Goal: Information Seeking & Learning: Learn about a topic

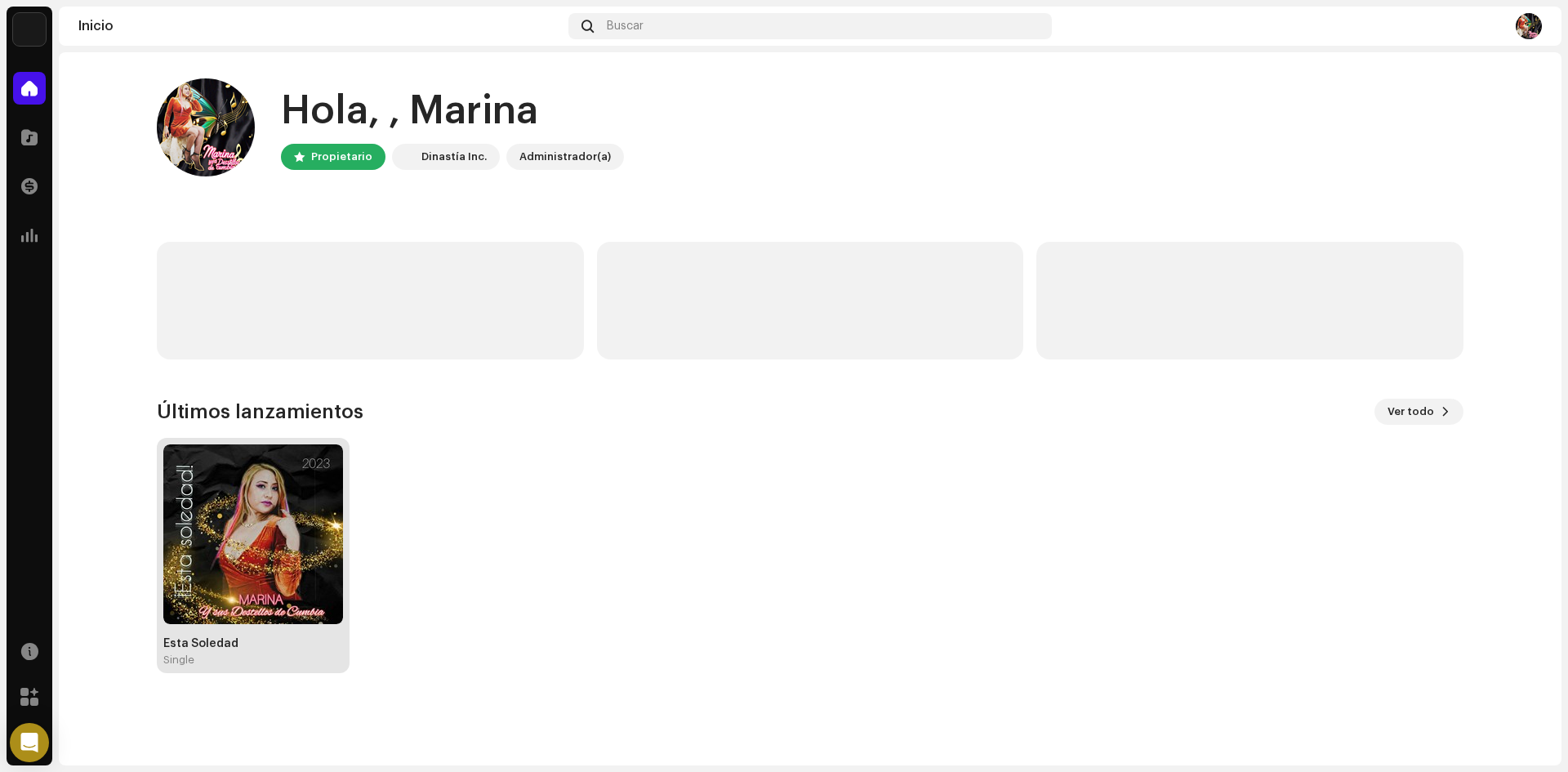
click at [281, 578] on img at bounding box center [253, 533] width 179 height 179
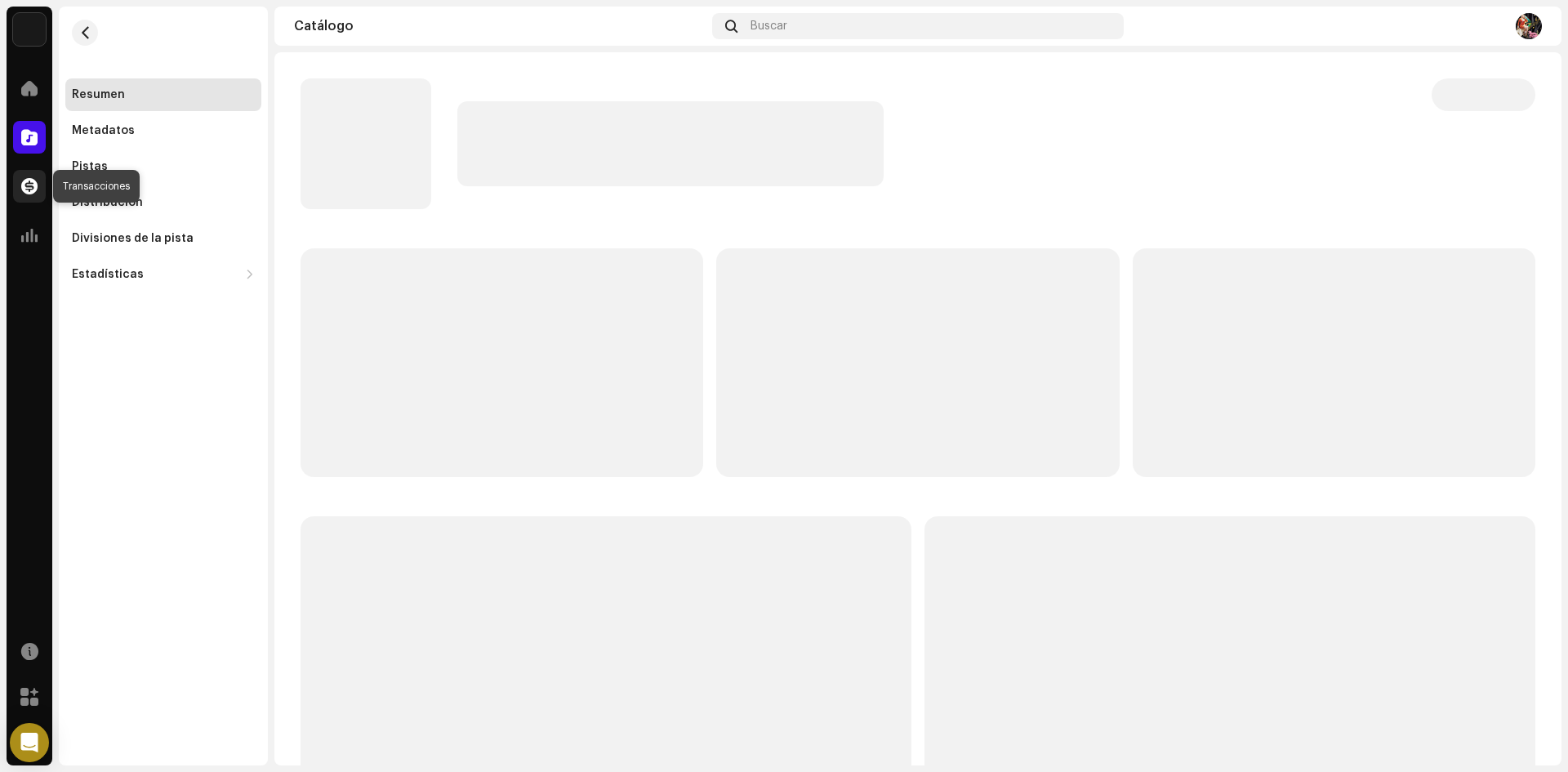
click at [28, 184] on span at bounding box center [29, 185] width 16 height 13
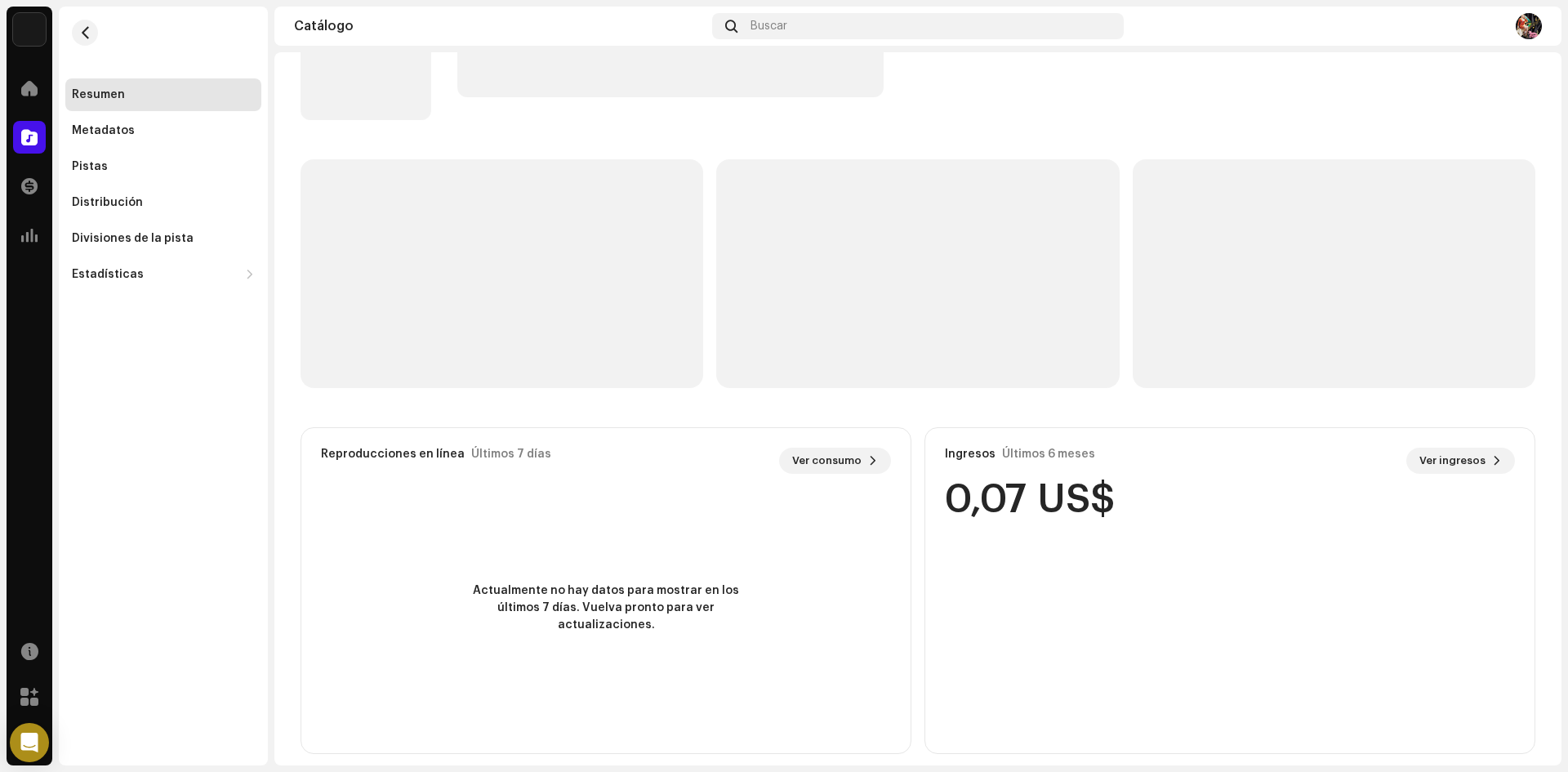
scroll to position [104, 0]
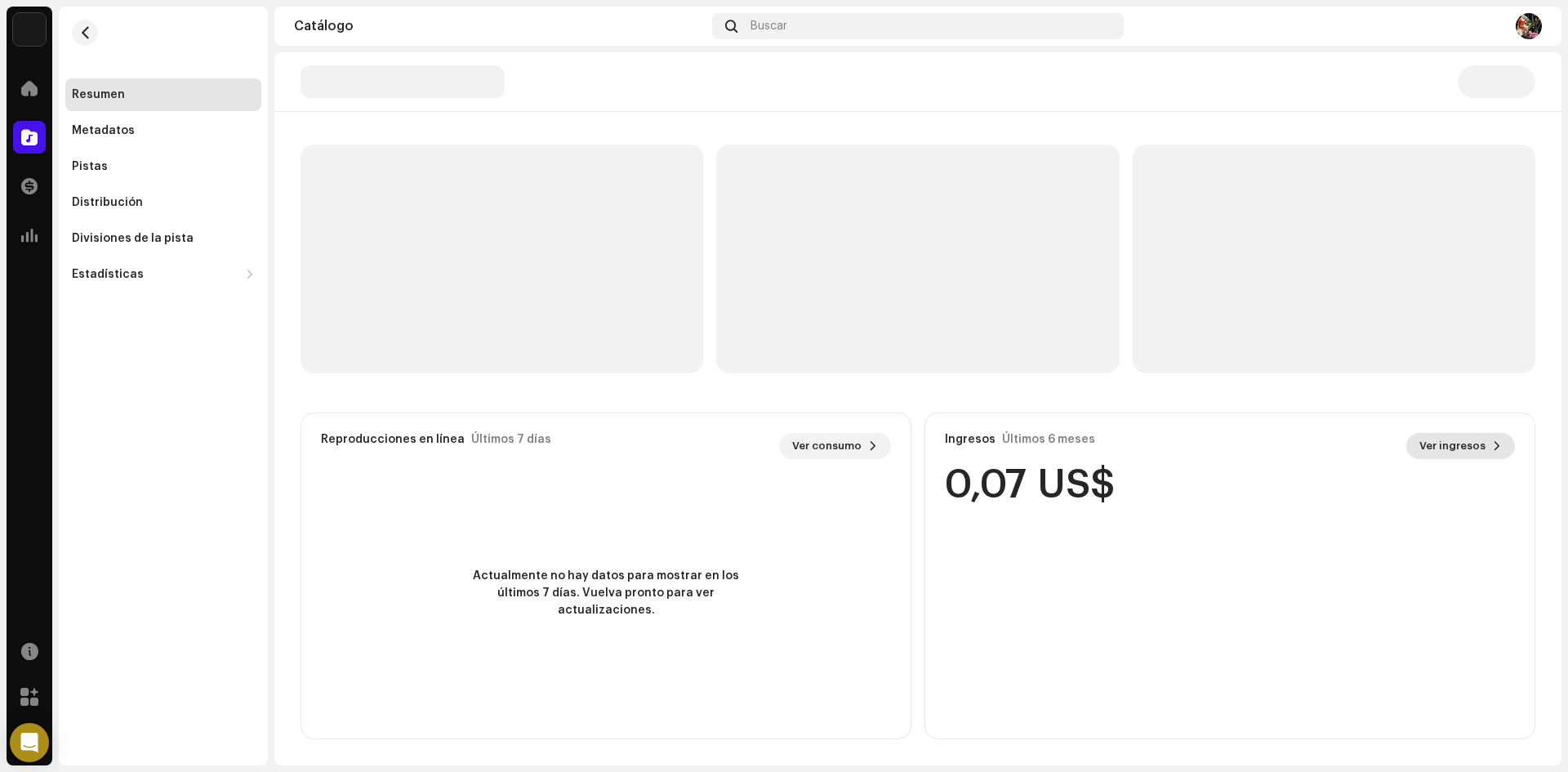
click at [1492, 441] on span at bounding box center [1497, 446] width 10 height 13
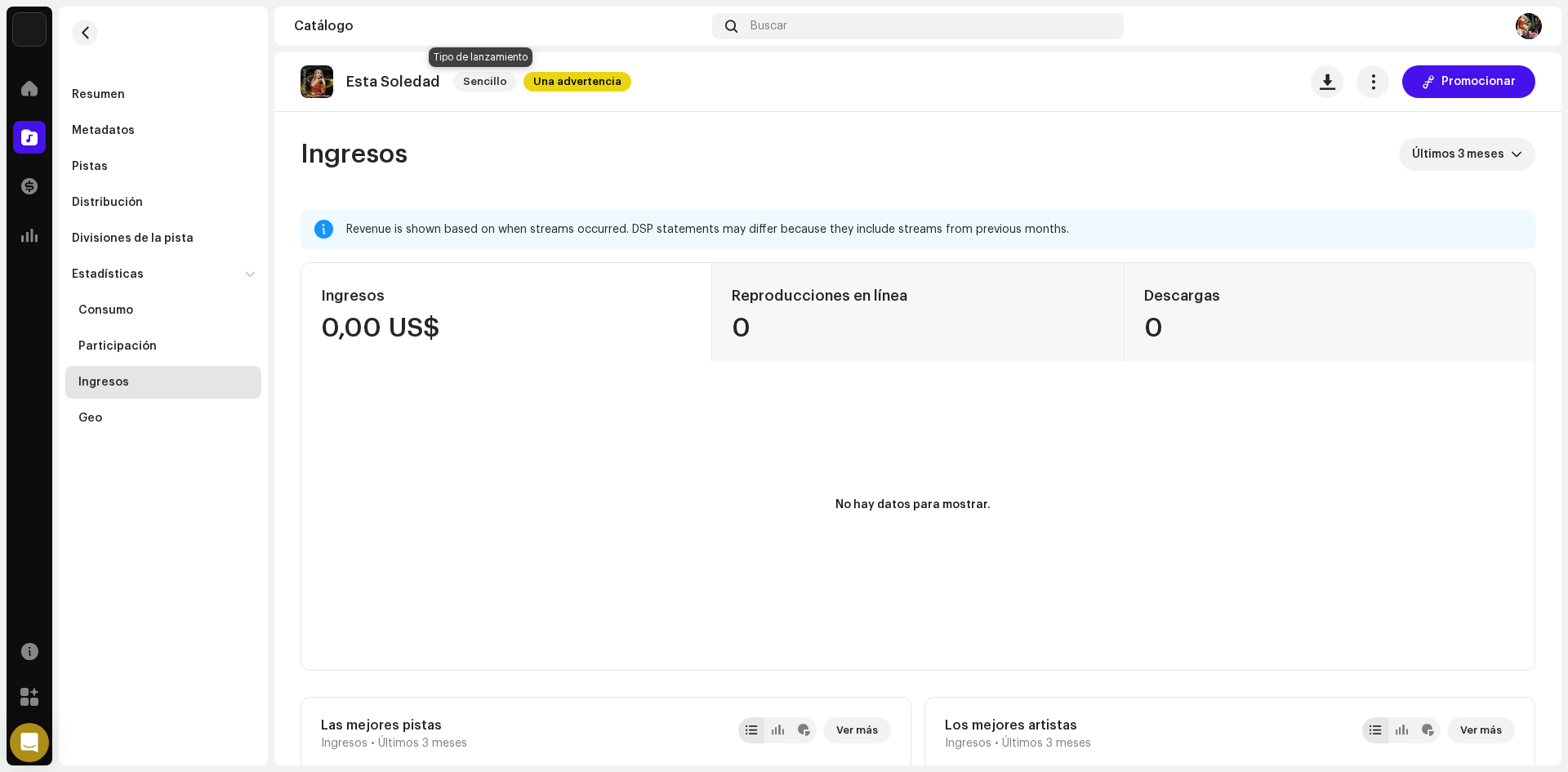
click at [492, 82] on span "Sencillo" at bounding box center [485, 82] width 64 height 20
click at [526, 77] on span "Una advertencia" at bounding box center [577, 82] width 108 height 20
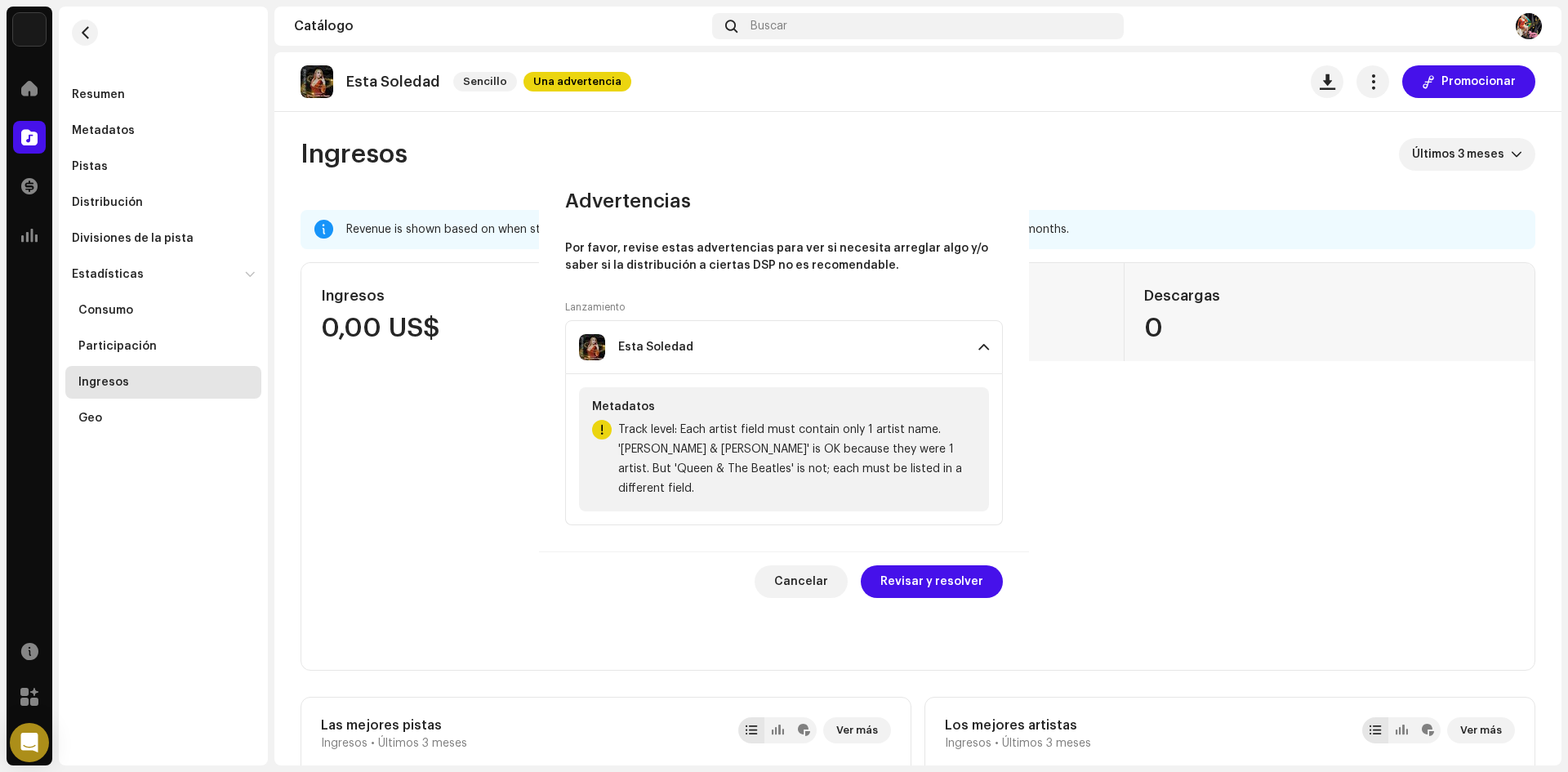
click at [526, 77] on div "Advertencias Por favor, revise estas advertencias para ver si necesita arreglar…" at bounding box center [784, 386] width 1568 height 772
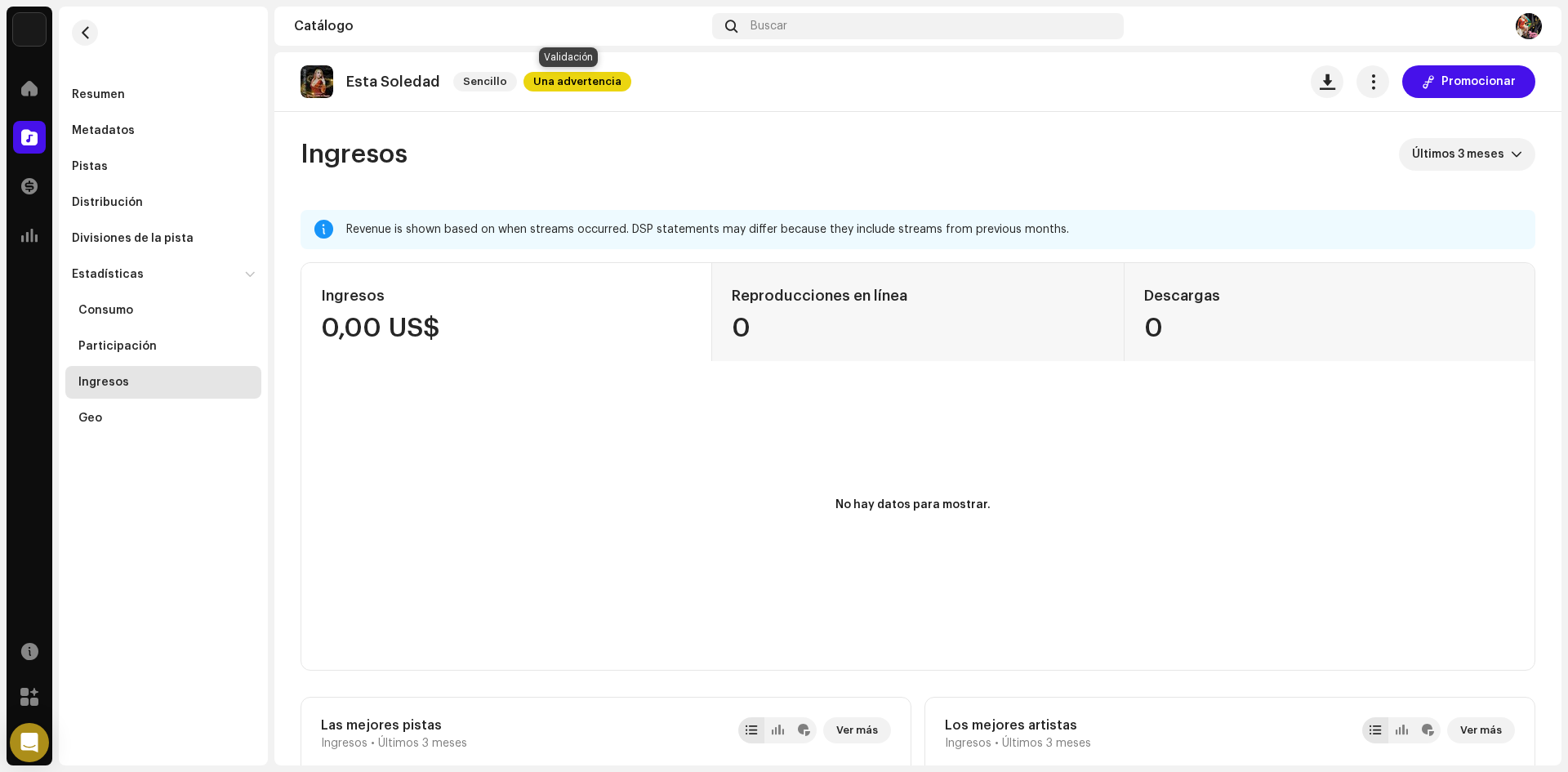
click at [526, 77] on span "Una advertencia" at bounding box center [577, 82] width 108 height 20
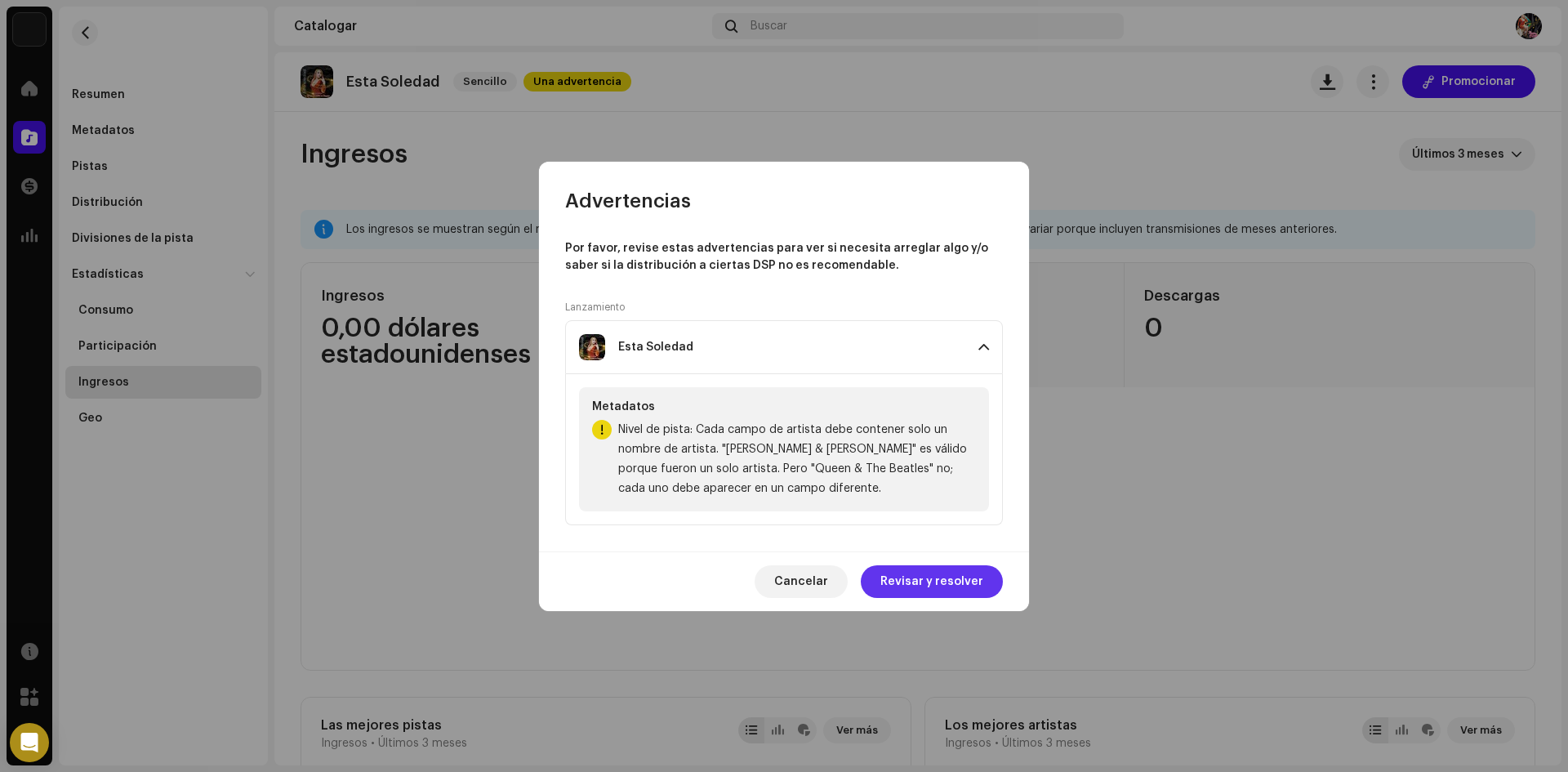
click at [961, 582] on span "Revisar y resolver" at bounding box center [931, 582] width 103 height 32
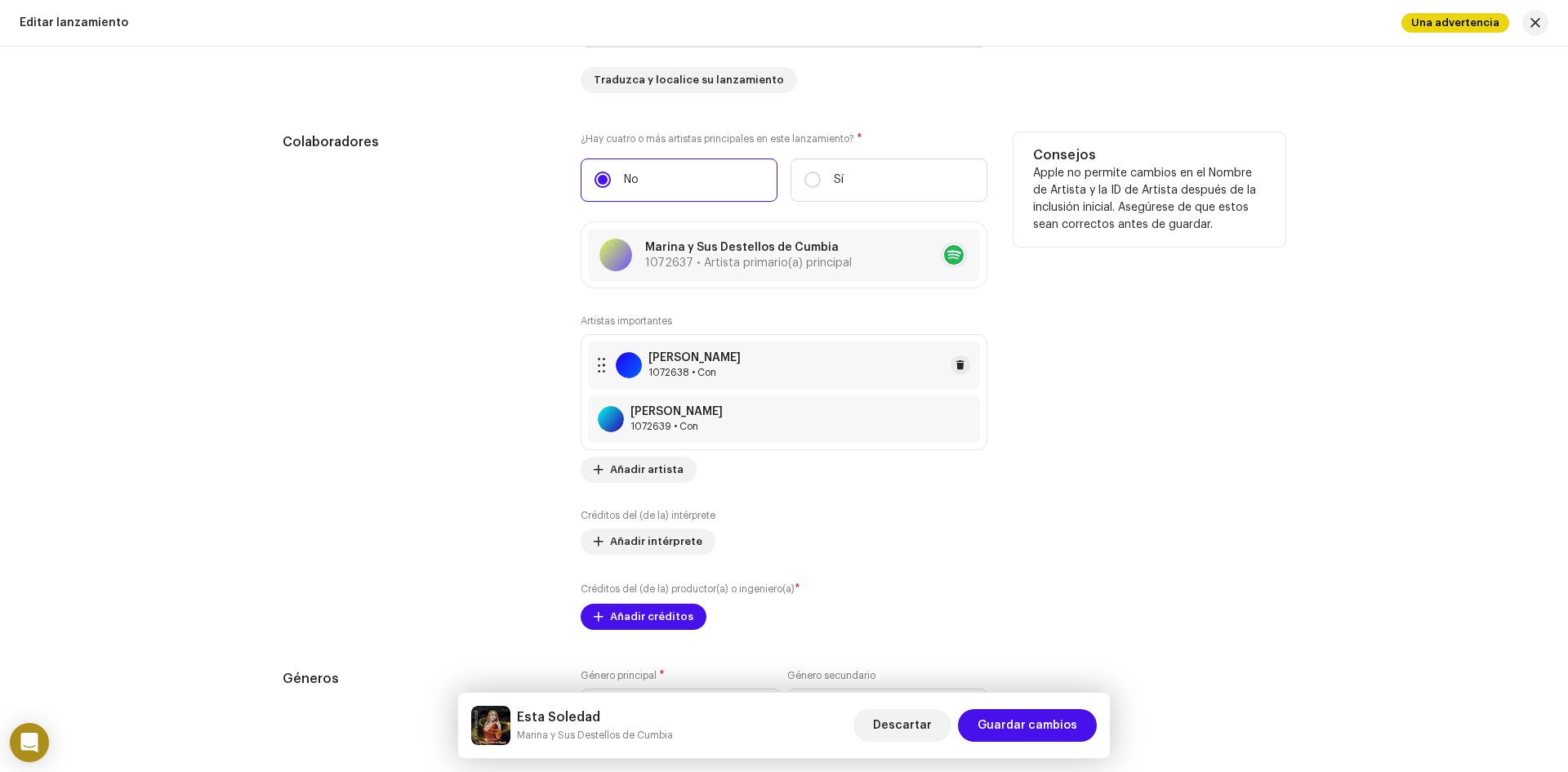
scroll to position [1633, 0]
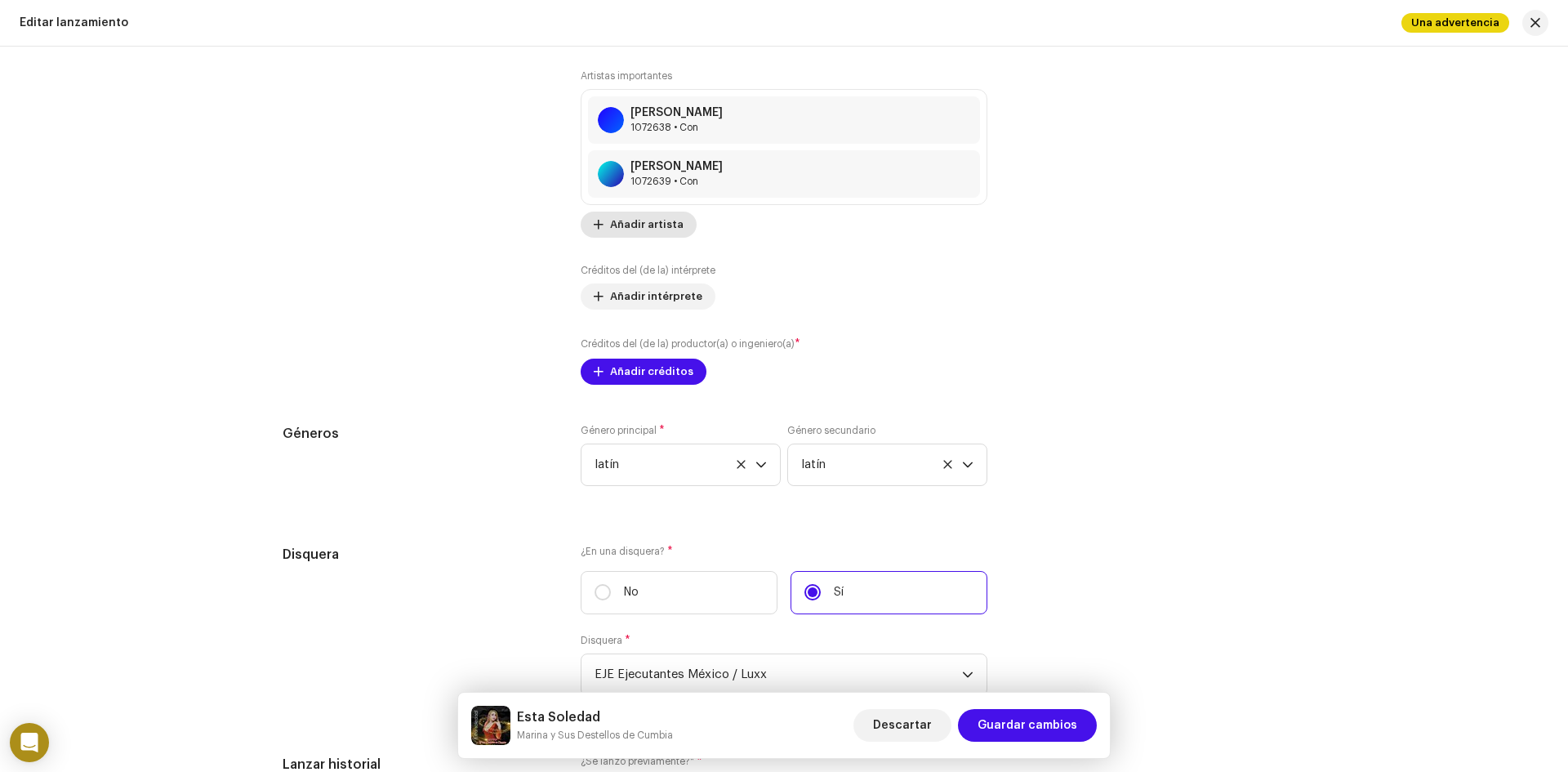
click at [667, 220] on span "Añadir artista" at bounding box center [646, 224] width 73 height 32
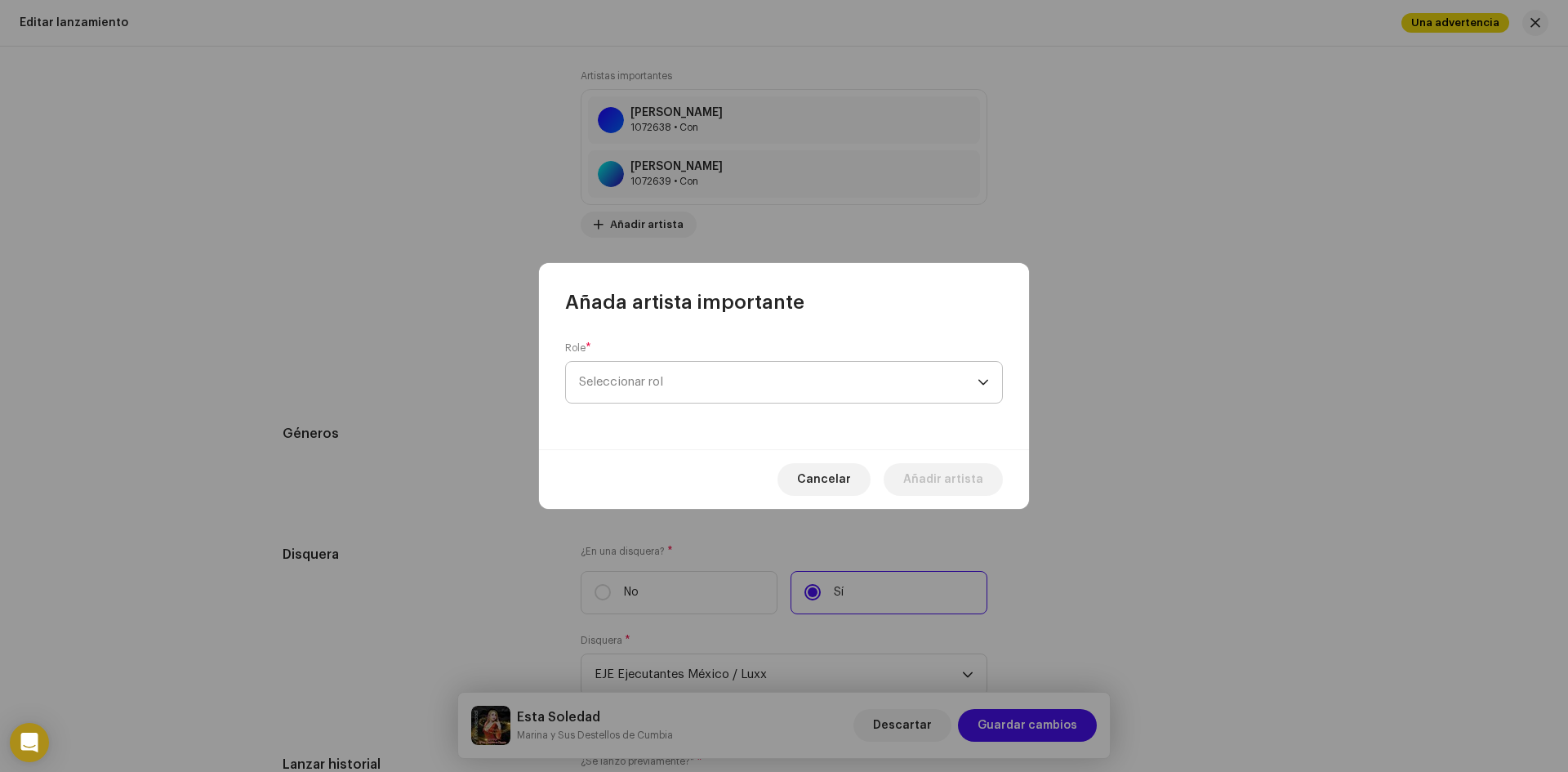
click at [650, 385] on span "Seleccionar rol" at bounding box center [778, 382] width 399 height 41
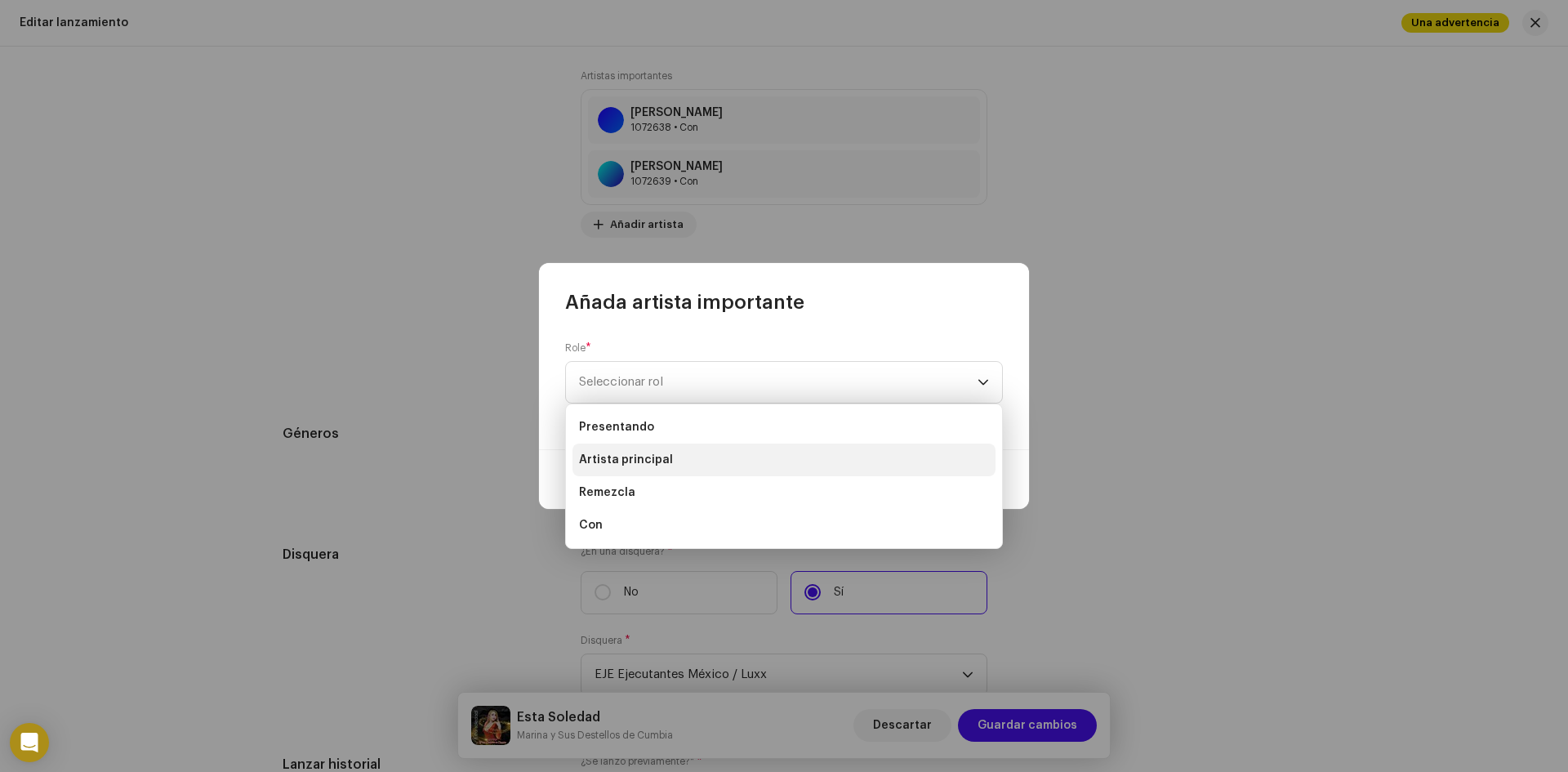
click at [659, 457] on font "Artista principal" at bounding box center [626, 459] width 94 height 11
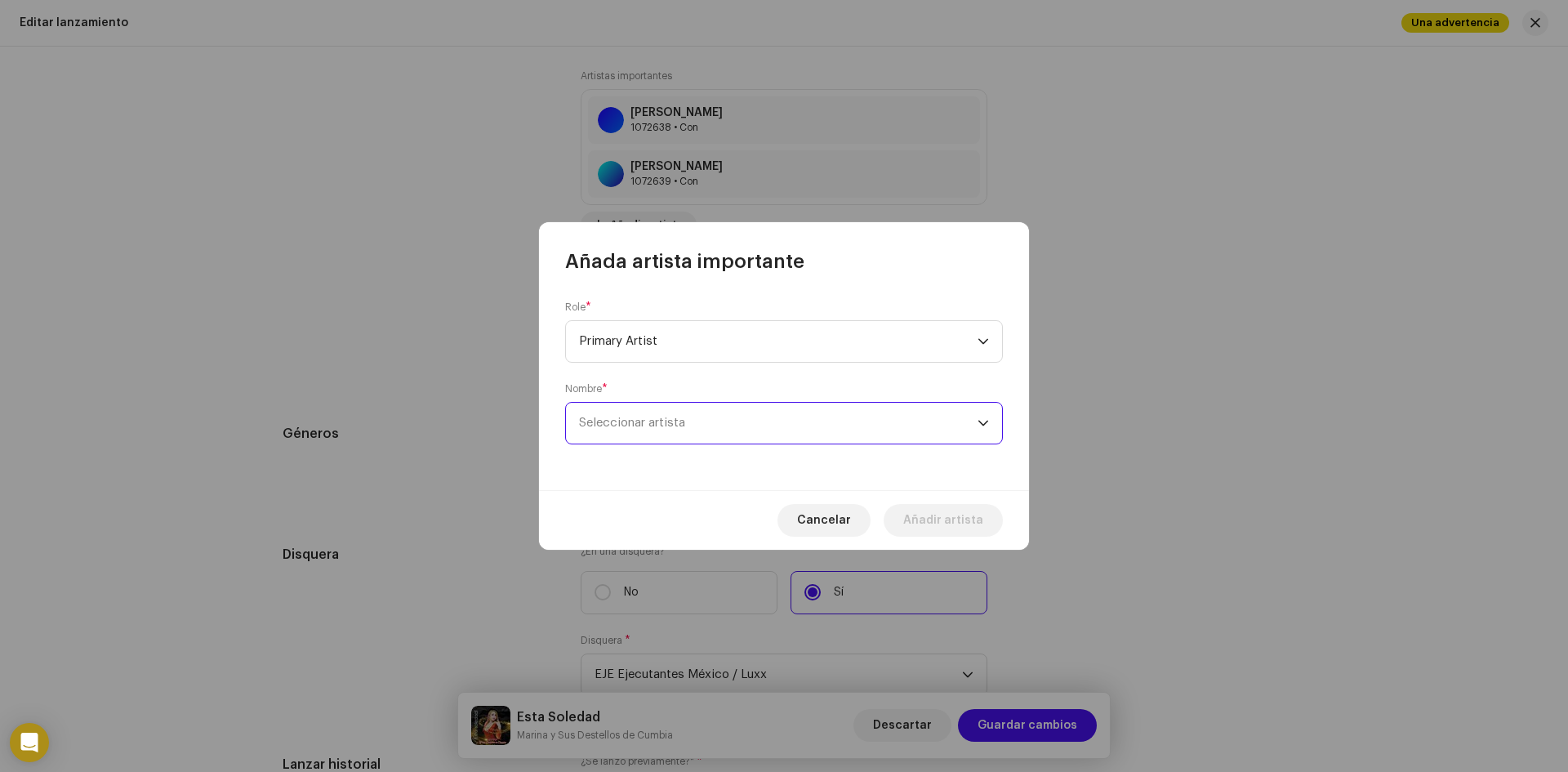
click at [732, 434] on span "Seleccionar artista" at bounding box center [778, 423] width 399 height 41
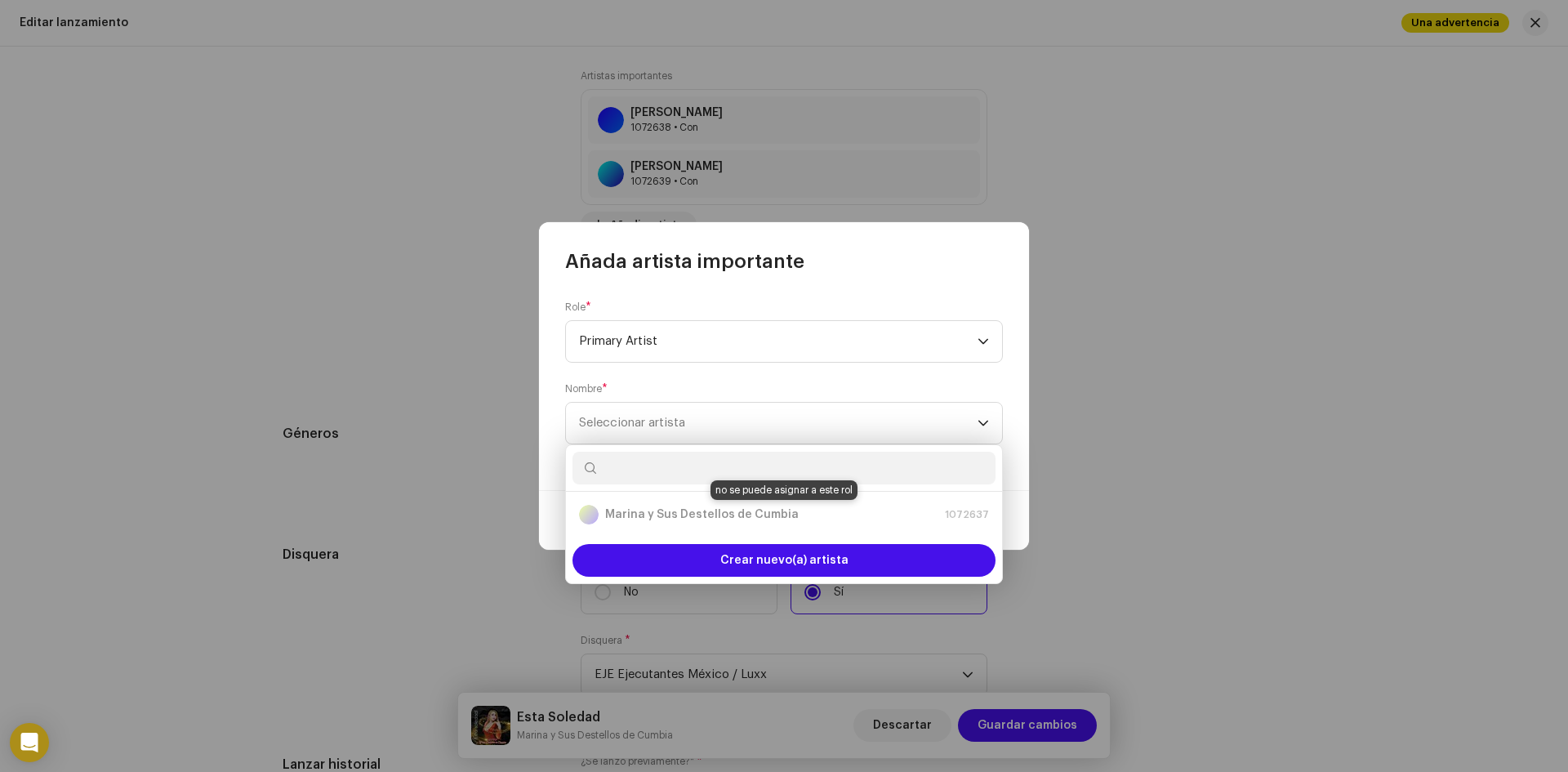
click at [730, 515] on div "Marina y Sus Destellos de Cumbia 1072637" at bounding box center [784, 514] width 410 height 20
click at [730, 512] on div "Marina y Sus Destellos de Cumbia 1072637" at bounding box center [784, 514] width 410 height 20
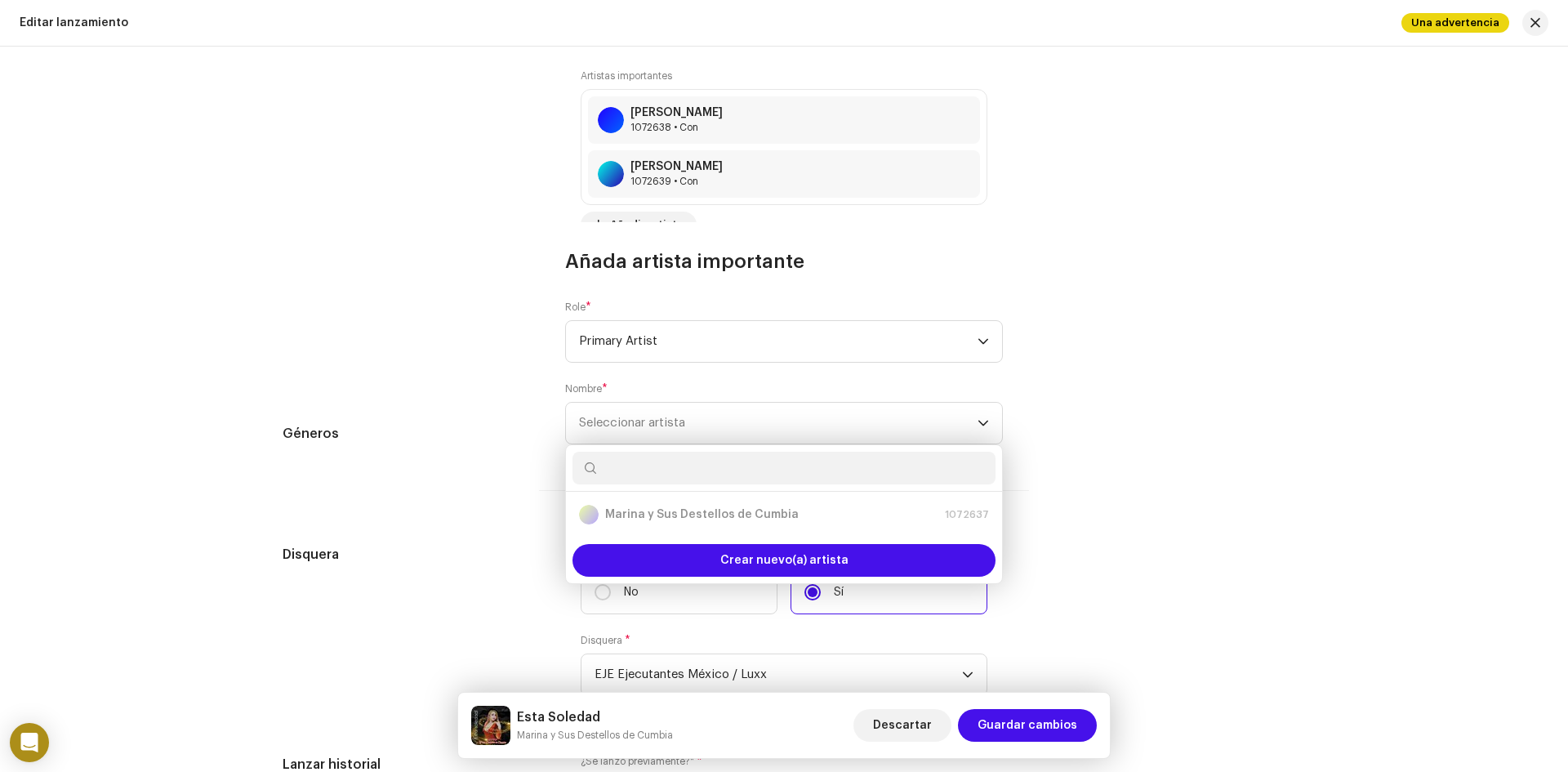
click at [1116, 493] on div "Añada artista importante Role * Primary Artist Nombre * Seleccionar artista Can…" at bounding box center [784, 386] width 1568 height 772
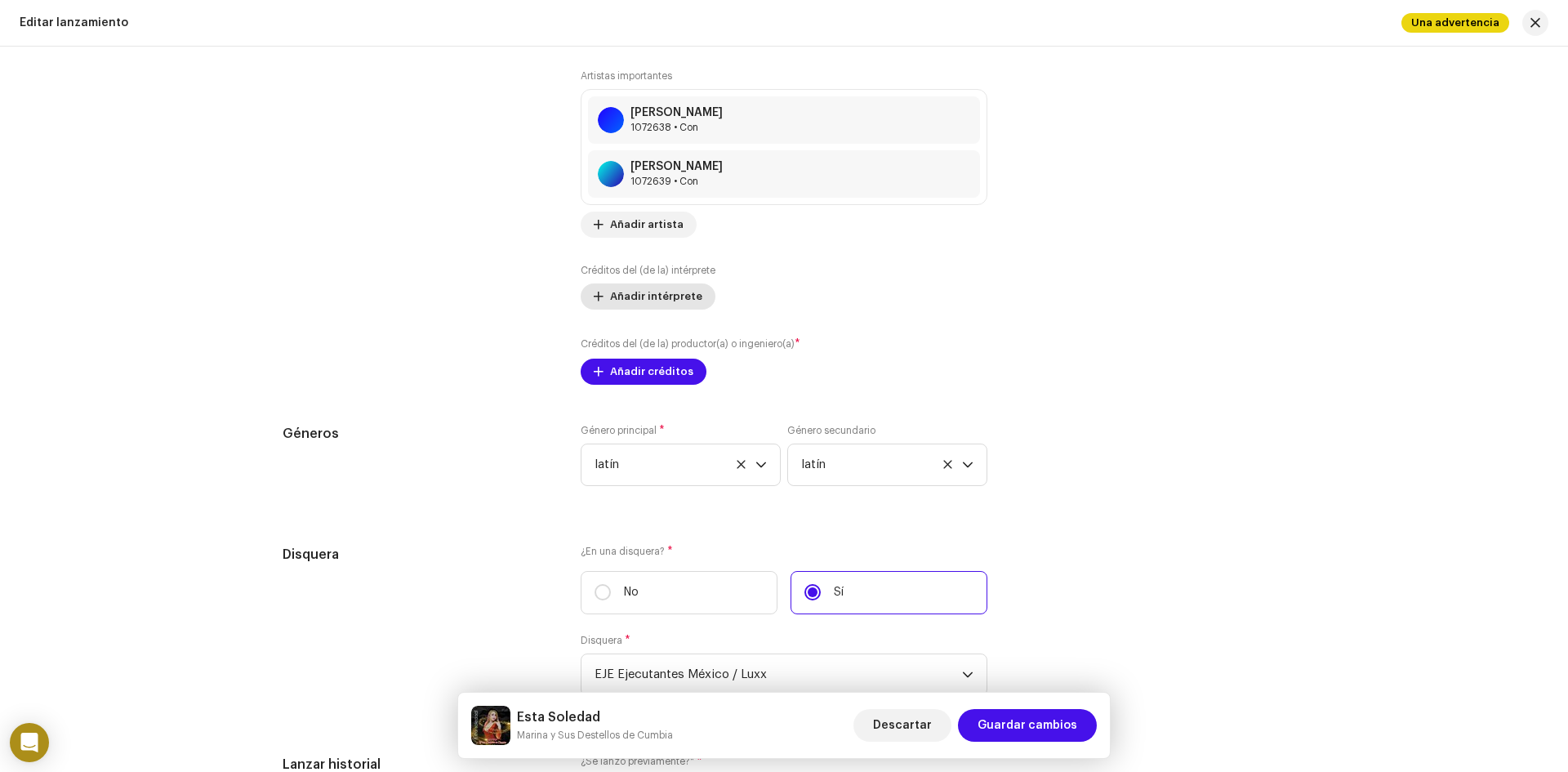
click at [662, 290] on span "Añadir intérprete" at bounding box center [656, 296] width 93 height 32
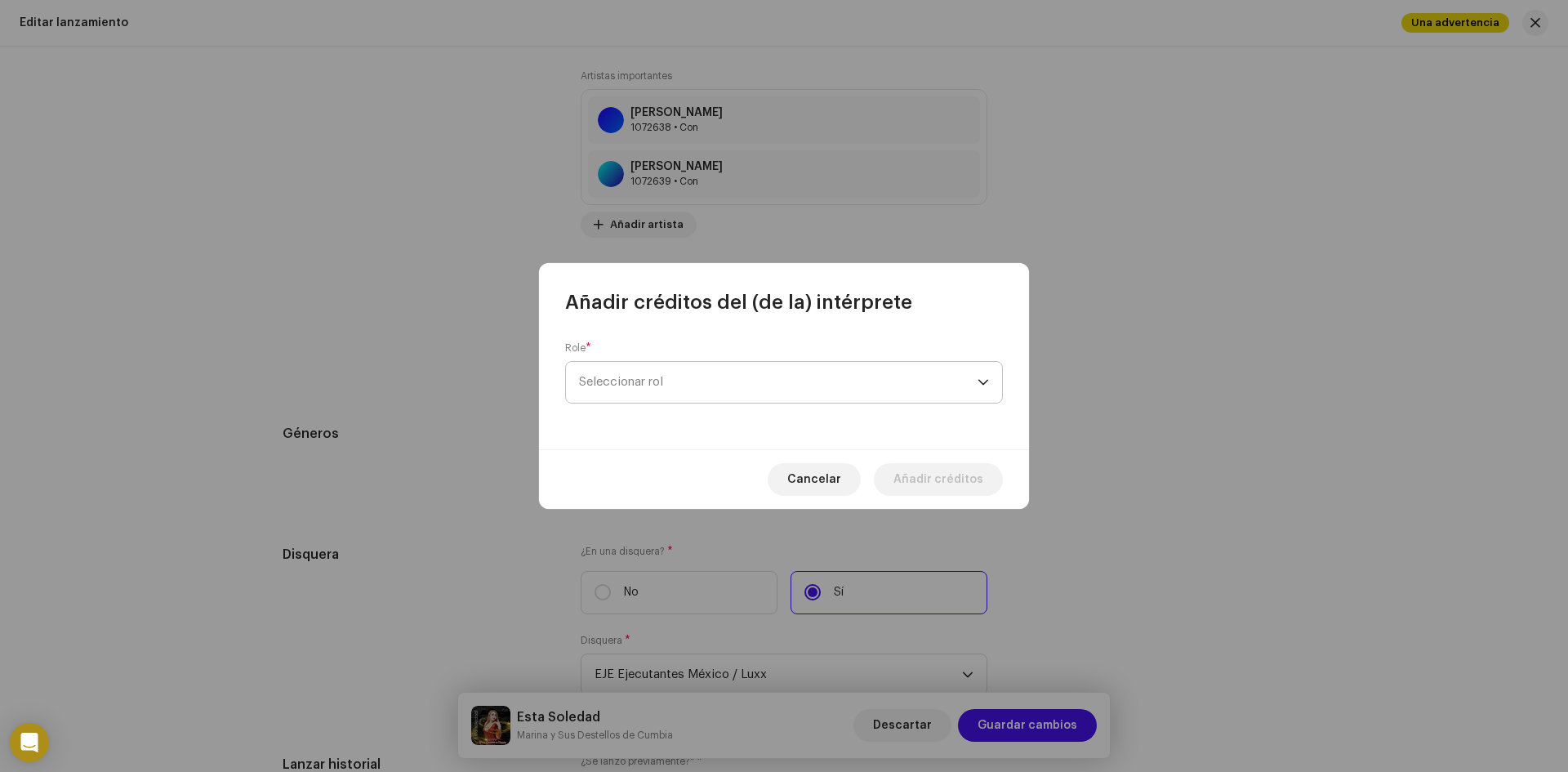
click at [667, 381] on span "Seleccionar rol" at bounding box center [778, 382] width 399 height 41
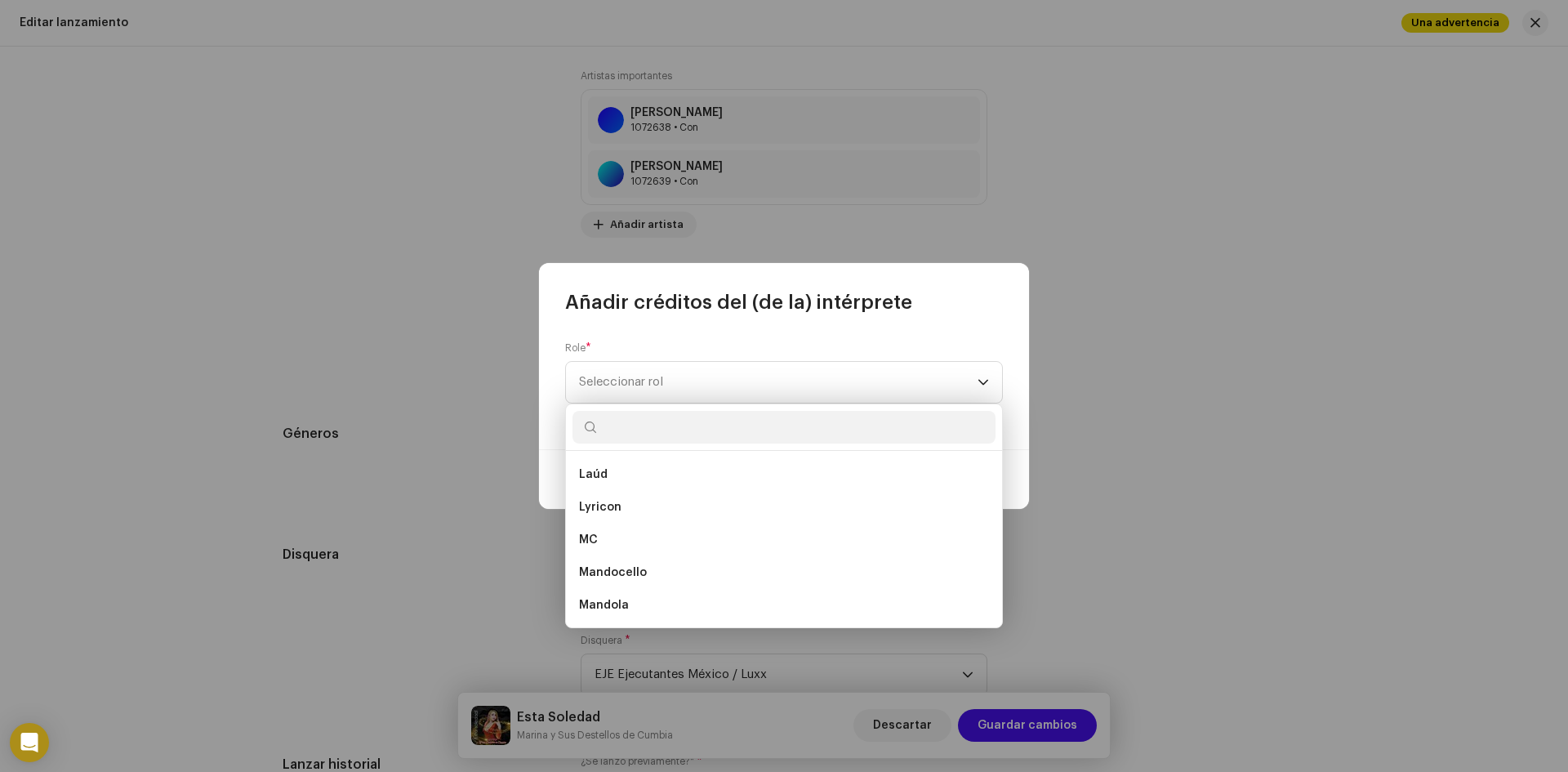
scroll to position [6451, 0]
click at [620, 415] on input "text" at bounding box center [783, 427] width 423 height 32
type input "i"
type input "v"
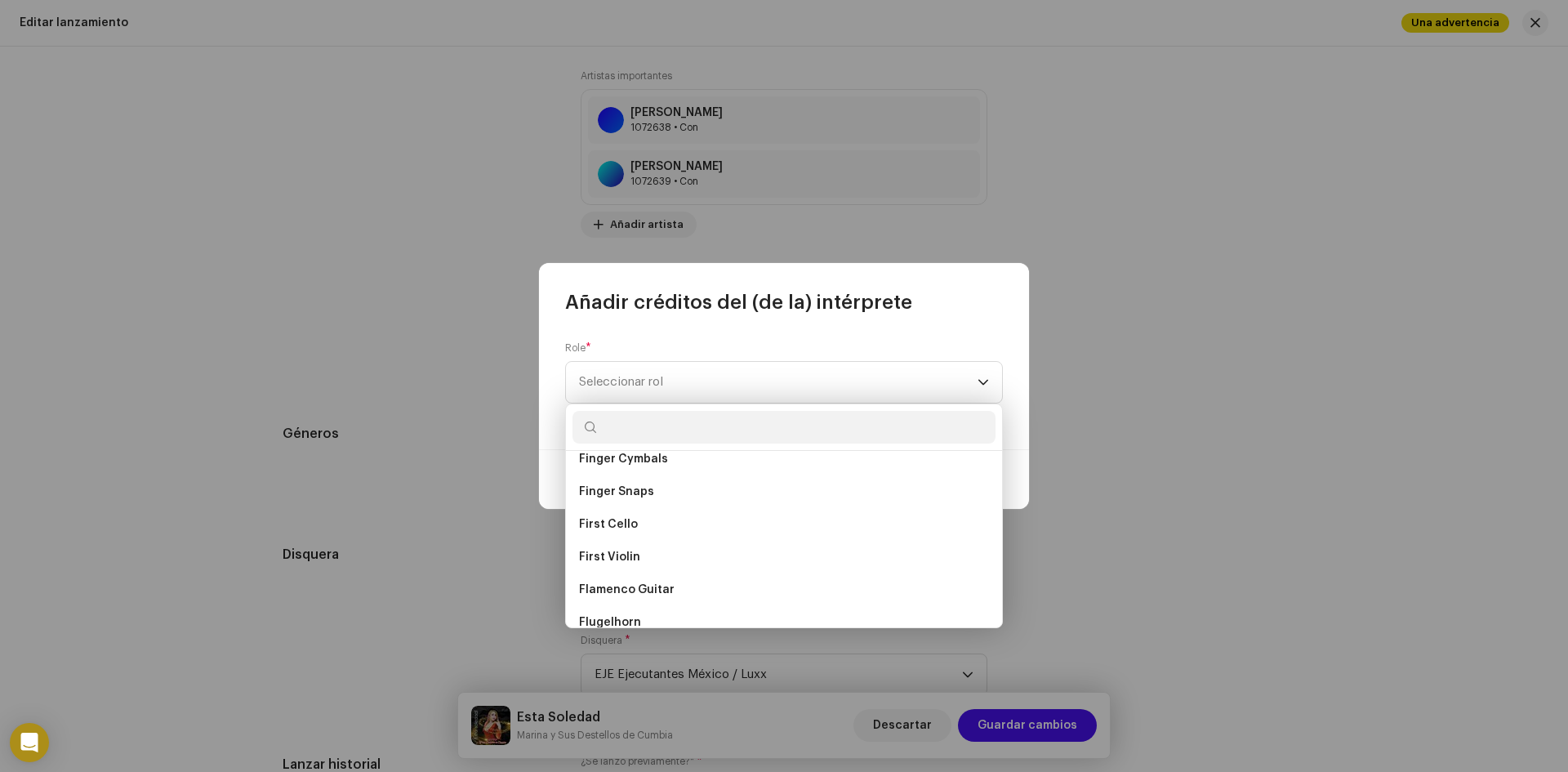
scroll to position [4834, 0]
click at [1373, 650] on div "Añadir créditos del (de la) intérprete Role * Seleccionar rol Cancelar Añadir c…" at bounding box center [784, 386] width 1568 height 772
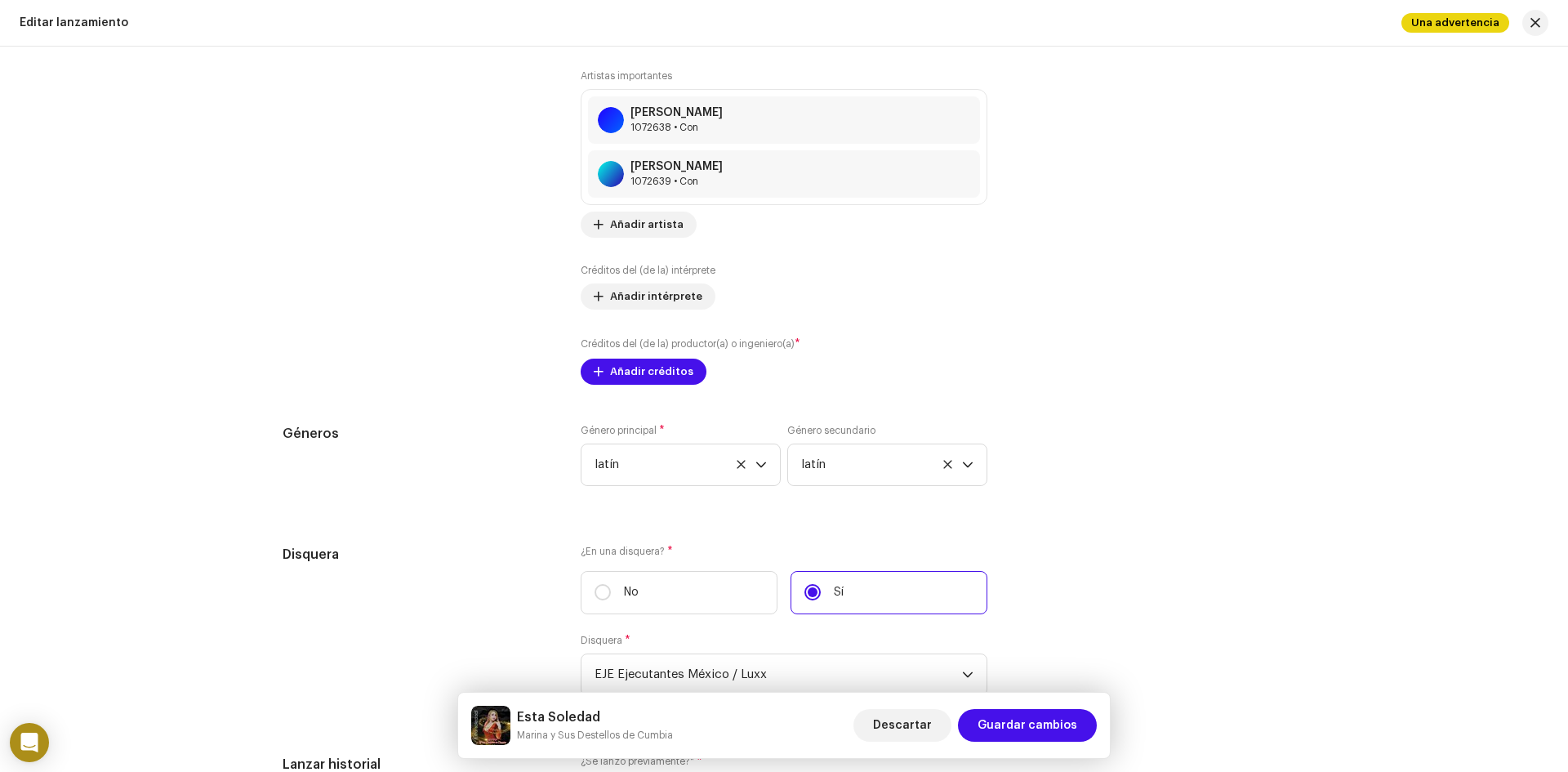
click at [1236, 625] on div "Disquera ¿En una disquera? * No Sí Disquera * EJE Ejecutantes México / Luxx" at bounding box center [783, 630] width 1003 height 171
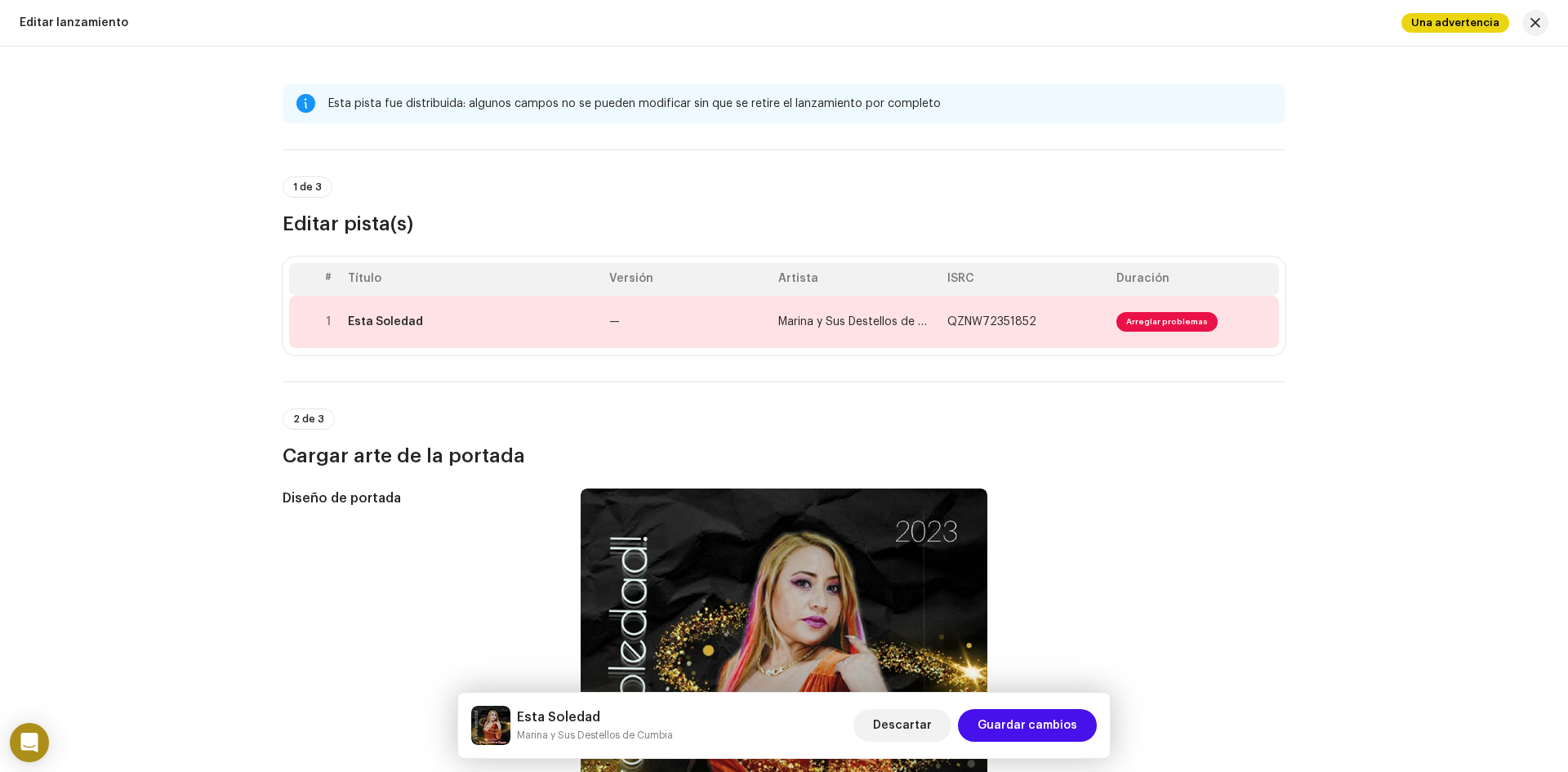
scroll to position [0, 0]
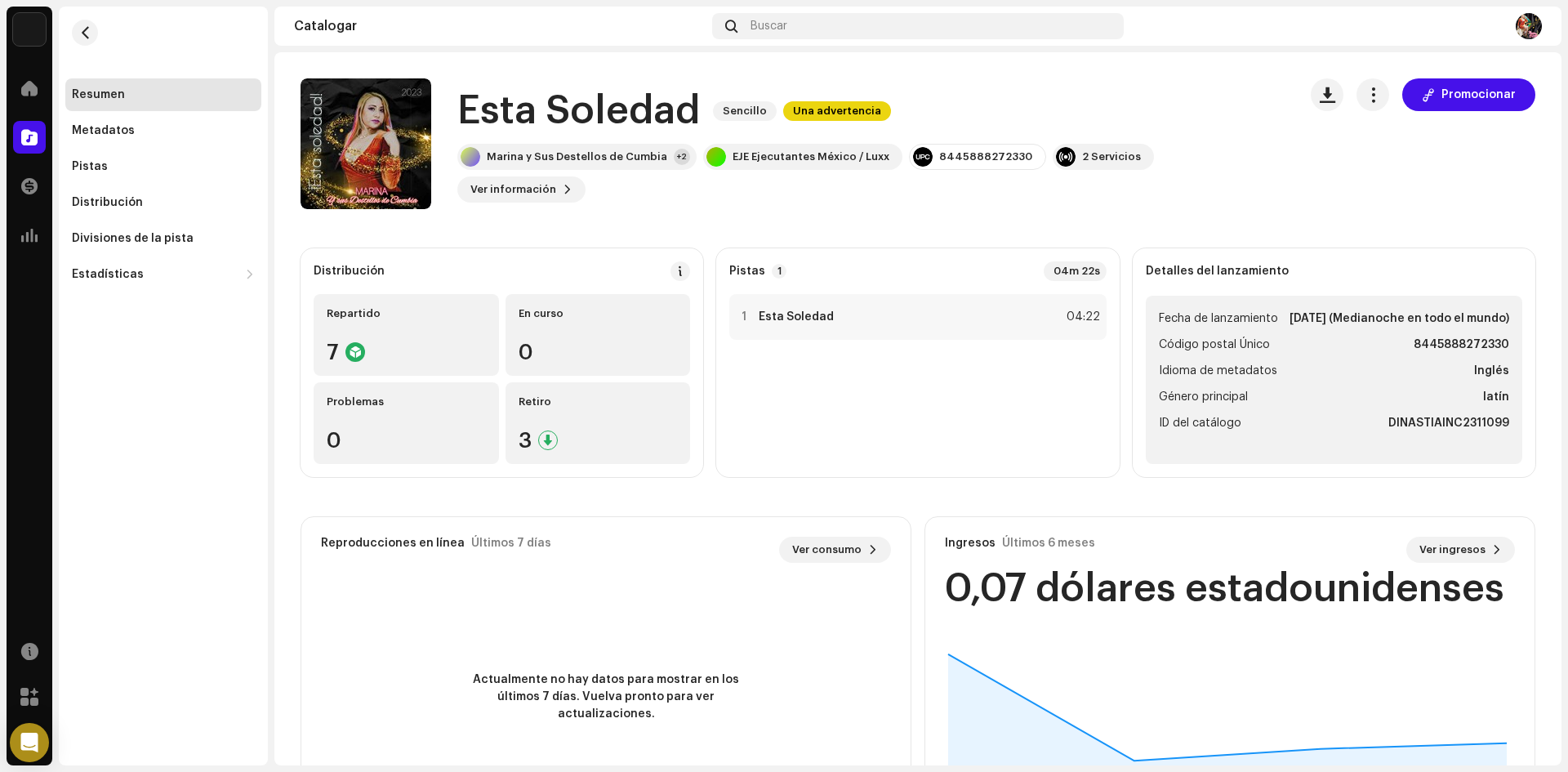
scroll to position [2, 0]
click at [1101, 163] on div "2 Servicios" at bounding box center [1111, 156] width 59 height 13
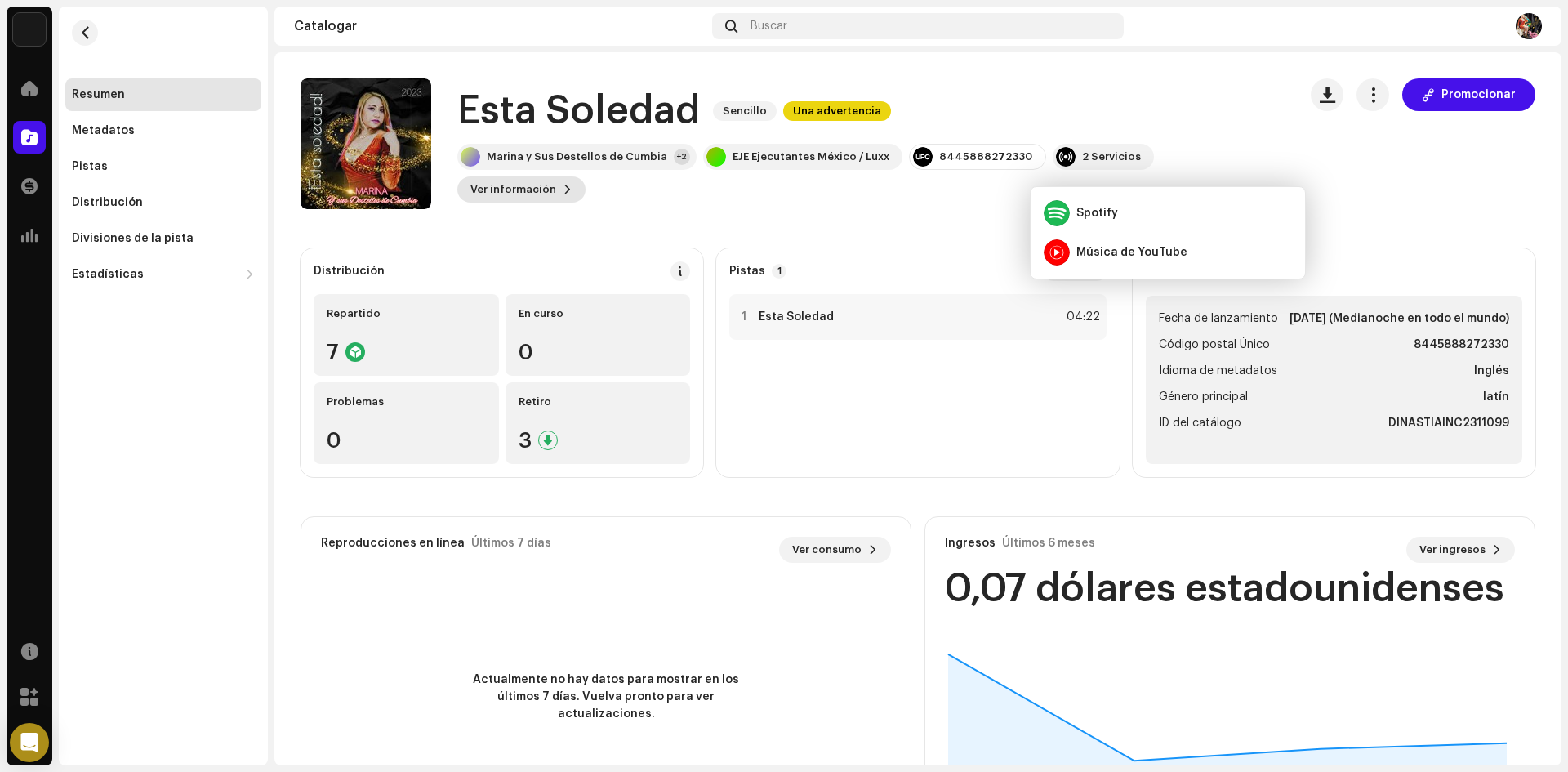
click at [556, 173] on span "Ver información" at bounding box center [513, 190] width 86 height 32
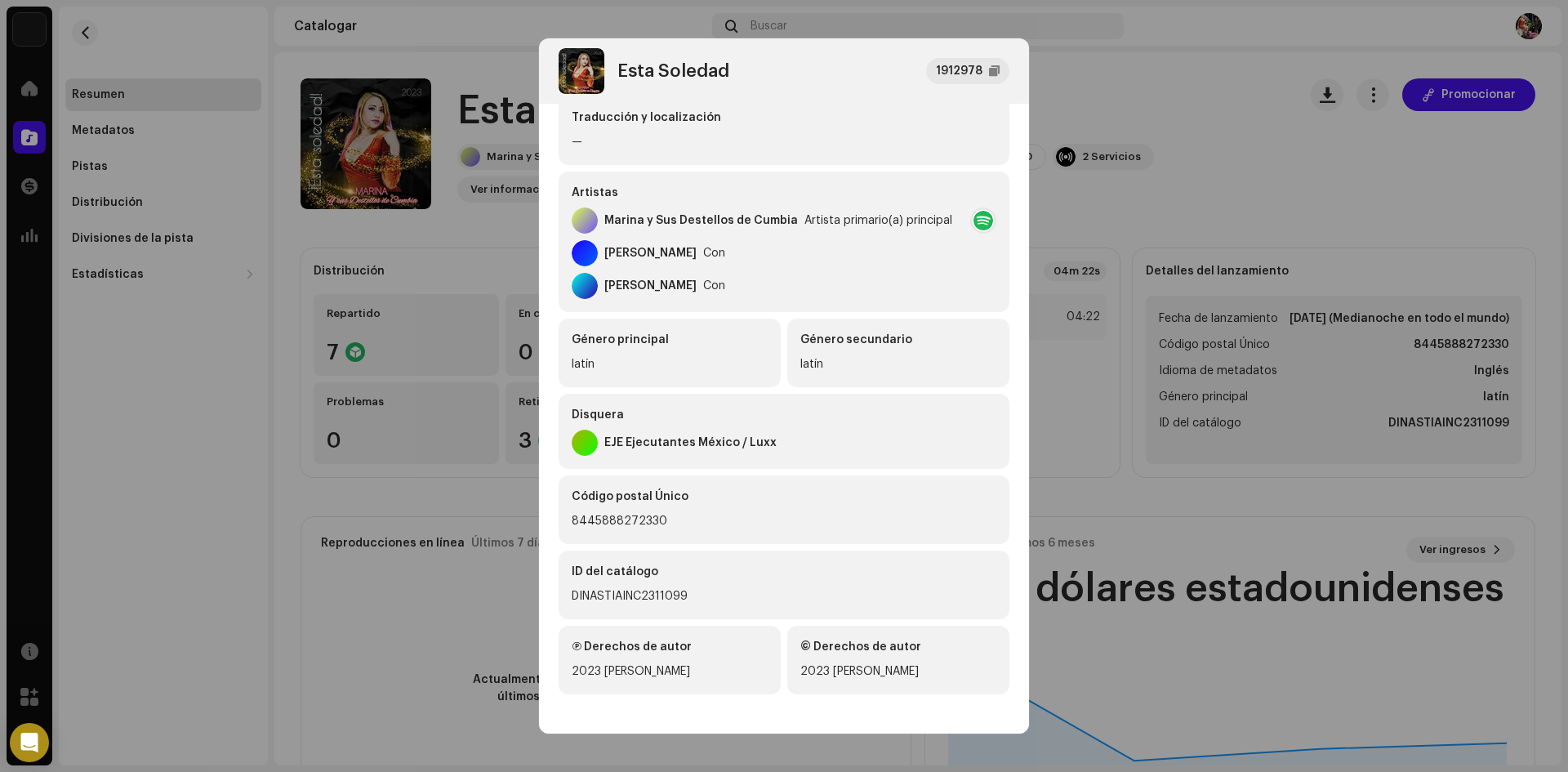
scroll to position [217, 0]
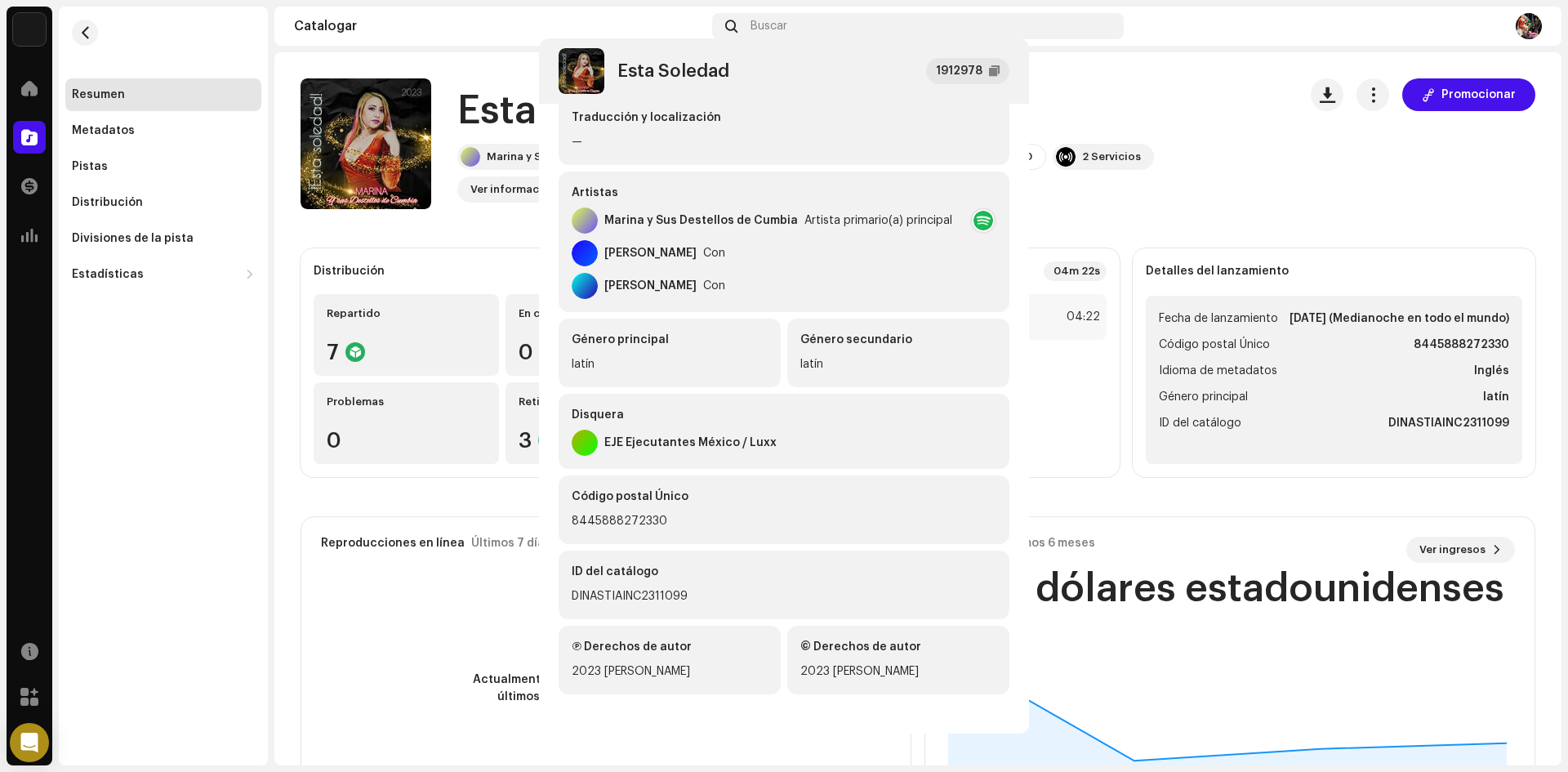
click at [253, 629] on div "Esta Soledad 1912978 Metadatos Distribución Idioma de metadatos Inglés Título d…" at bounding box center [784, 386] width 1568 height 772
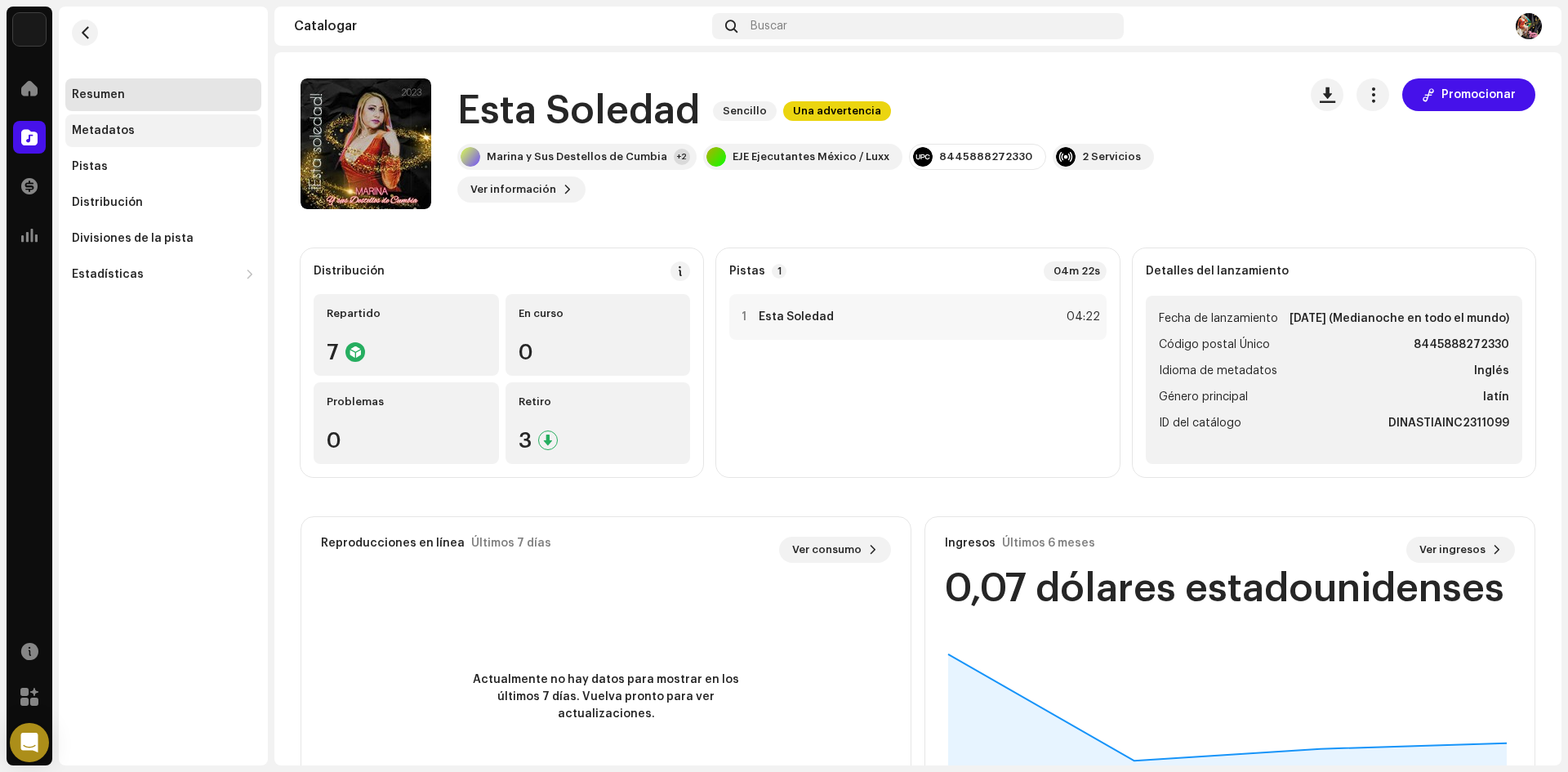
click at [122, 125] on font "Metadatos" at bounding box center [104, 130] width 63 height 11
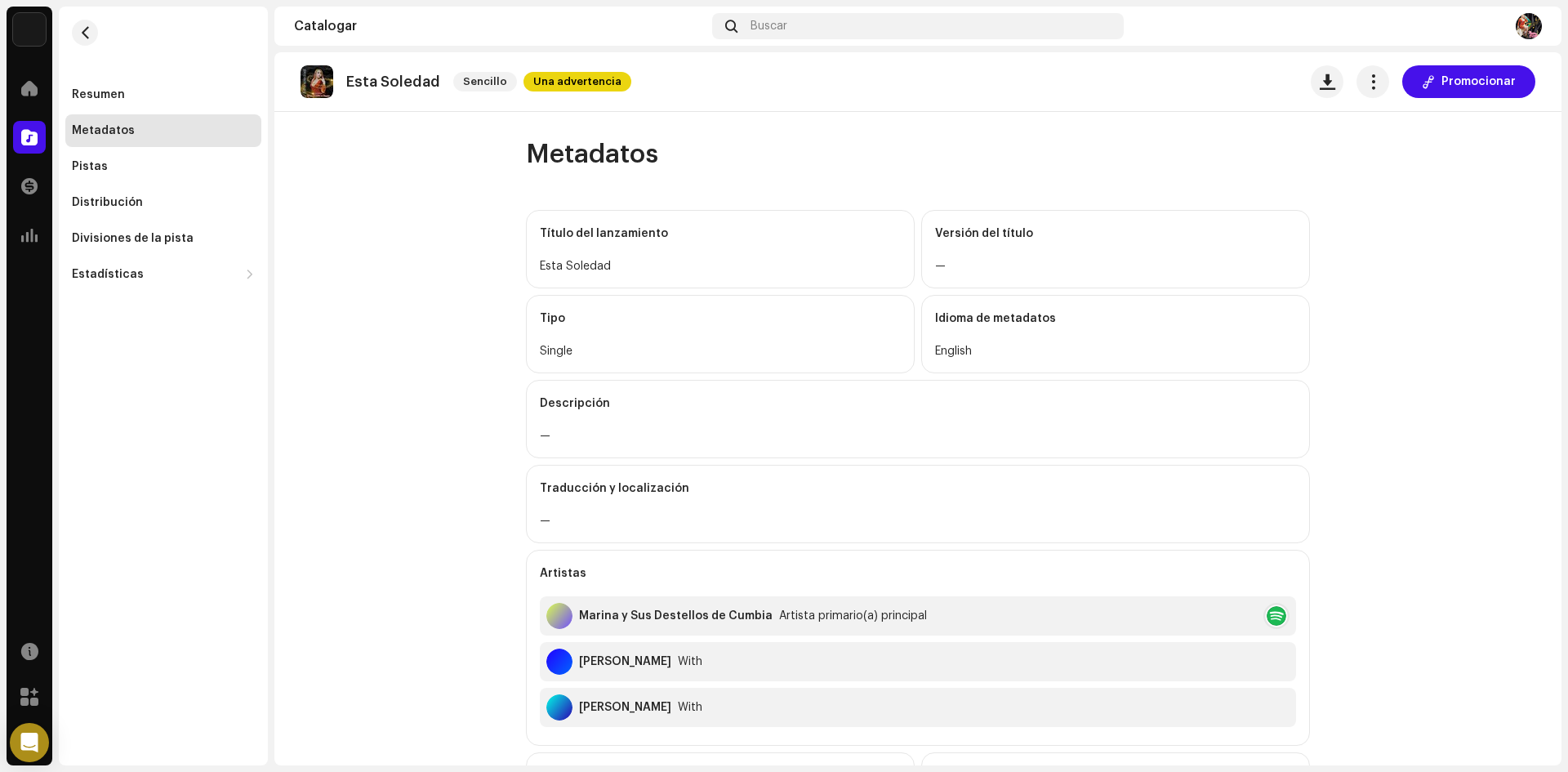
click at [122, 125] on font "Metadatos" at bounding box center [104, 130] width 63 height 11
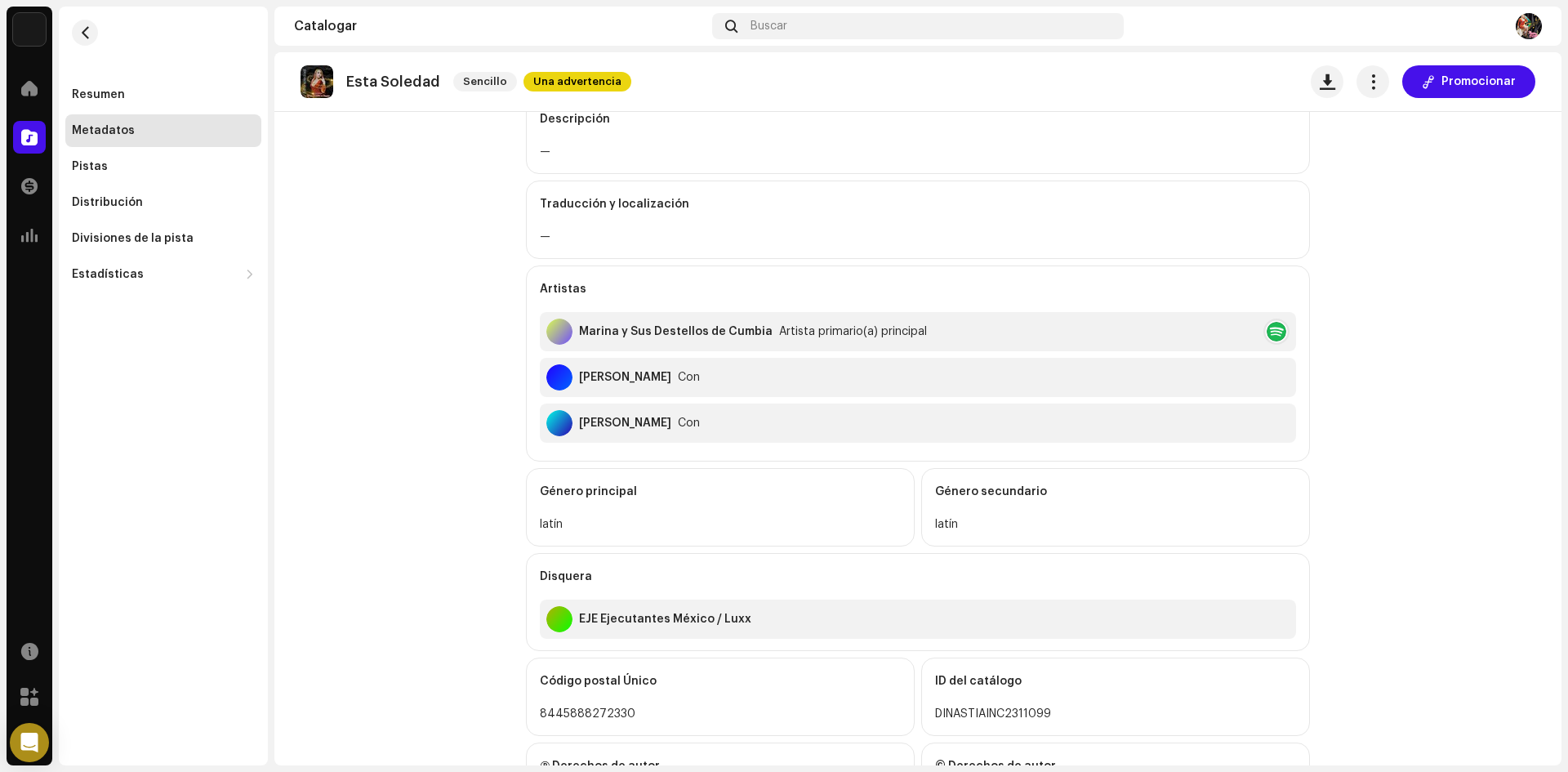
scroll to position [326, 0]
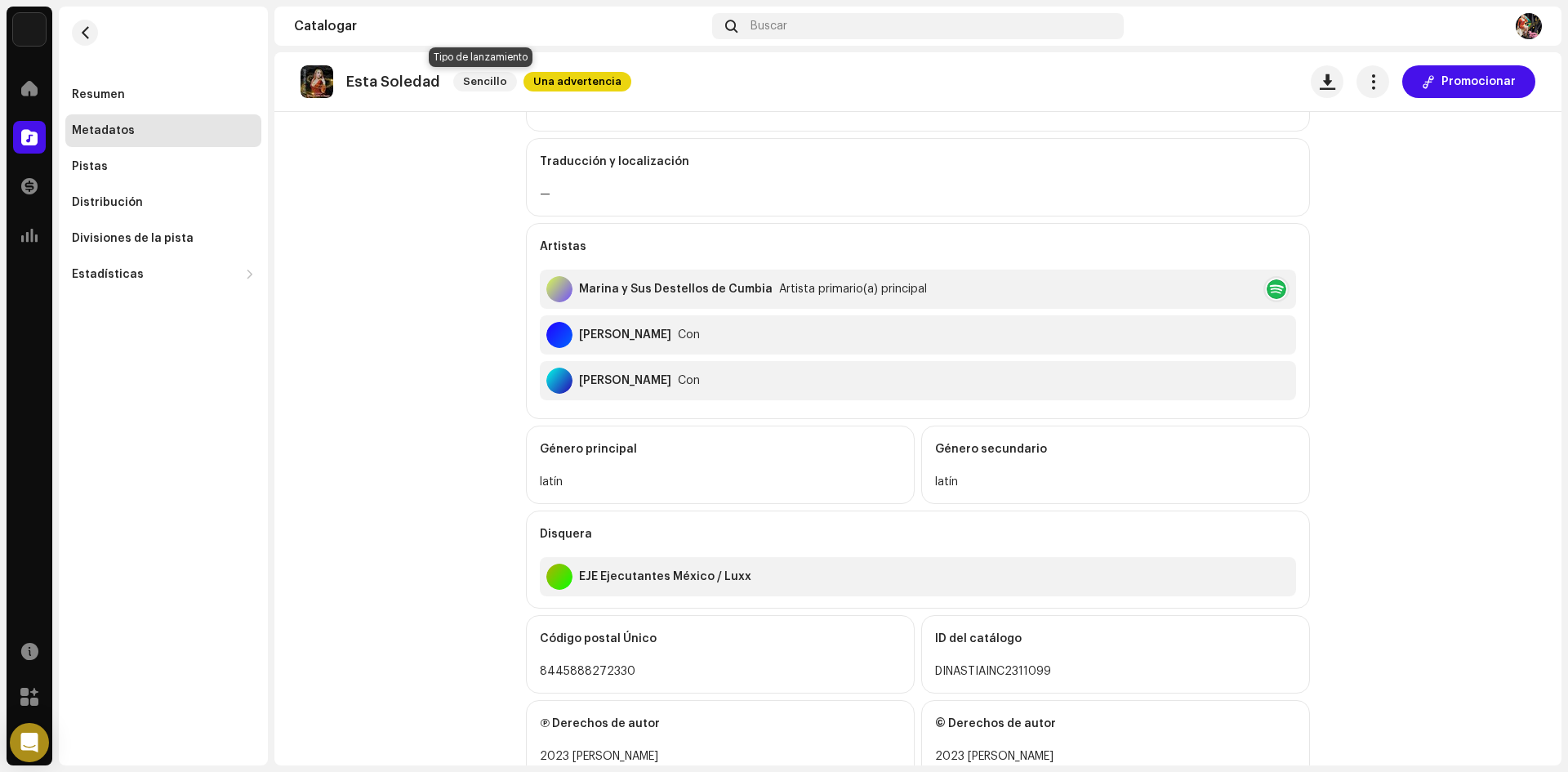
click at [473, 77] on font "Sencillo" at bounding box center [486, 81] width 44 height 10
click at [138, 162] on div "Pistas" at bounding box center [163, 166] width 183 height 13
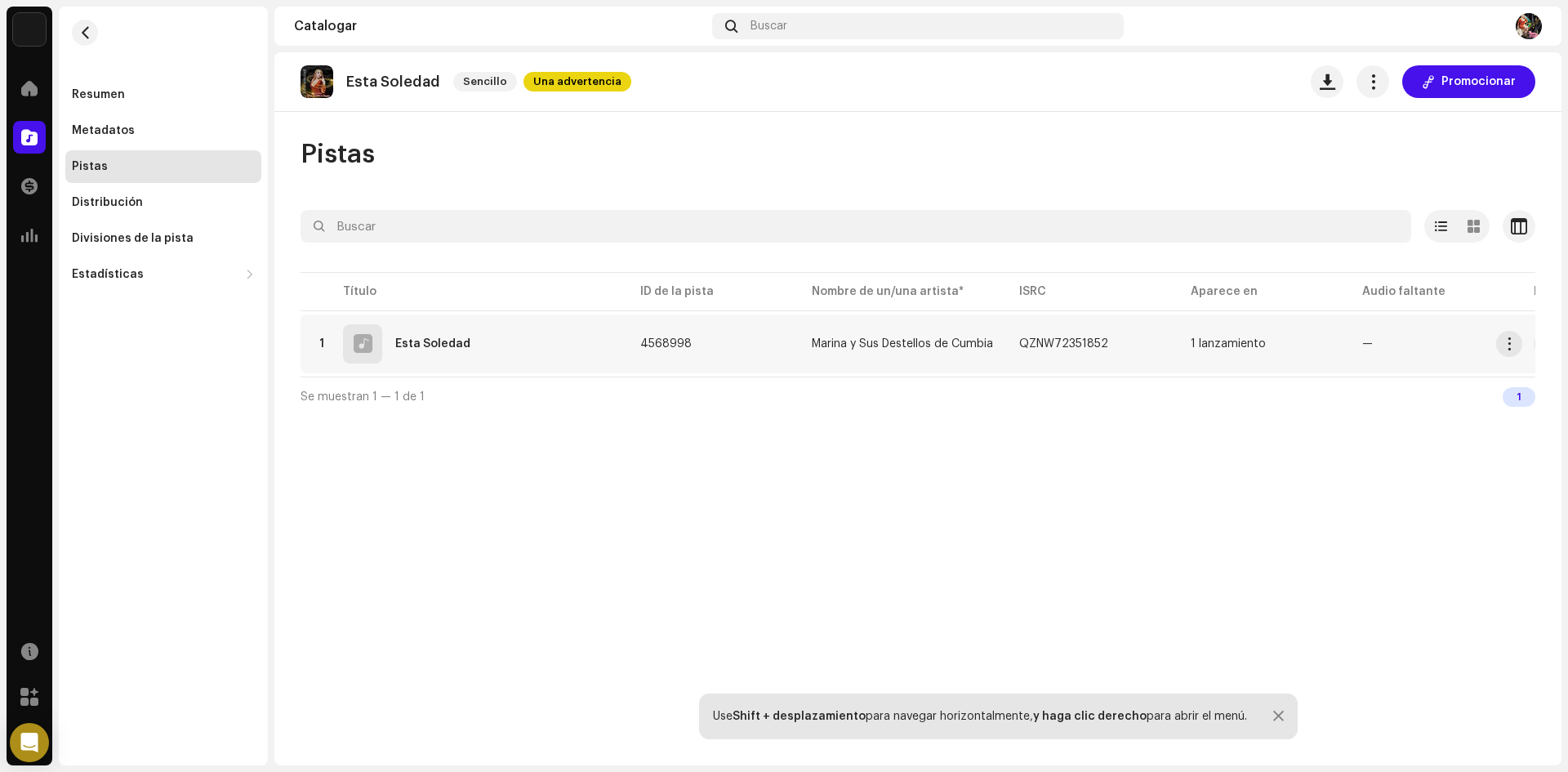
click at [355, 343] on div at bounding box center [363, 343] width 19 height 0
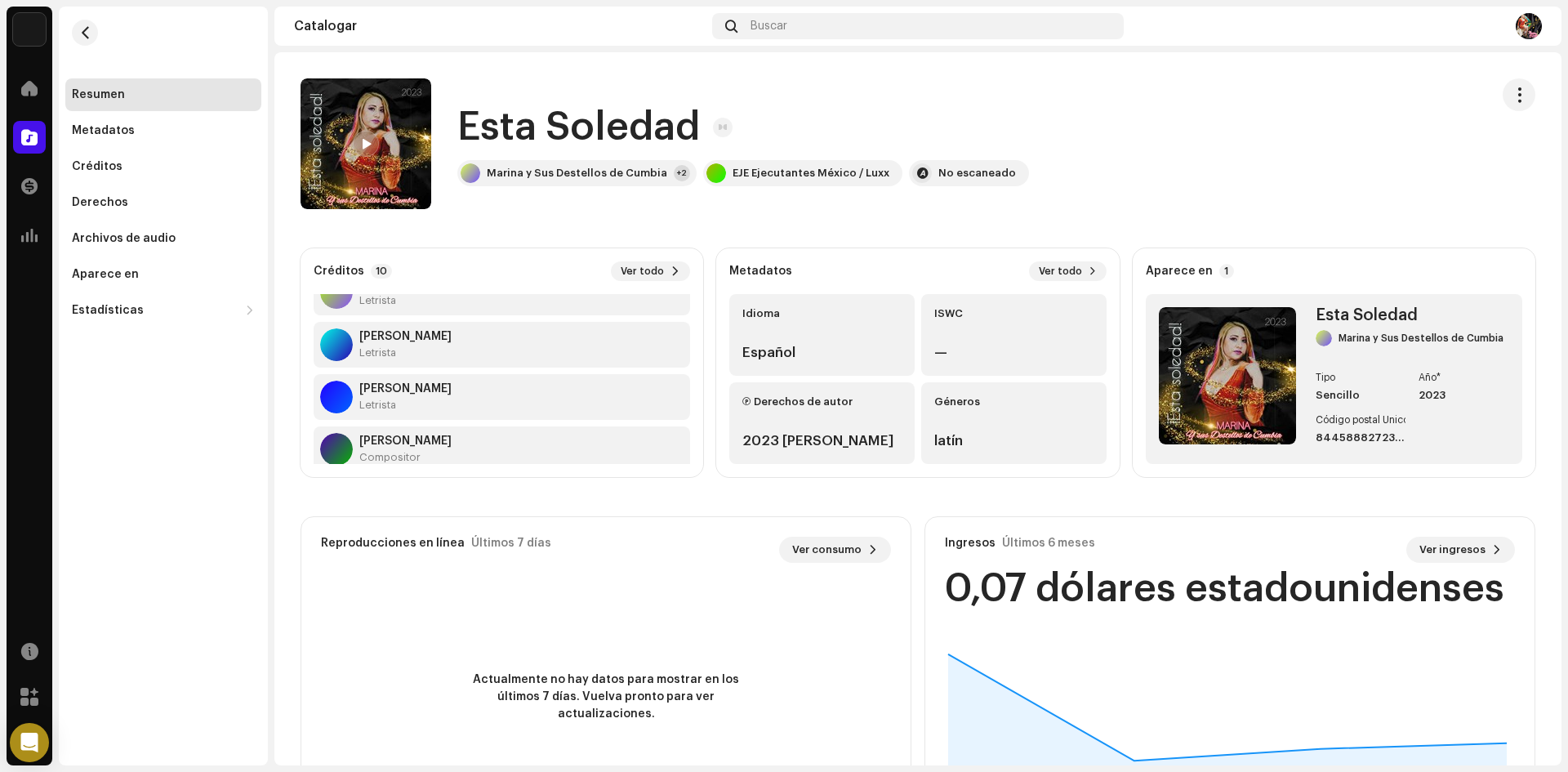
scroll to position [245, 0]
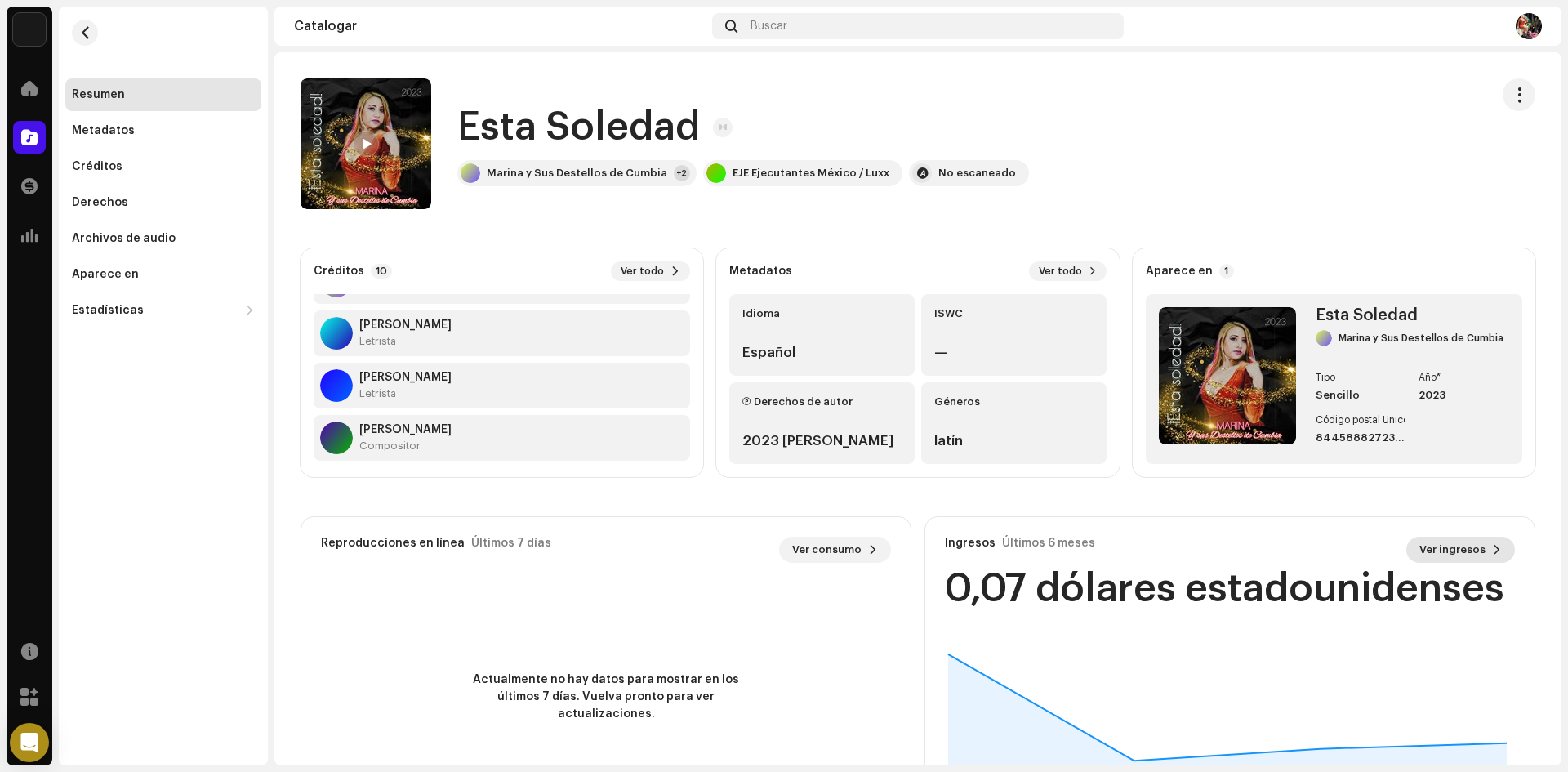
click at [1453, 543] on span "Ver ingresos" at bounding box center [1452, 549] width 66 height 32
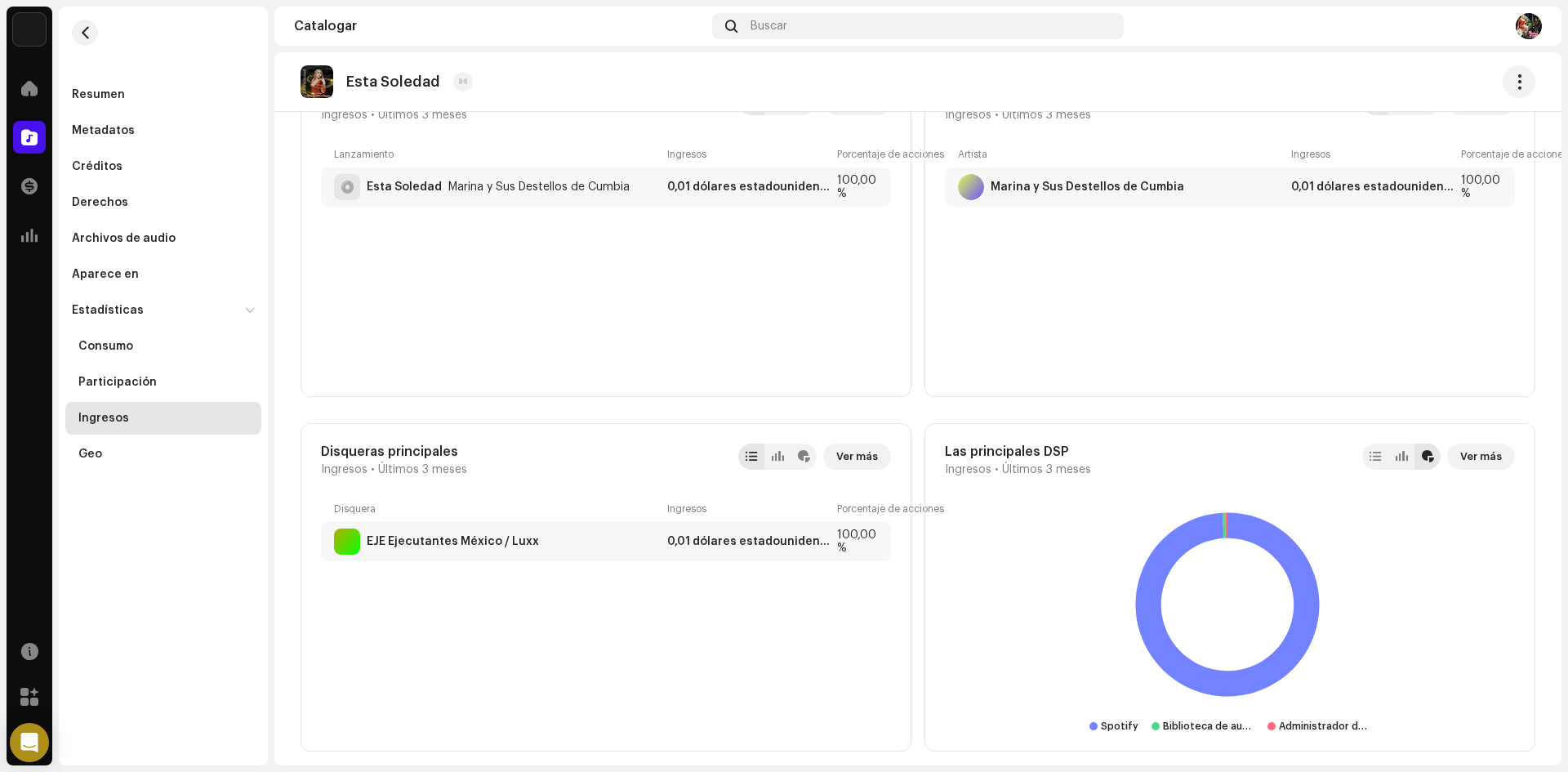
scroll to position [653, 0]
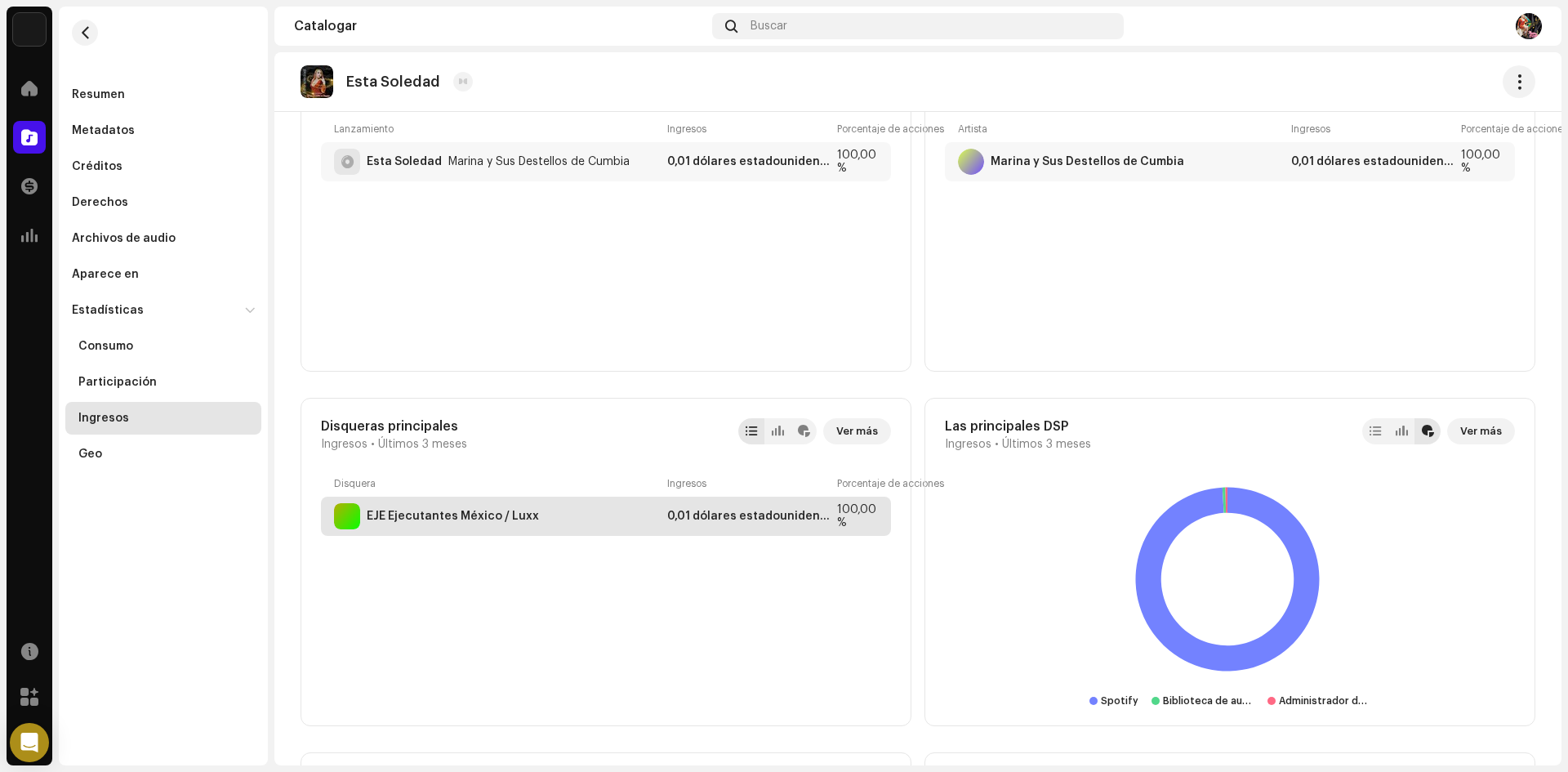
click at [598, 523] on div "EJE Ejecutantes México / Luxx" at bounding box center [497, 516] width 327 height 26
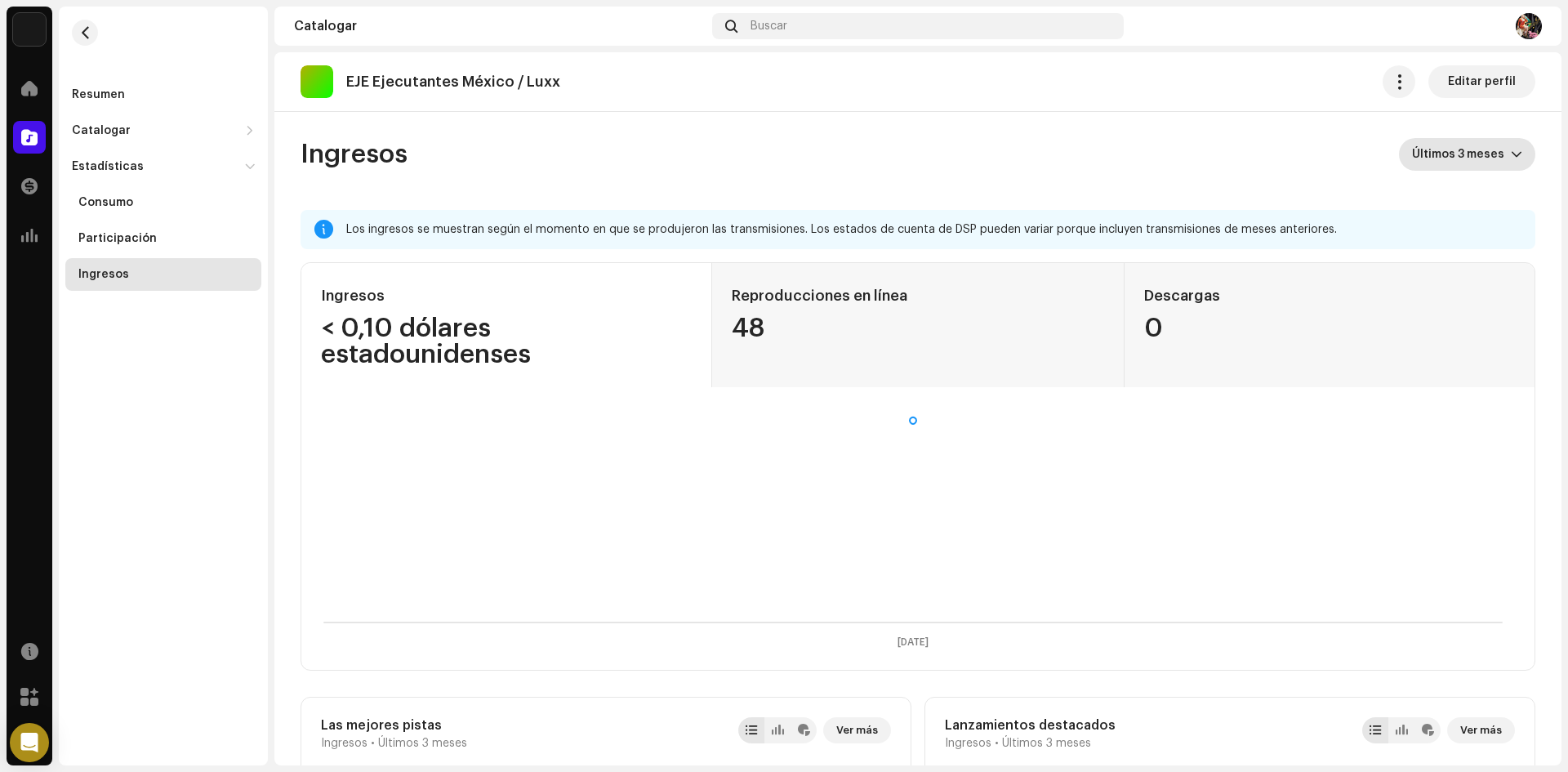
click at [1512, 151] on icon "disparador desplegable" at bounding box center [1516, 154] width 11 height 11
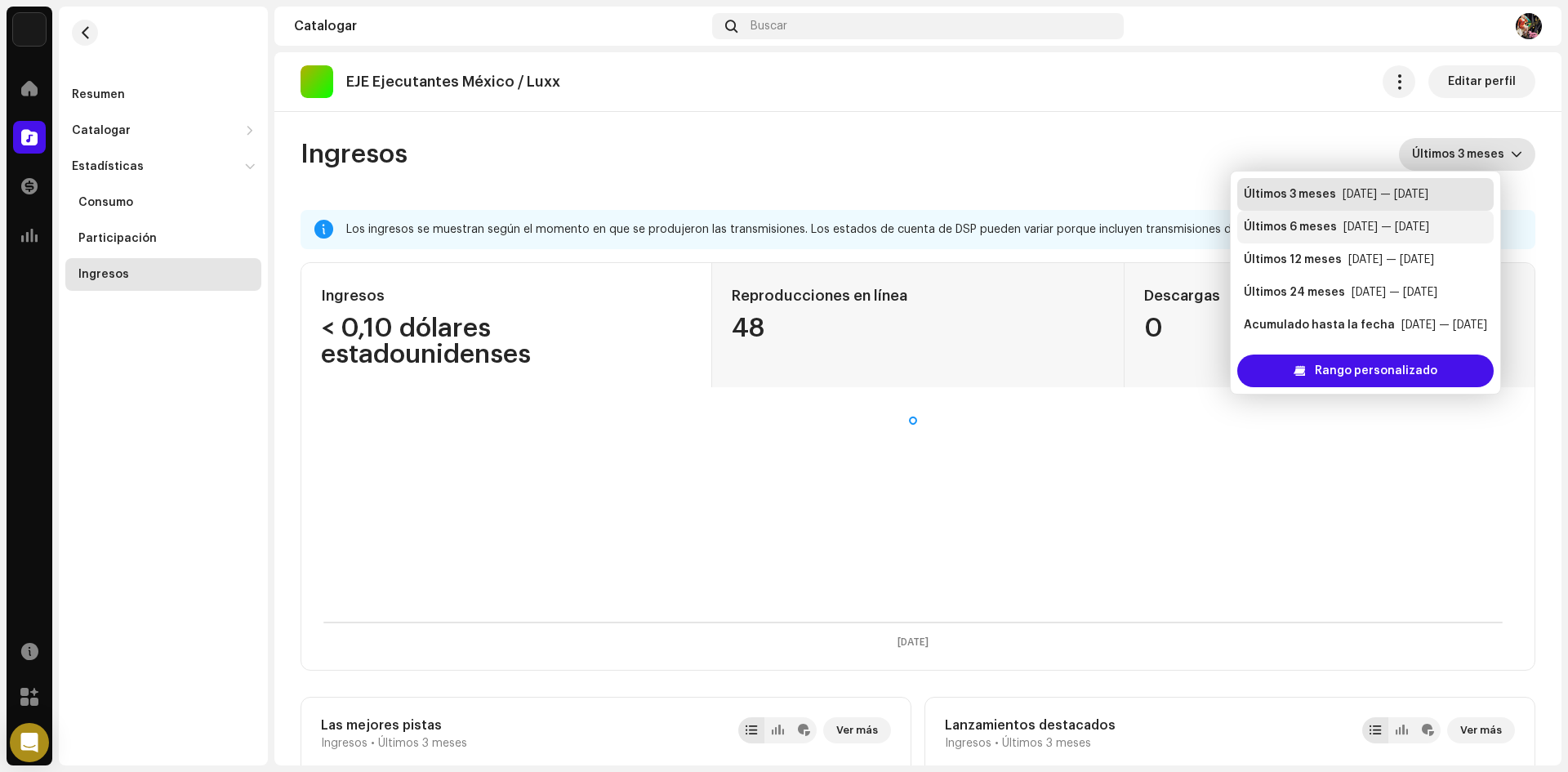
scroll to position [0, 12]
click at [1405, 265] on div "[DATE] — [DATE]" at bounding box center [1391, 259] width 86 height 16
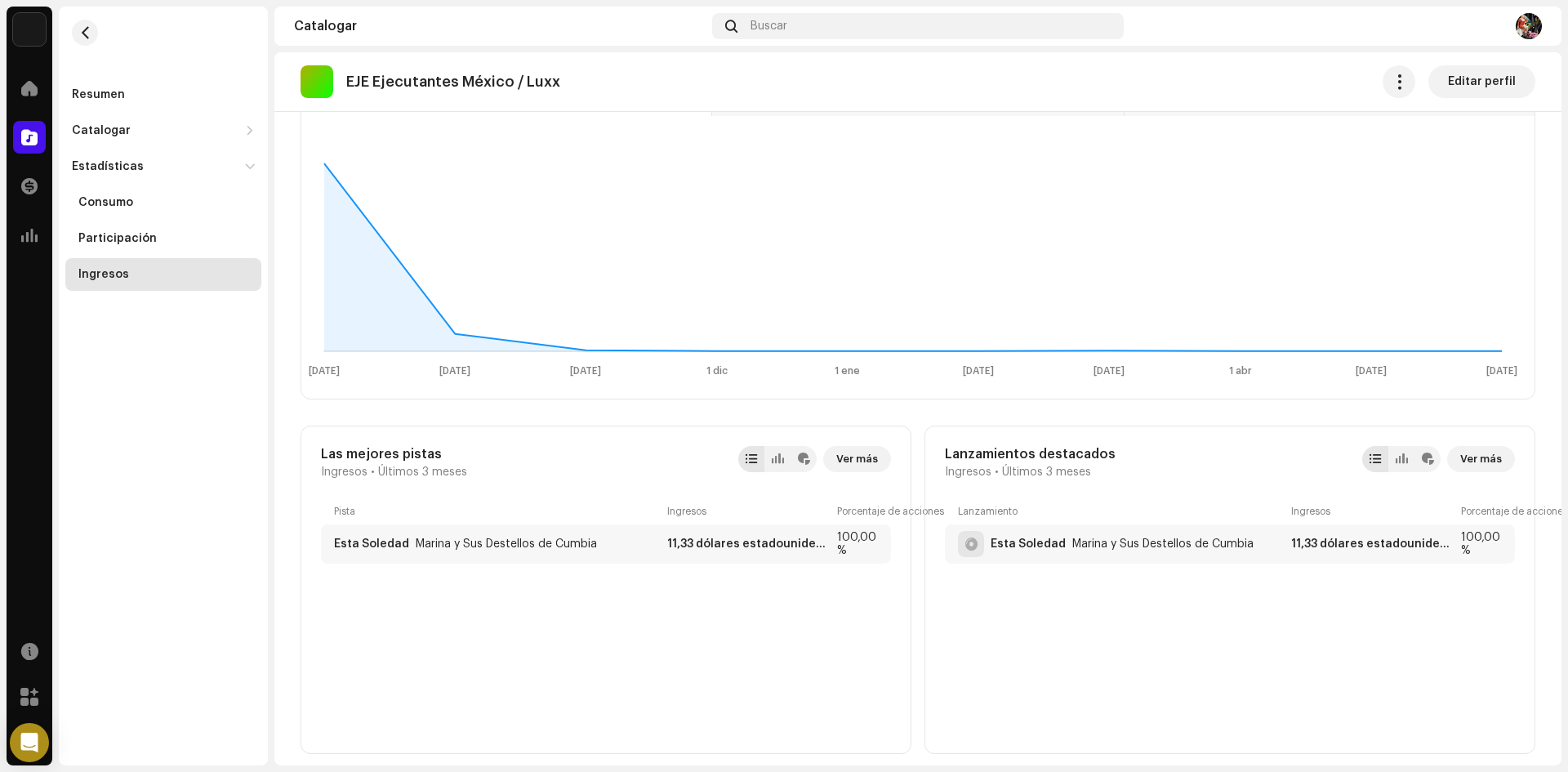
scroll to position [264, 0]
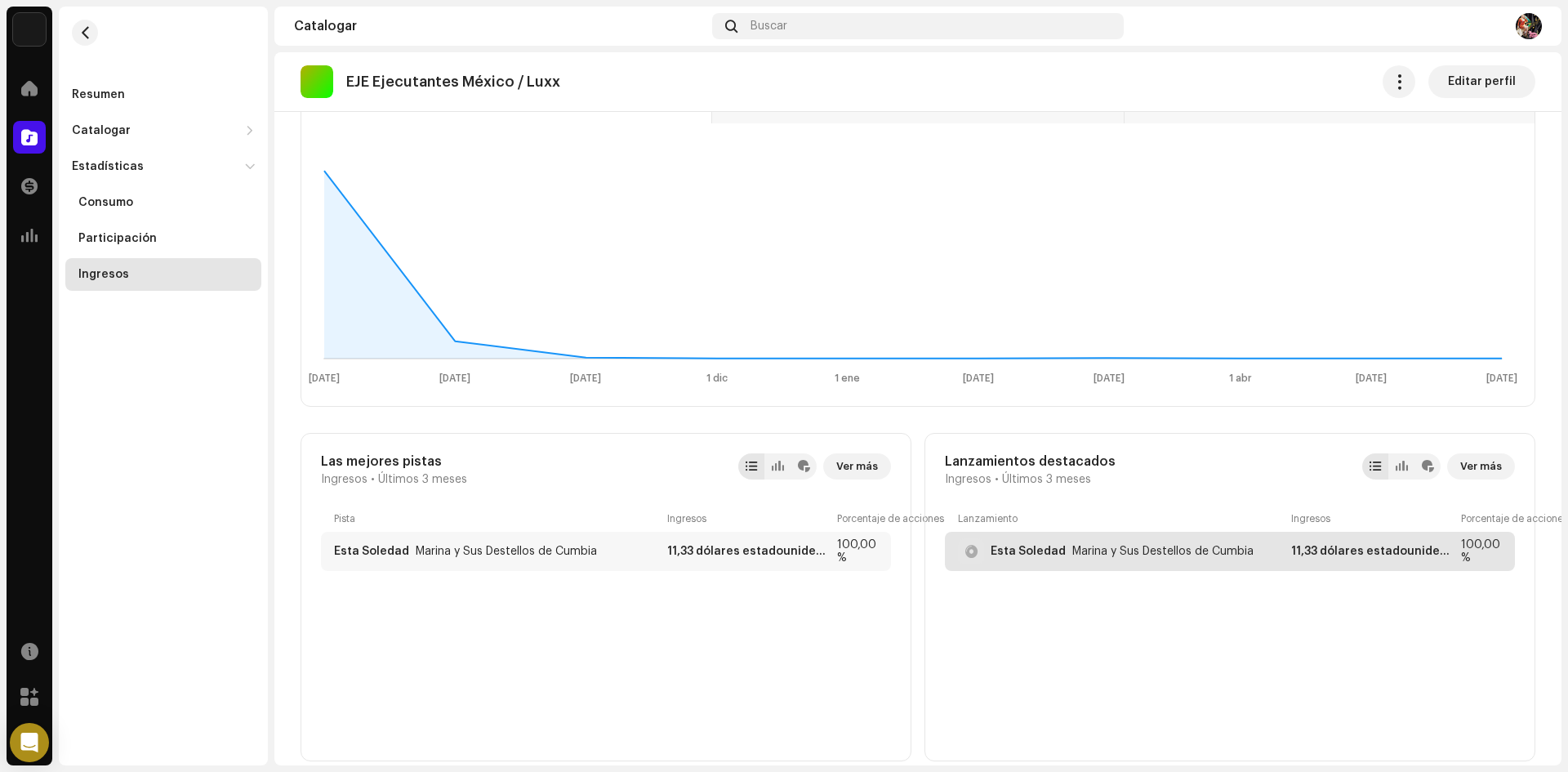
drag, startPoint x: 1326, startPoint y: 552, endPoint x: 1309, endPoint y: 558, distance: 18.0
click at [1309, 558] on div "Esta Soledad Marina y Sus Destellos de Cumbia 11,33 dólares estadounidenses 100…" at bounding box center [1230, 551] width 570 height 39
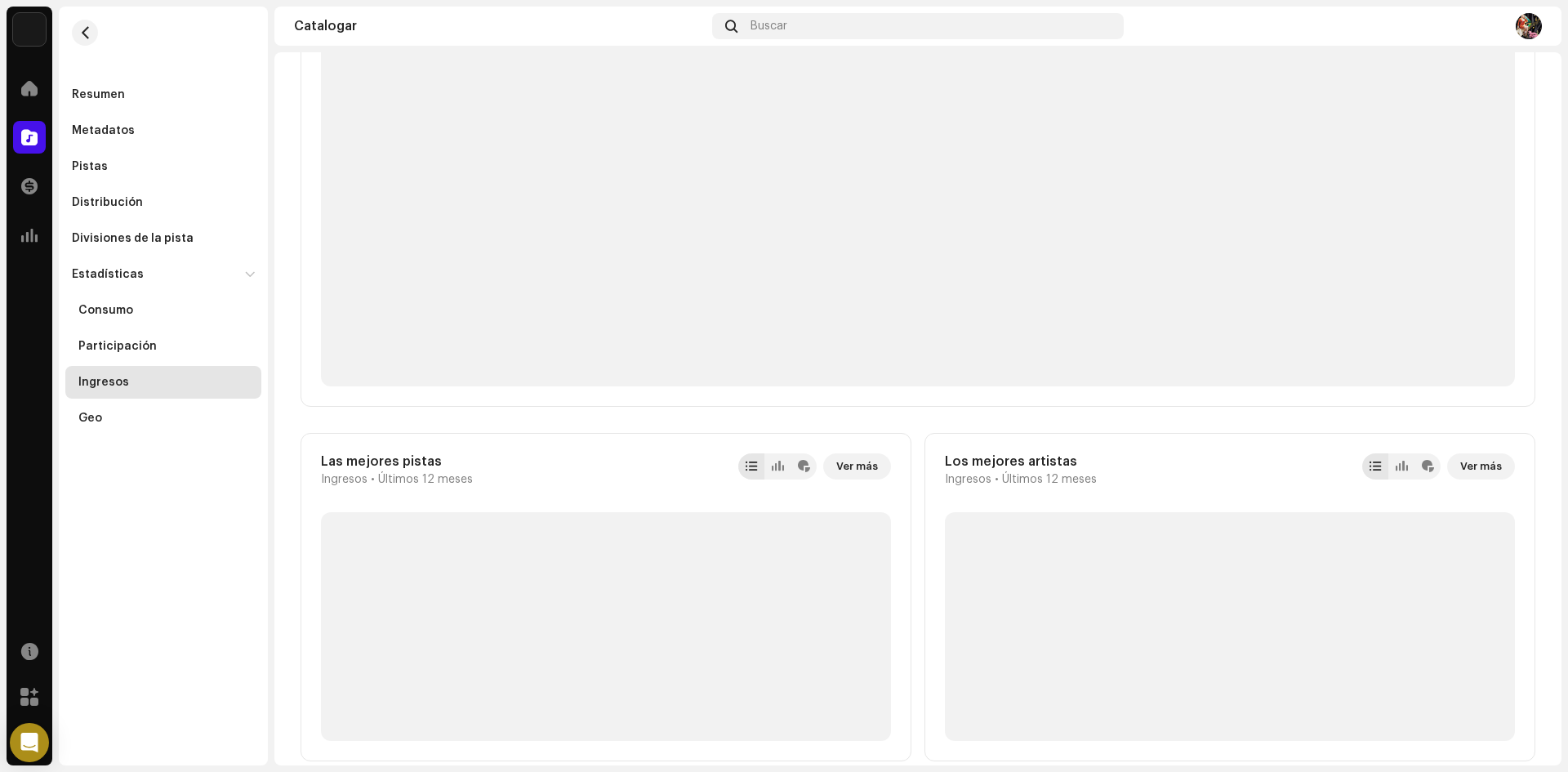
scroll to position [9, 0]
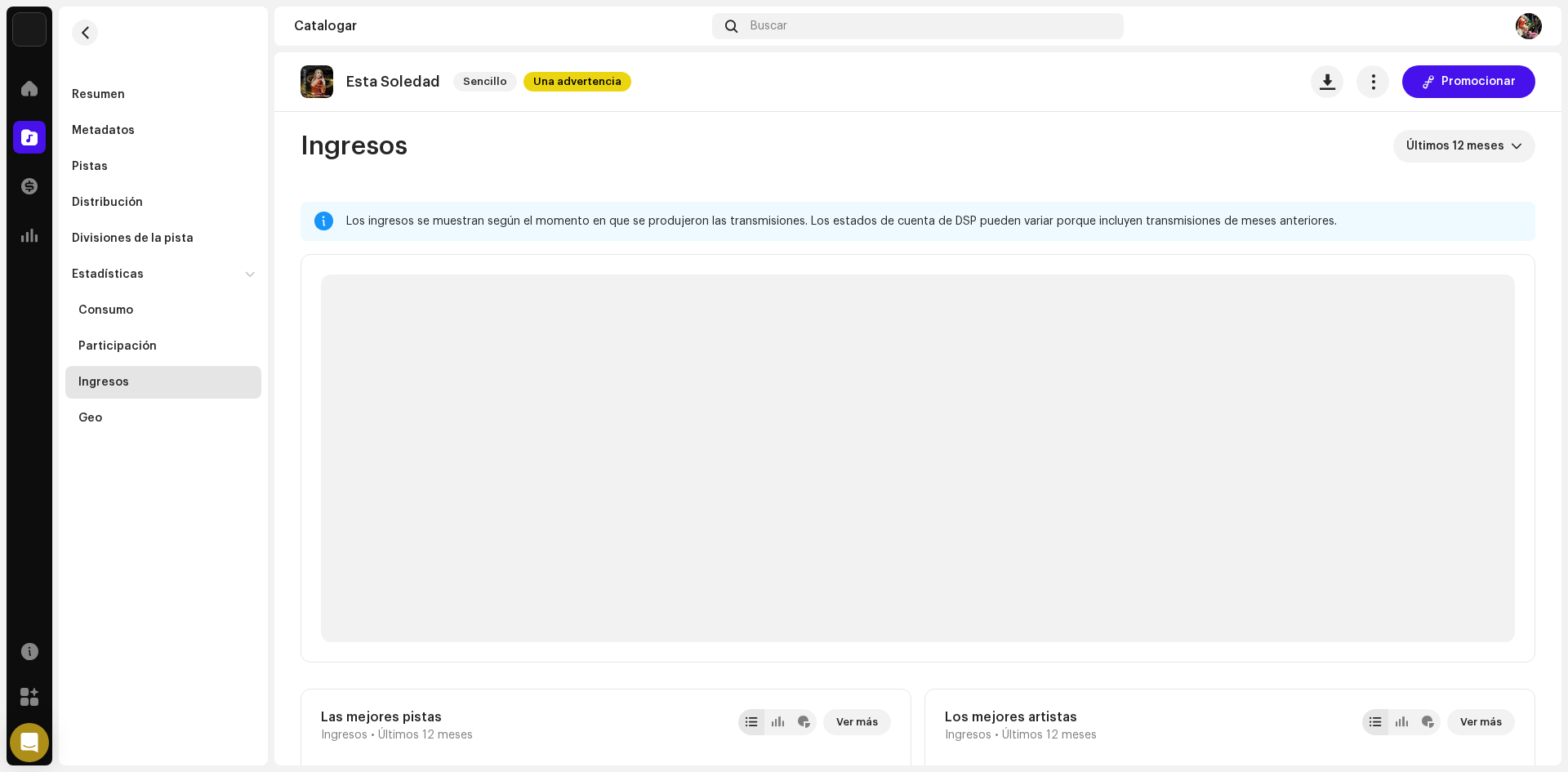
click at [1309, 558] on p-skeleton at bounding box center [918, 458] width 1194 height 367
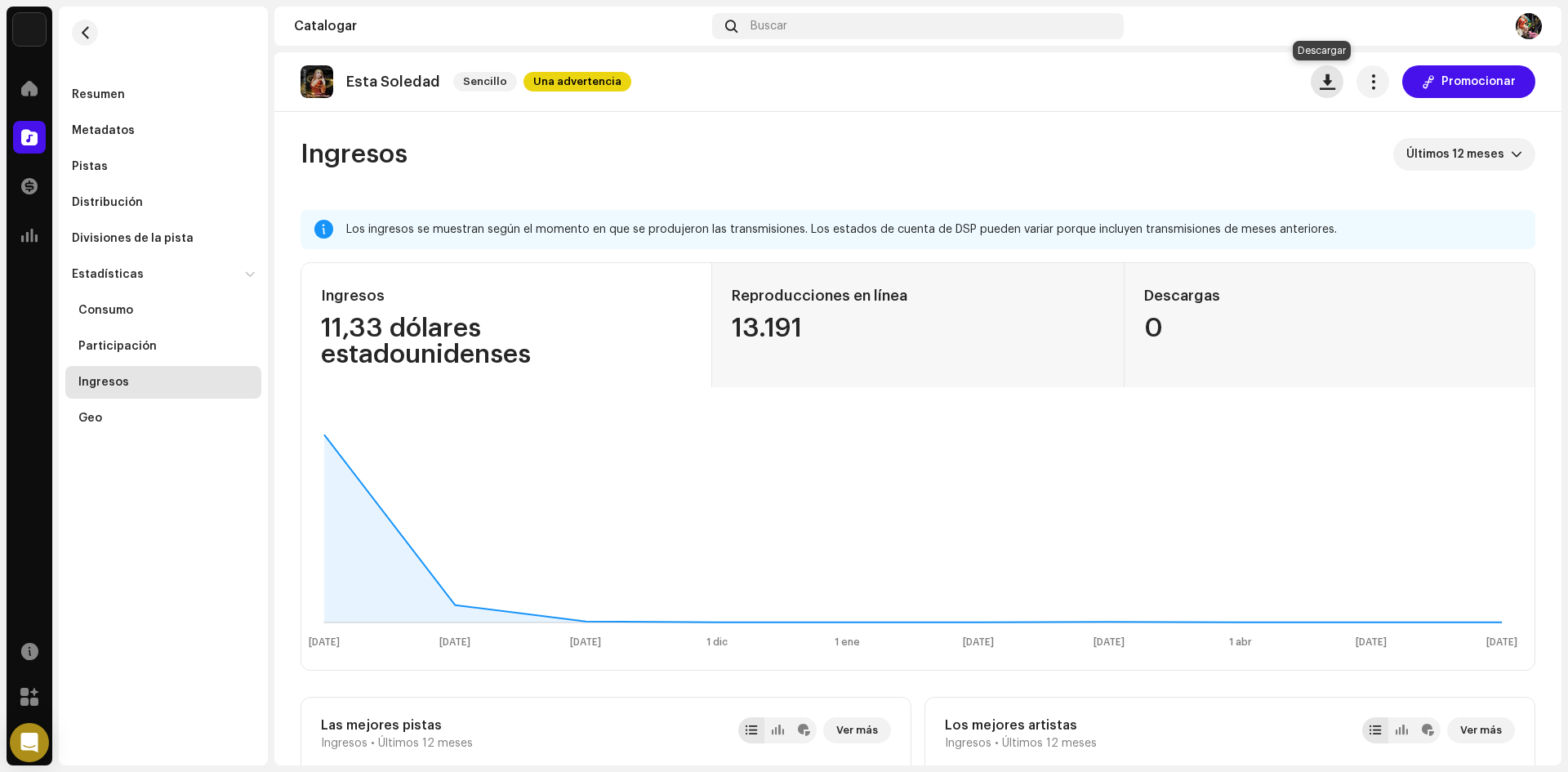
click at [1325, 83] on span "button" at bounding box center [1327, 81] width 15 height 13
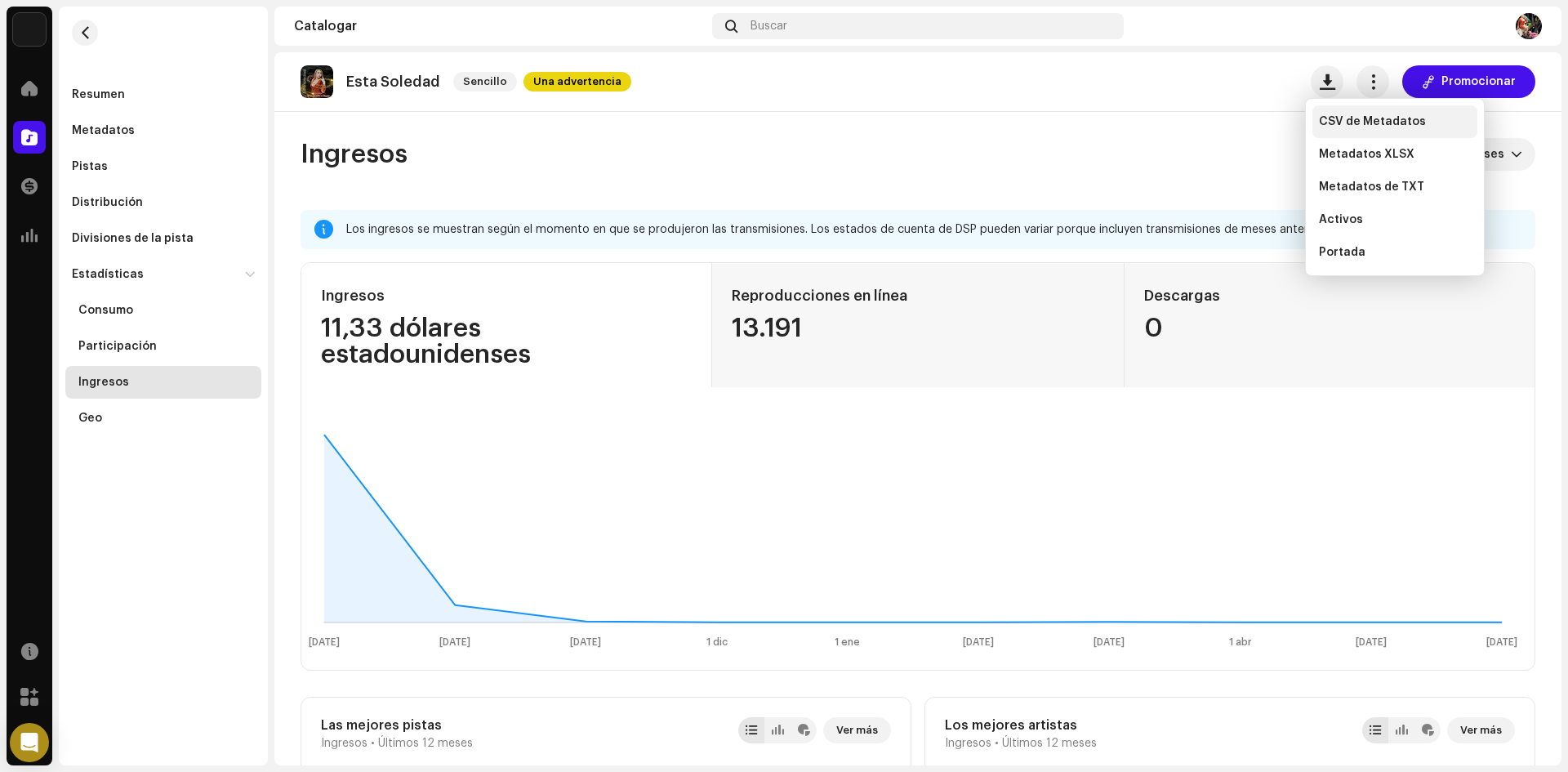
click at [1365, 117] on span "CSV de Metadatos" at bounding box center [1372, 121] width 107 height 13
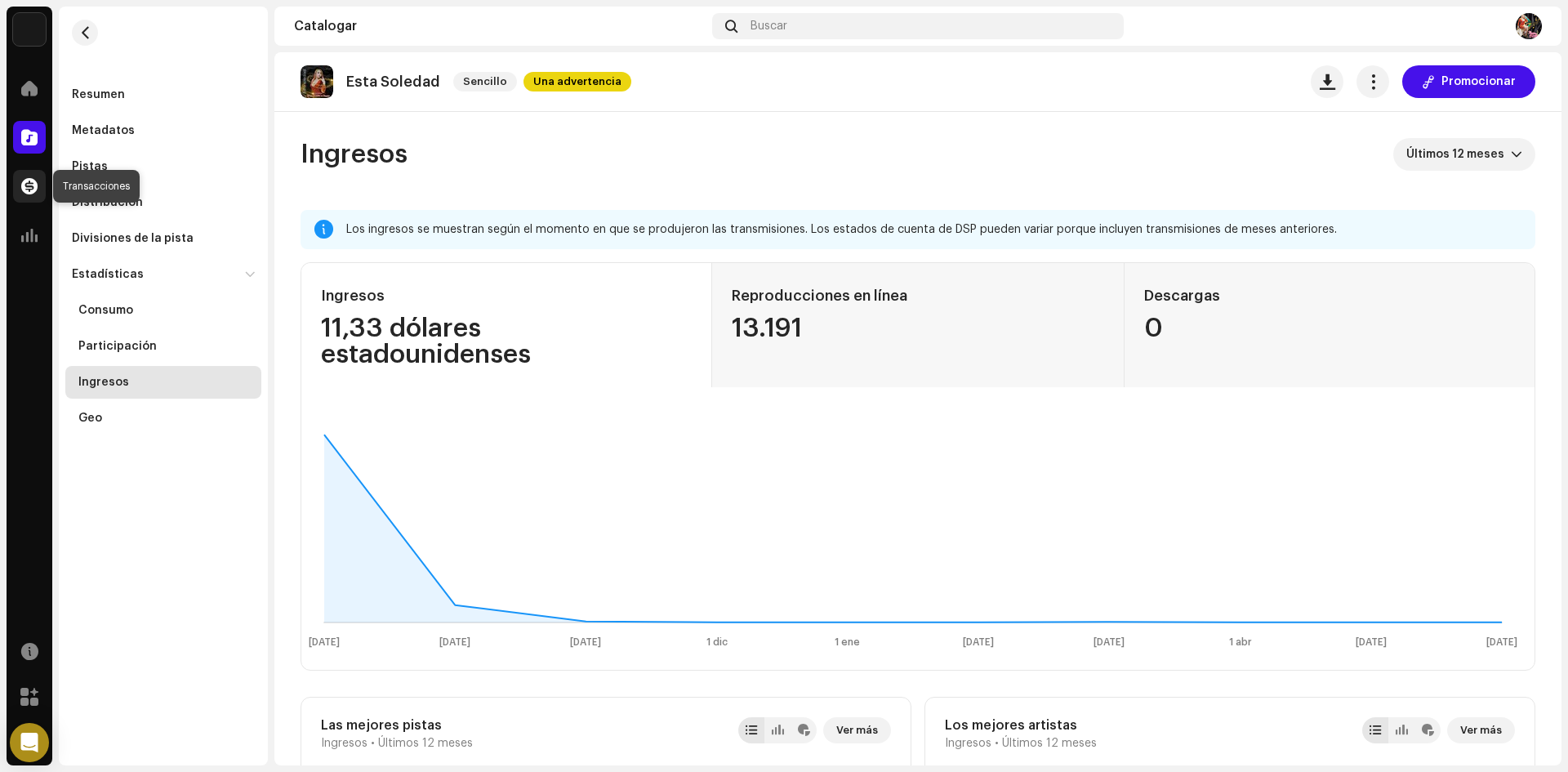
click at [22, 188] on span at bounding box center [29, 185] width 16 height 13
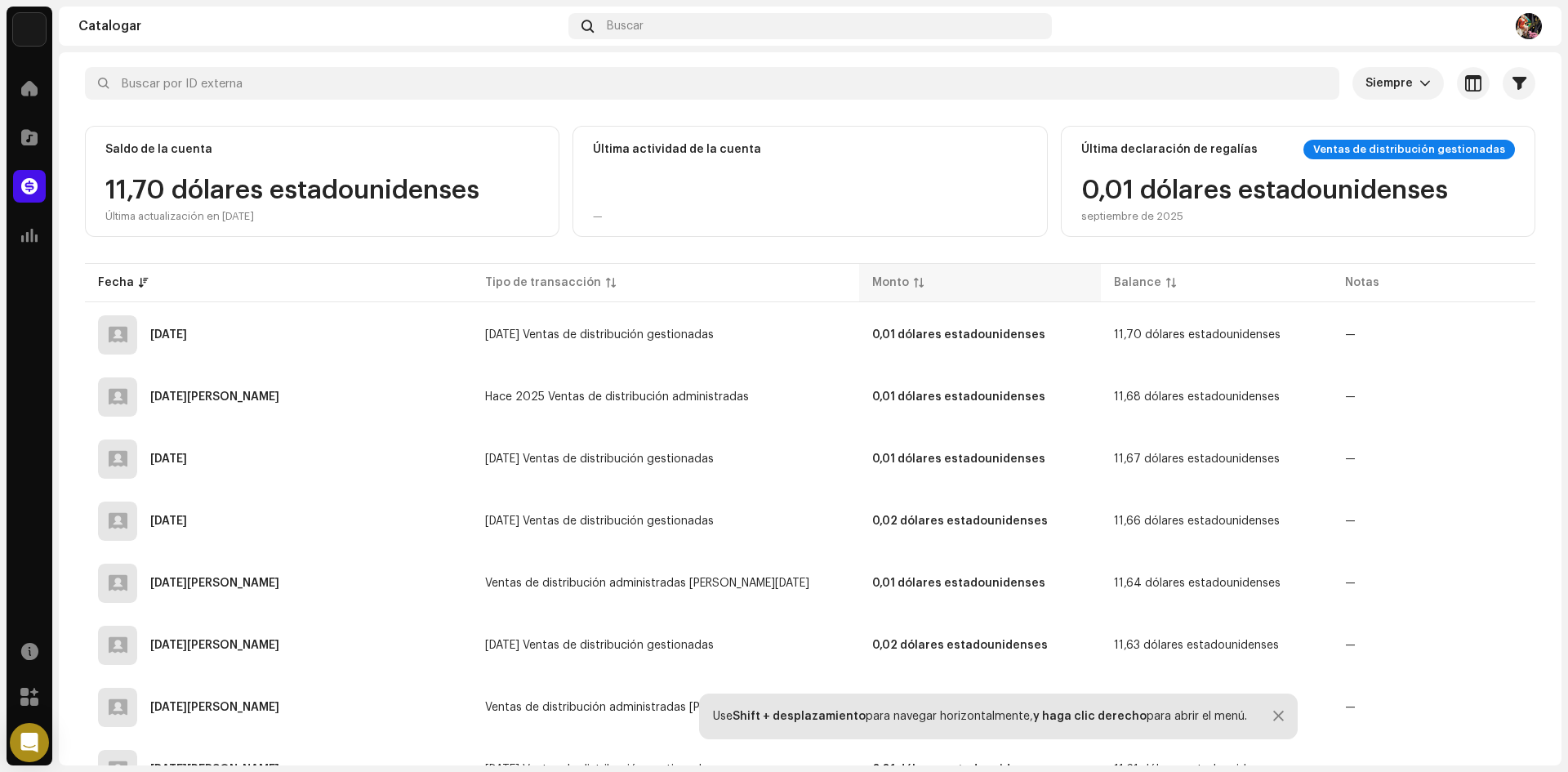
scroll to position [82, 0]
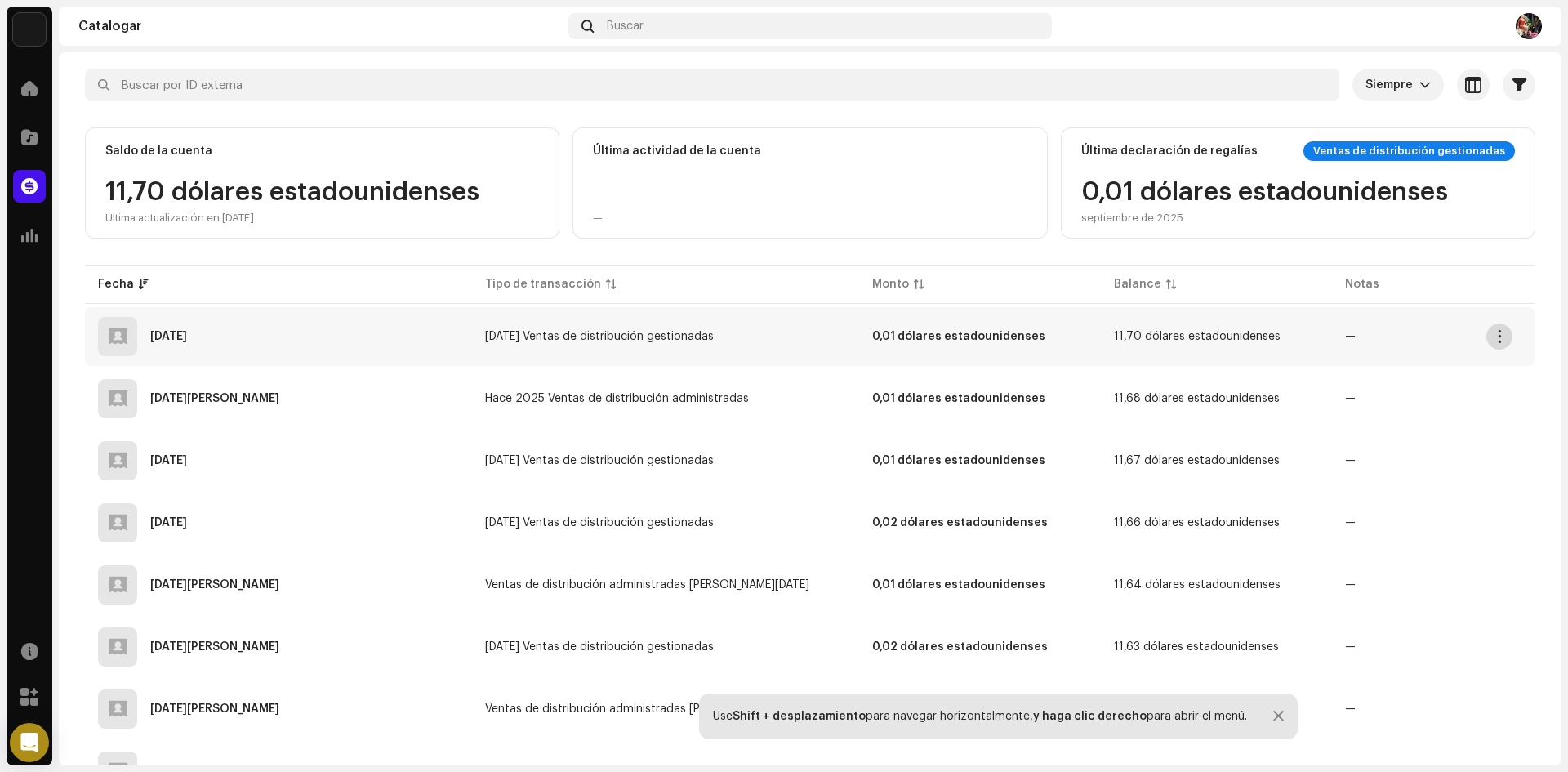
click at [1497, 334] on span "button" at bounding box center [1500, 336] width 12 height 13
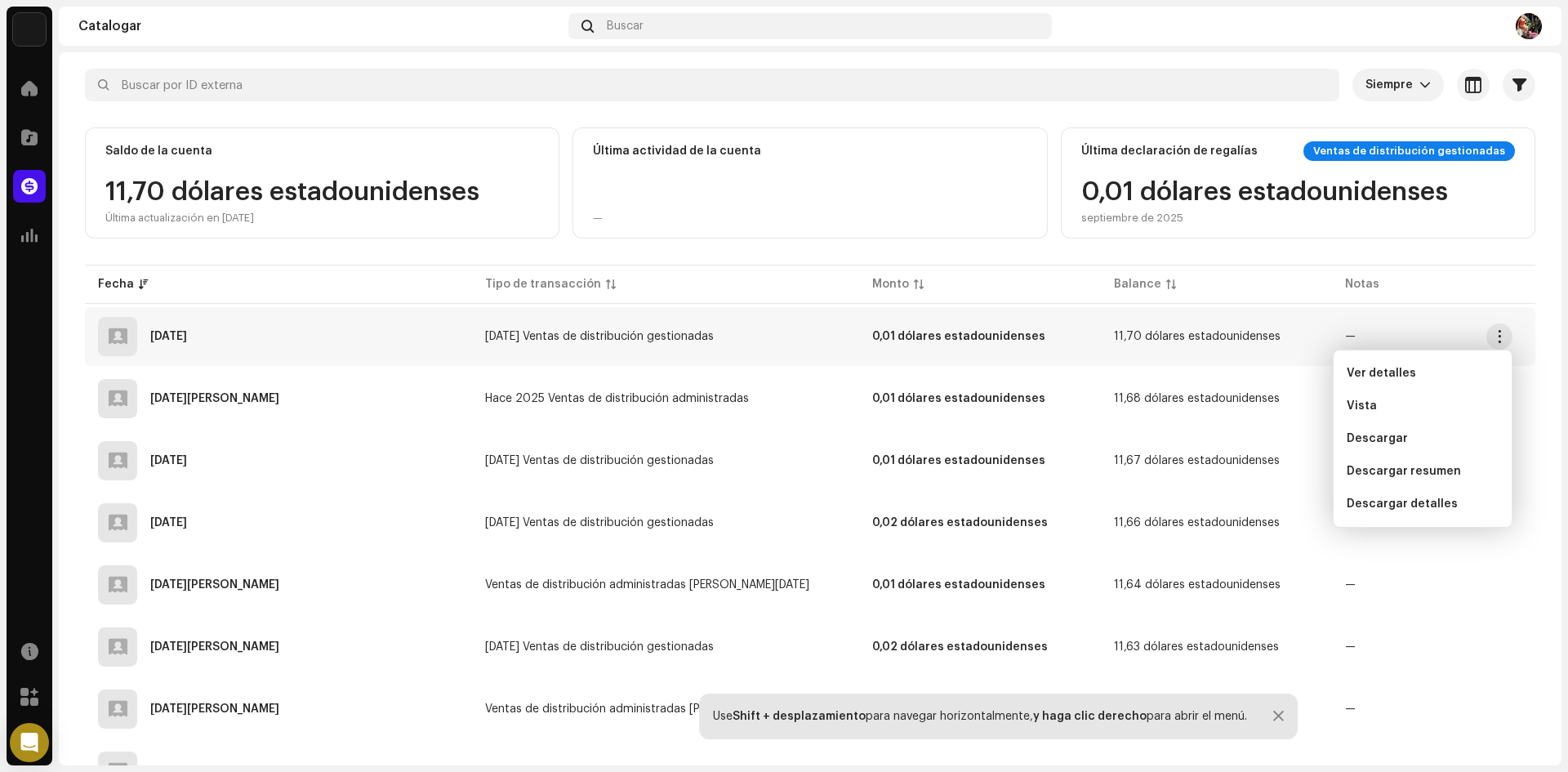
scroll to position [0, 0]
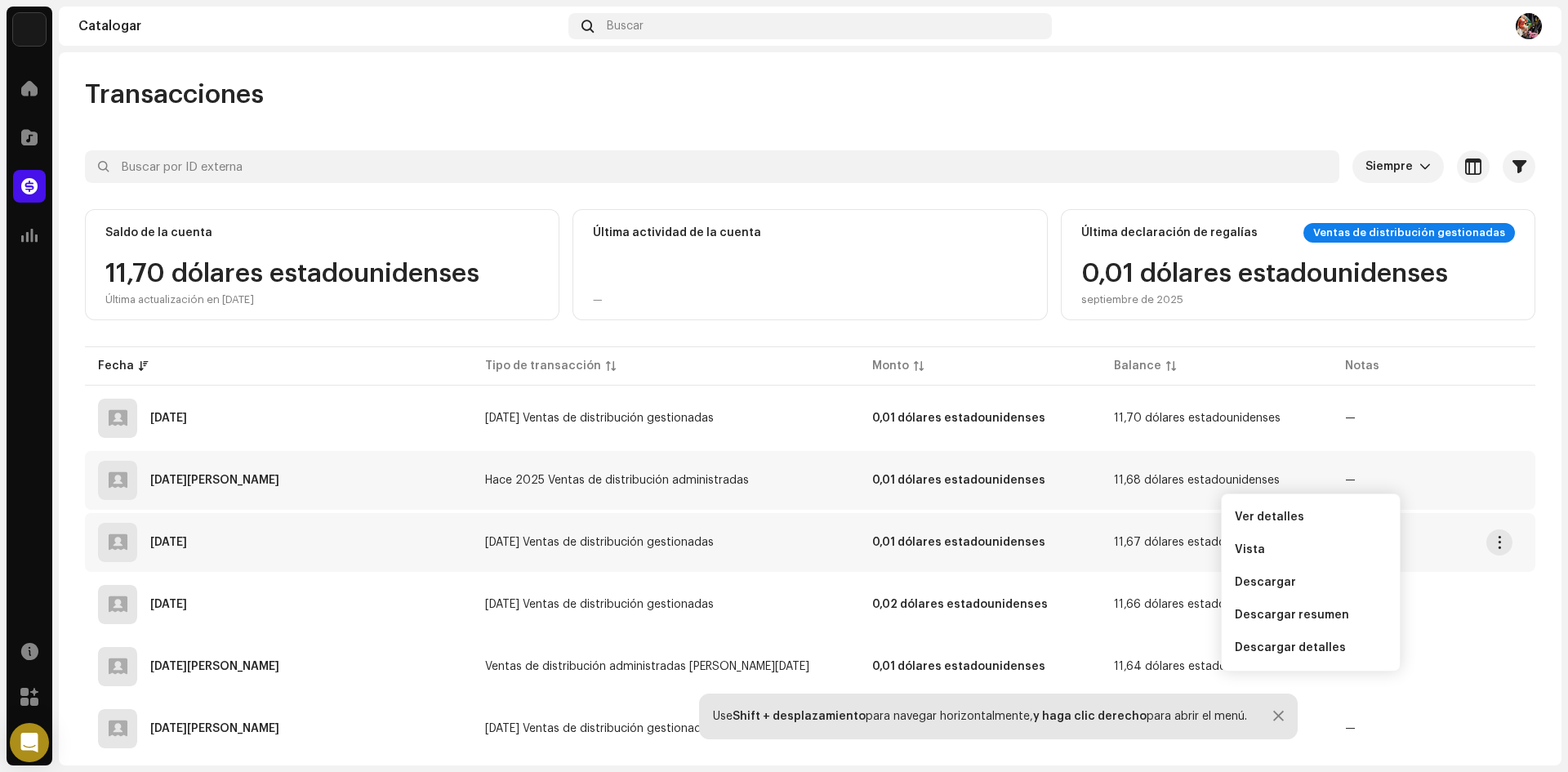
click at [1139, 523] on td "11,67 dólares estadounidenses" at bounding box center [1217, 542] width 231 height 59
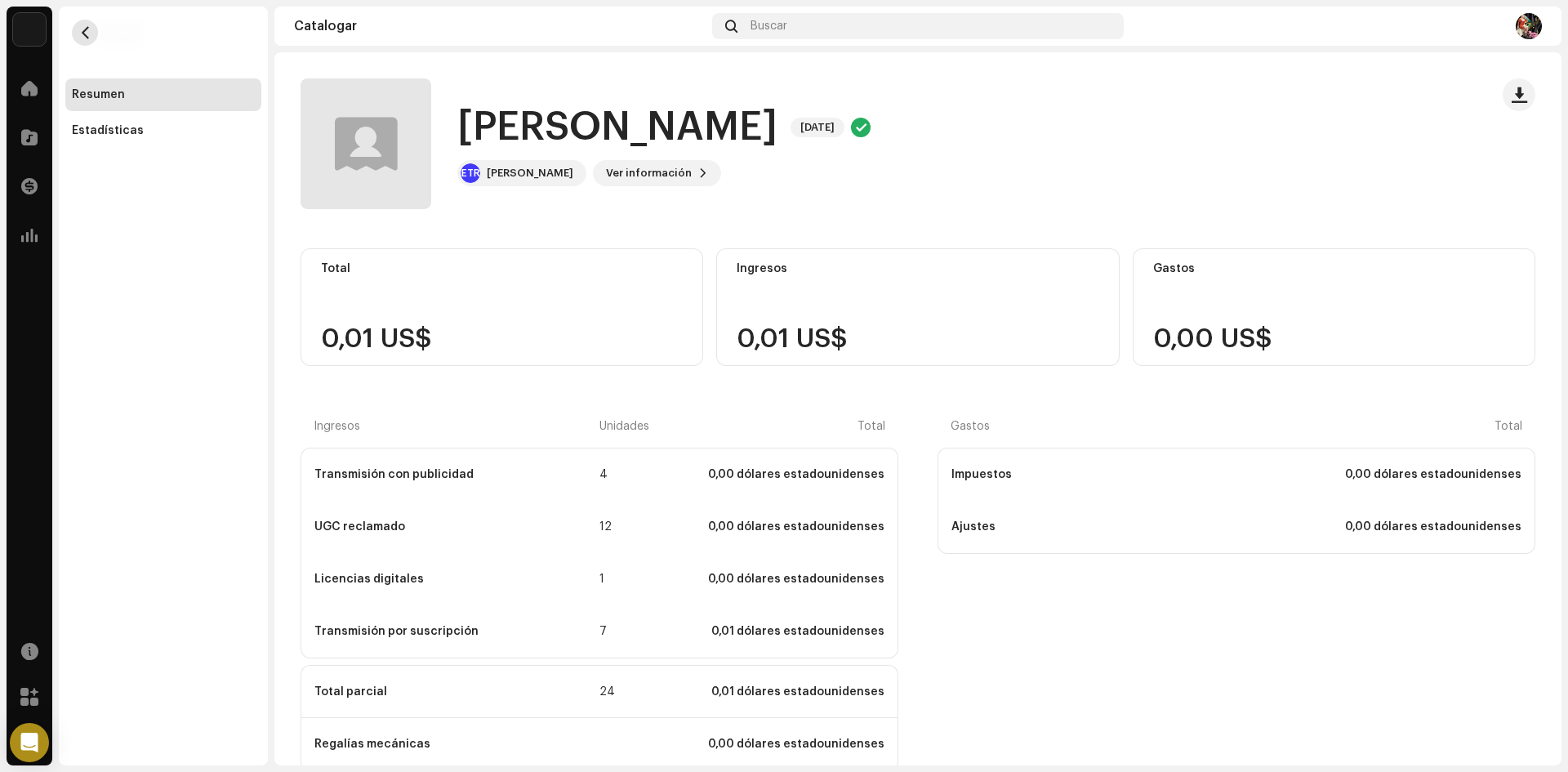
drag, startPoint x: 471, startPoint y: 347, endPoint x: 82, endPoint y: 31, distance: 501.2
click at [82, 31] on span "button" at bounding box center [85, 32] width 12 height 13
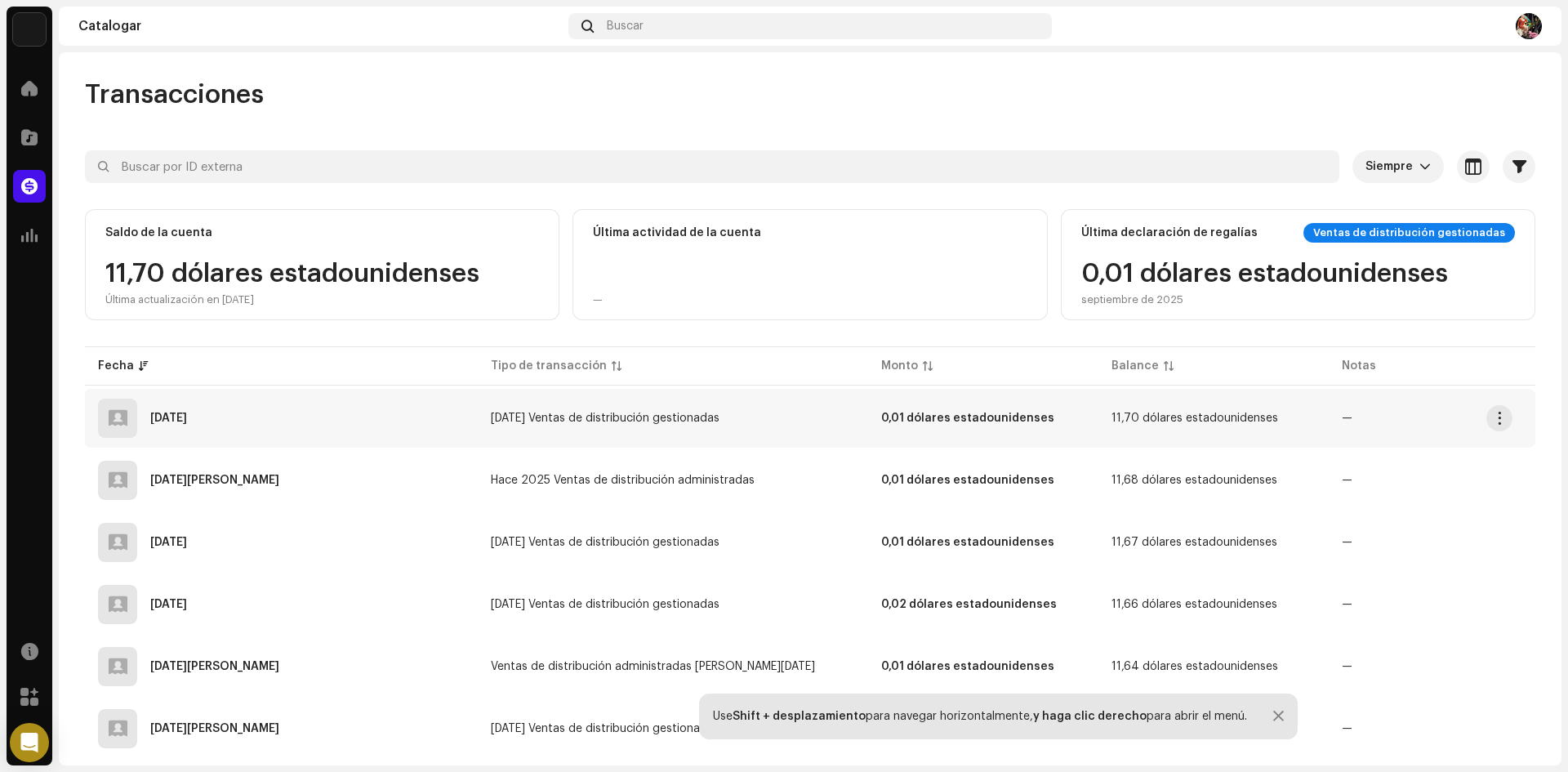
click at [1342, 417] on font "—" at bounding box center [1347, 417] width 10 height 11
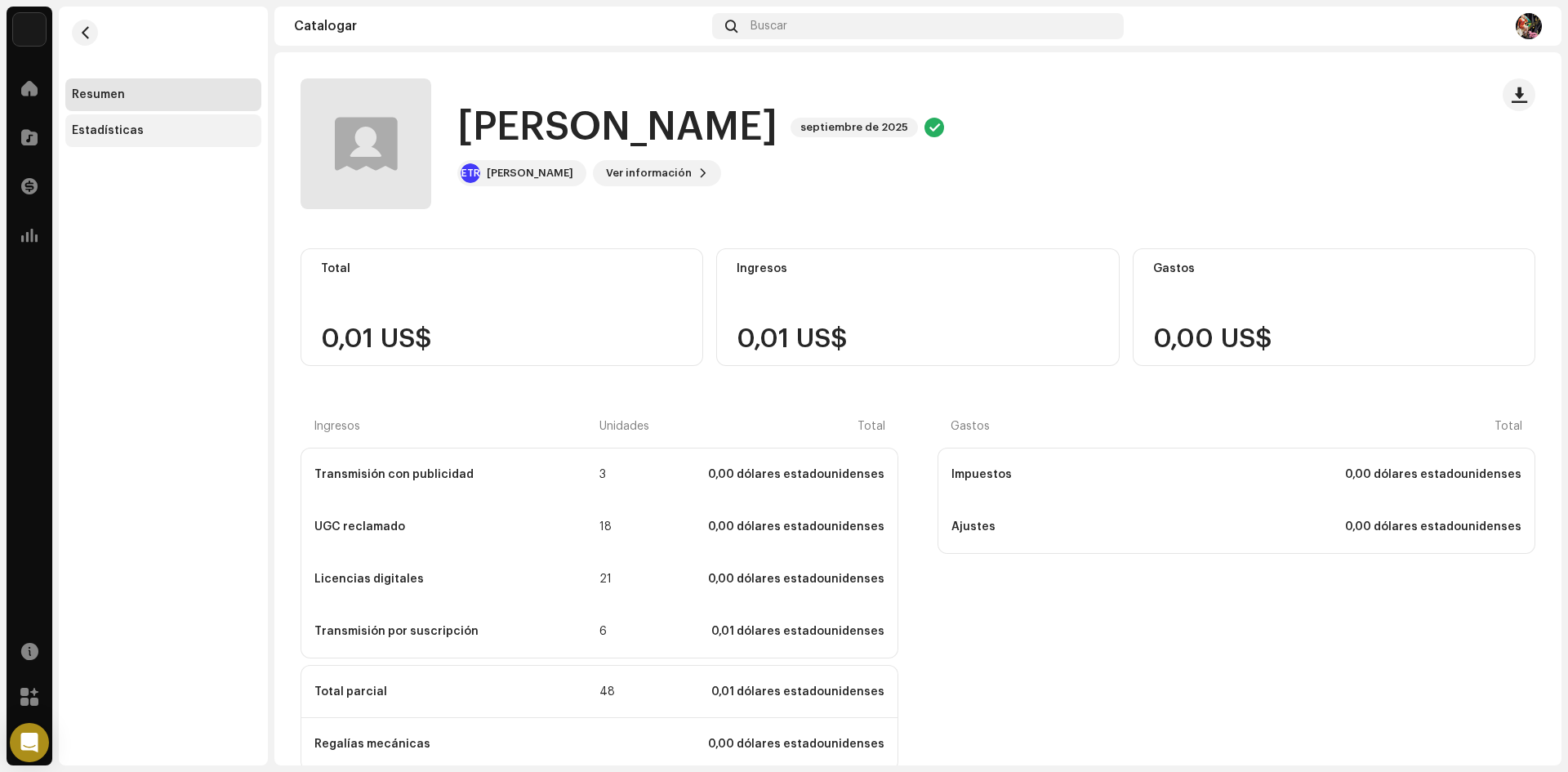
click at [83, 120] on div "Estadísticas" at bounding box center [163, 130] width 196 height 32
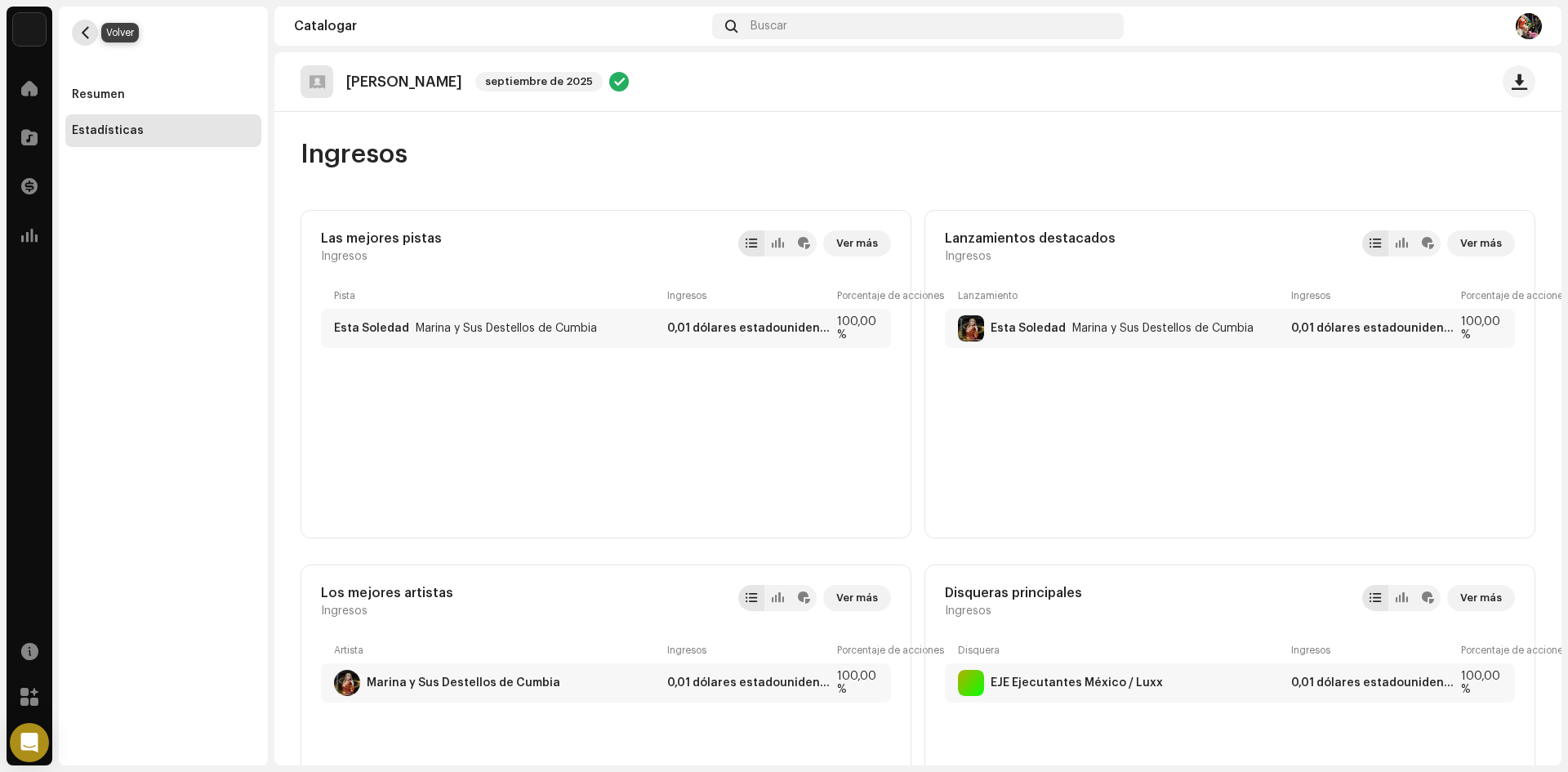
click at [93, 36] on button "button" at bounding box center [85, 32] width 26 height 26
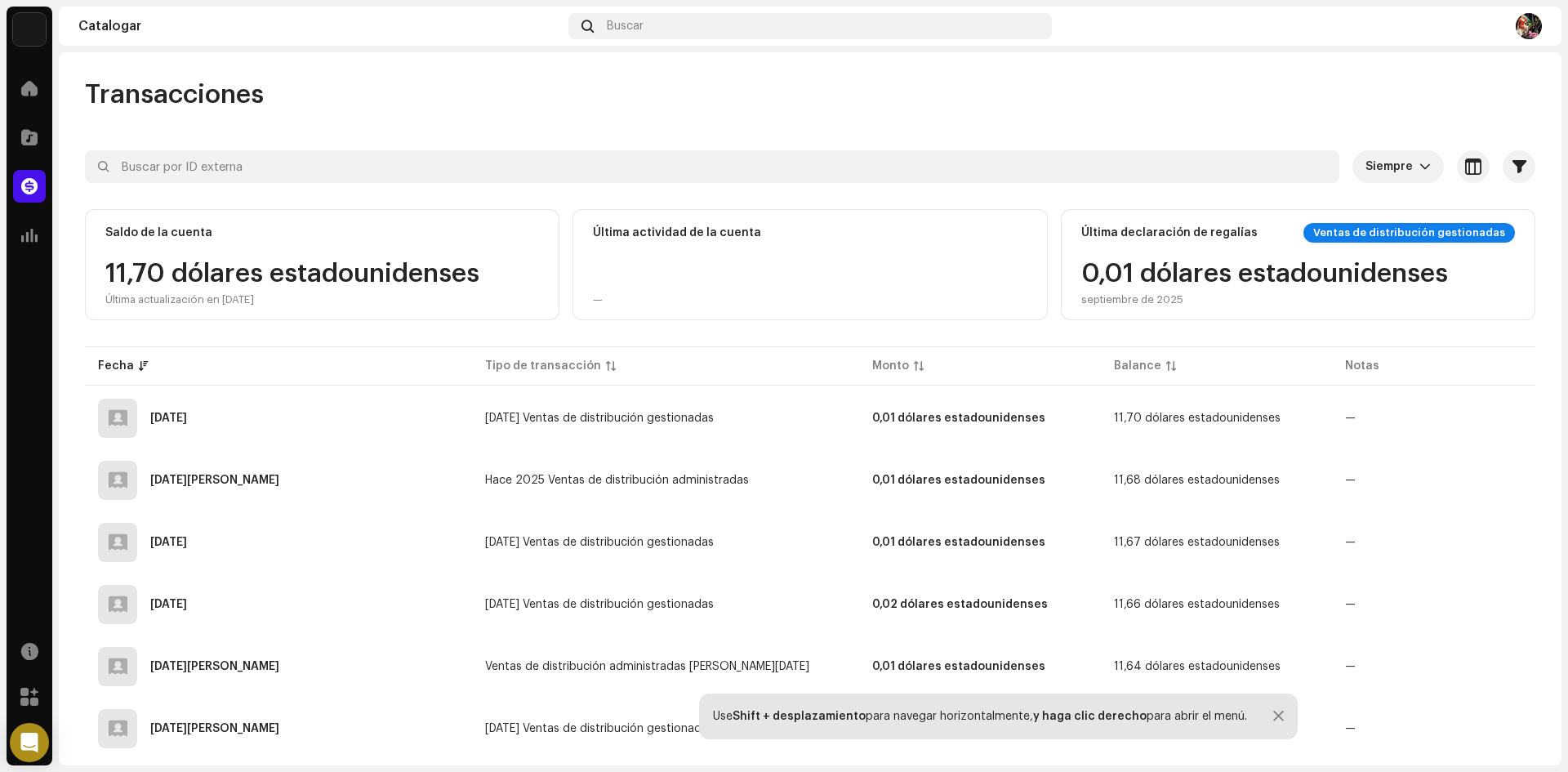
scroll to position [82, 0]
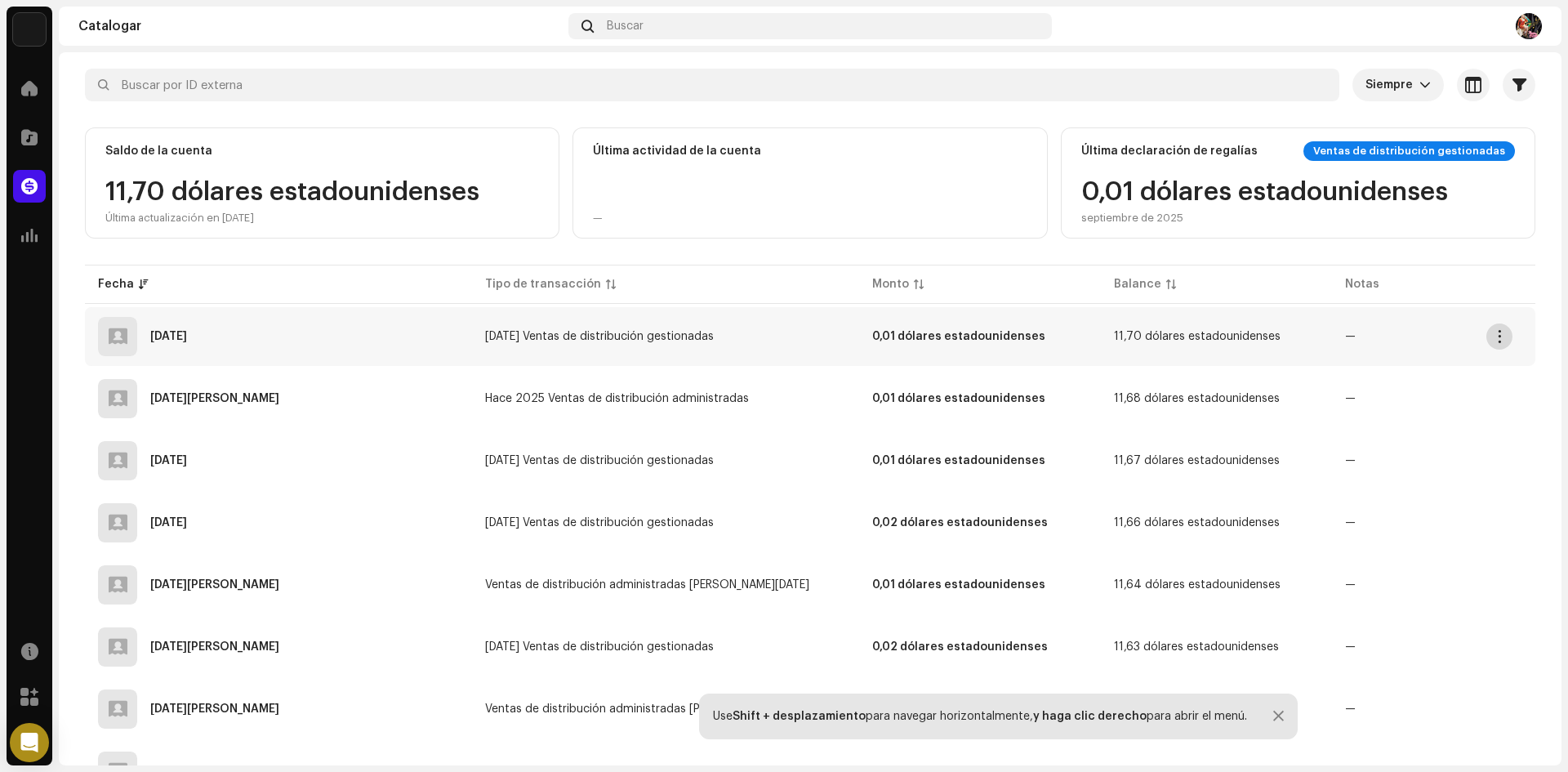
click at [1502, 337] on span "button" at bounding box center [1500, 336] width 12 height 13
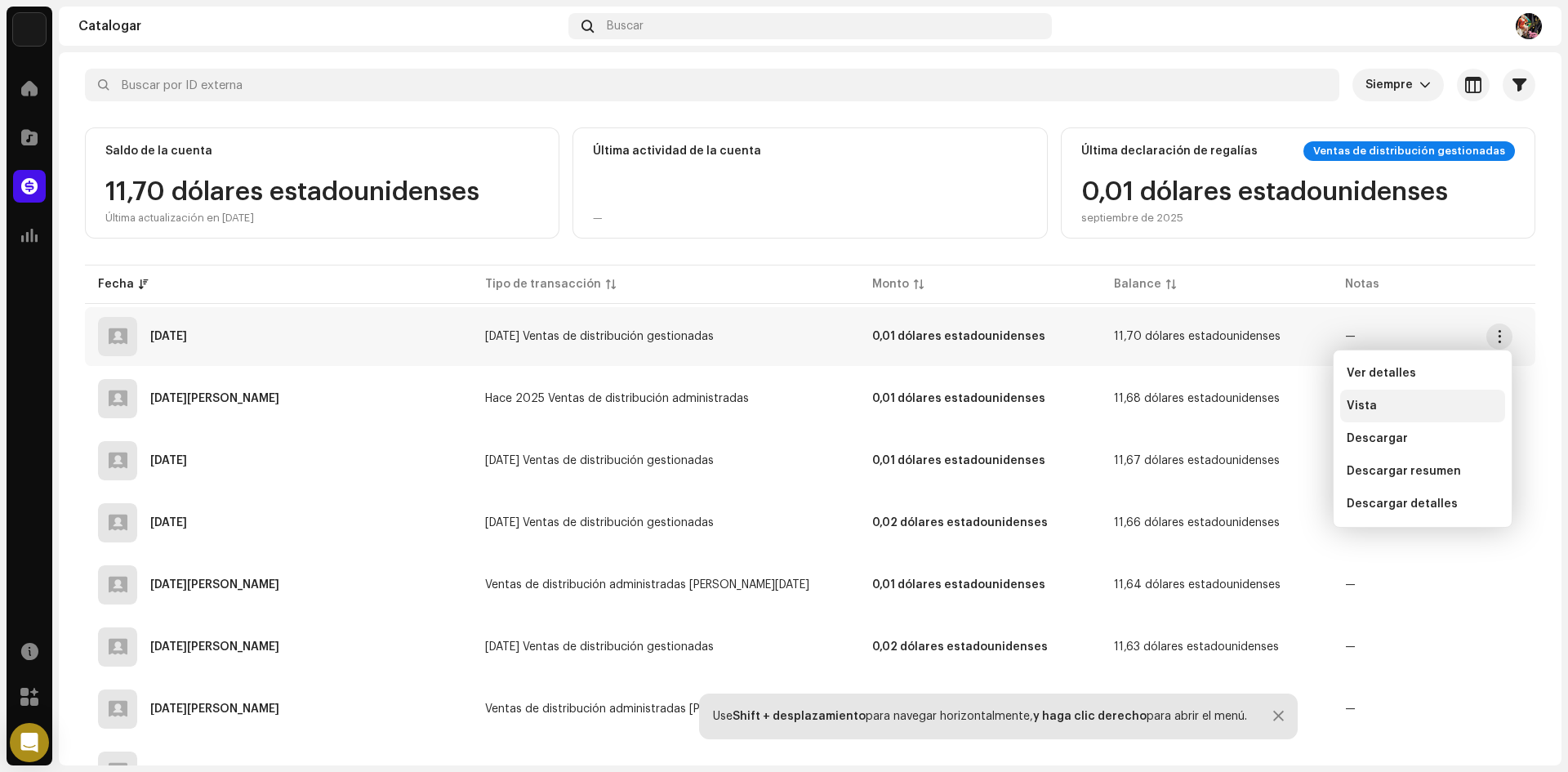
click at [1370, 397] on div "Vista" at bounding box center [1423, 406] width 165 height 32
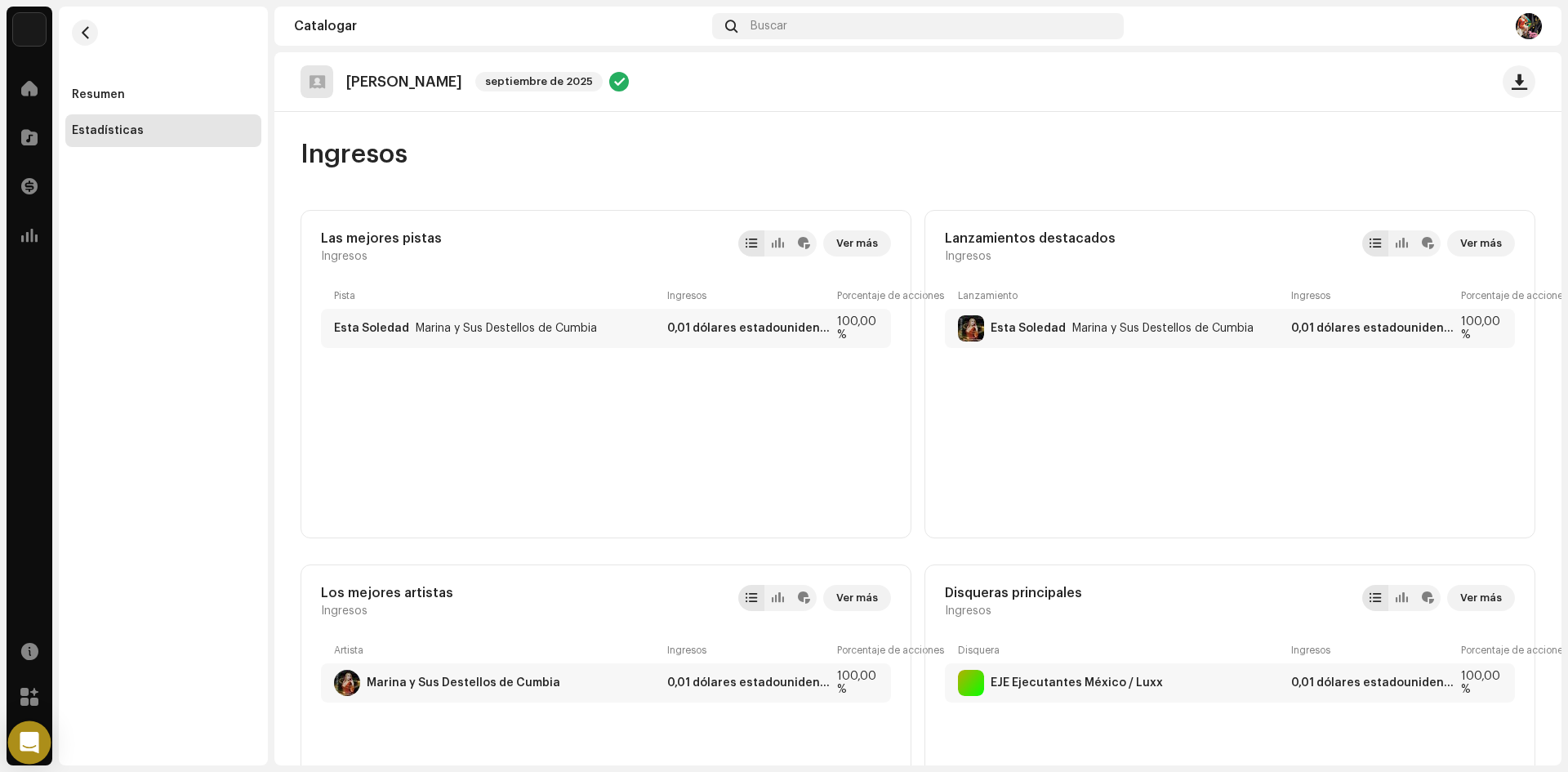
click at [20, 745] on icon "Abrir Intercom Messenger" at bounding box center [29, 742] width 21 height 21
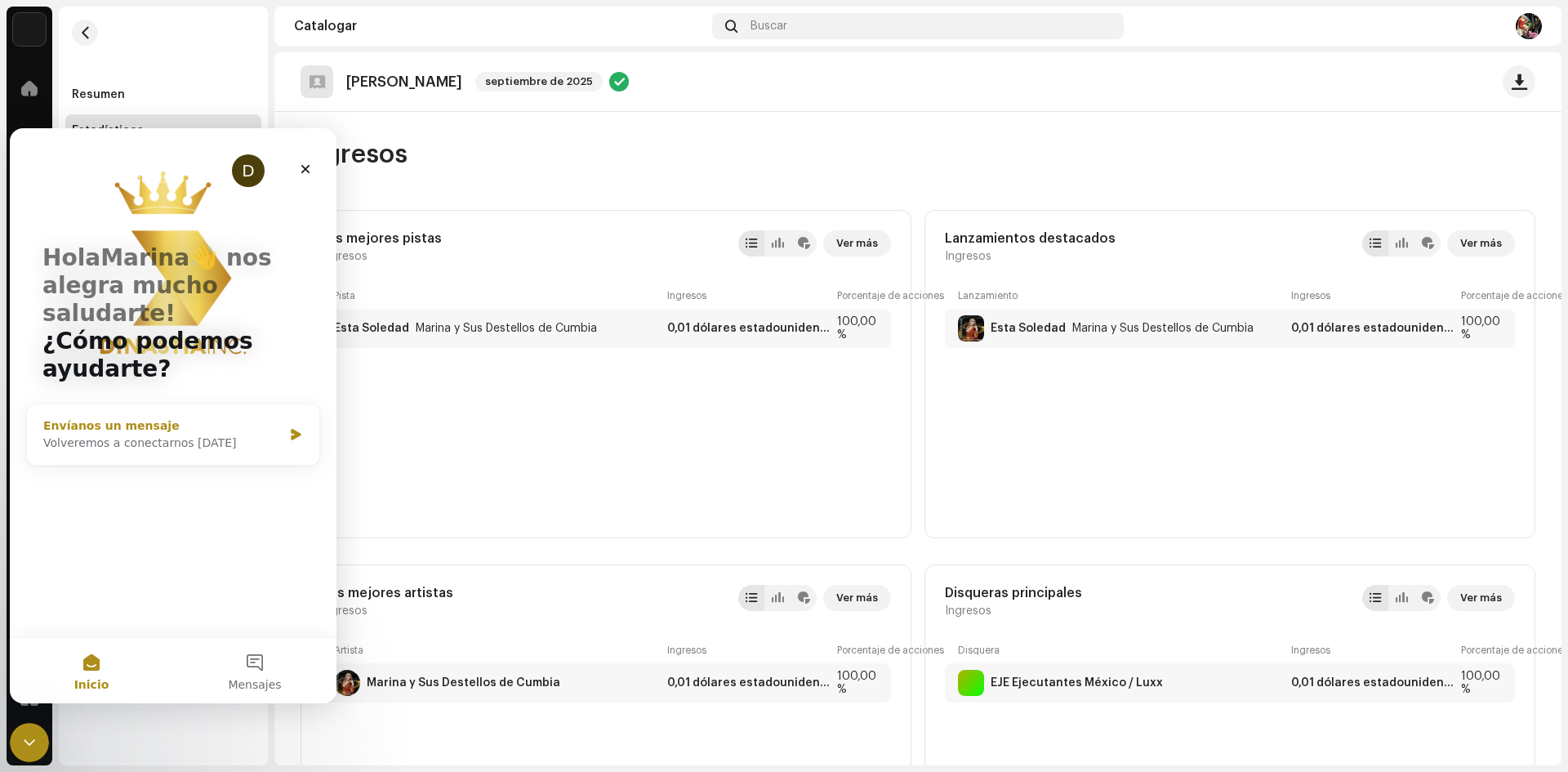
click at [290, 428] on icon "Intercom Messenger" at bounding box center [296, 434] width 14 height 13
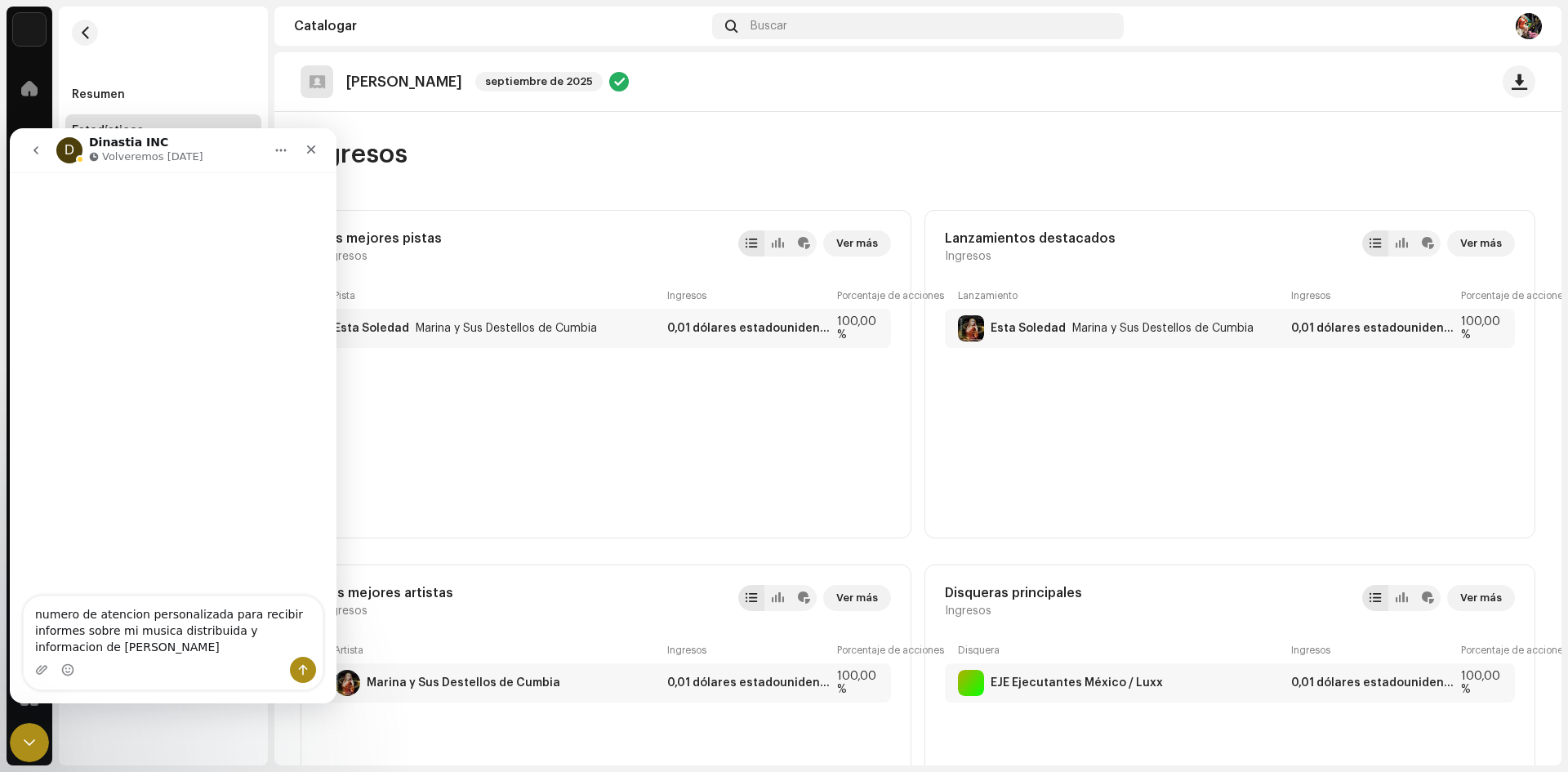
type textarea "numero de atencion personalizada para recibir informes sobre mi musica distribu…"
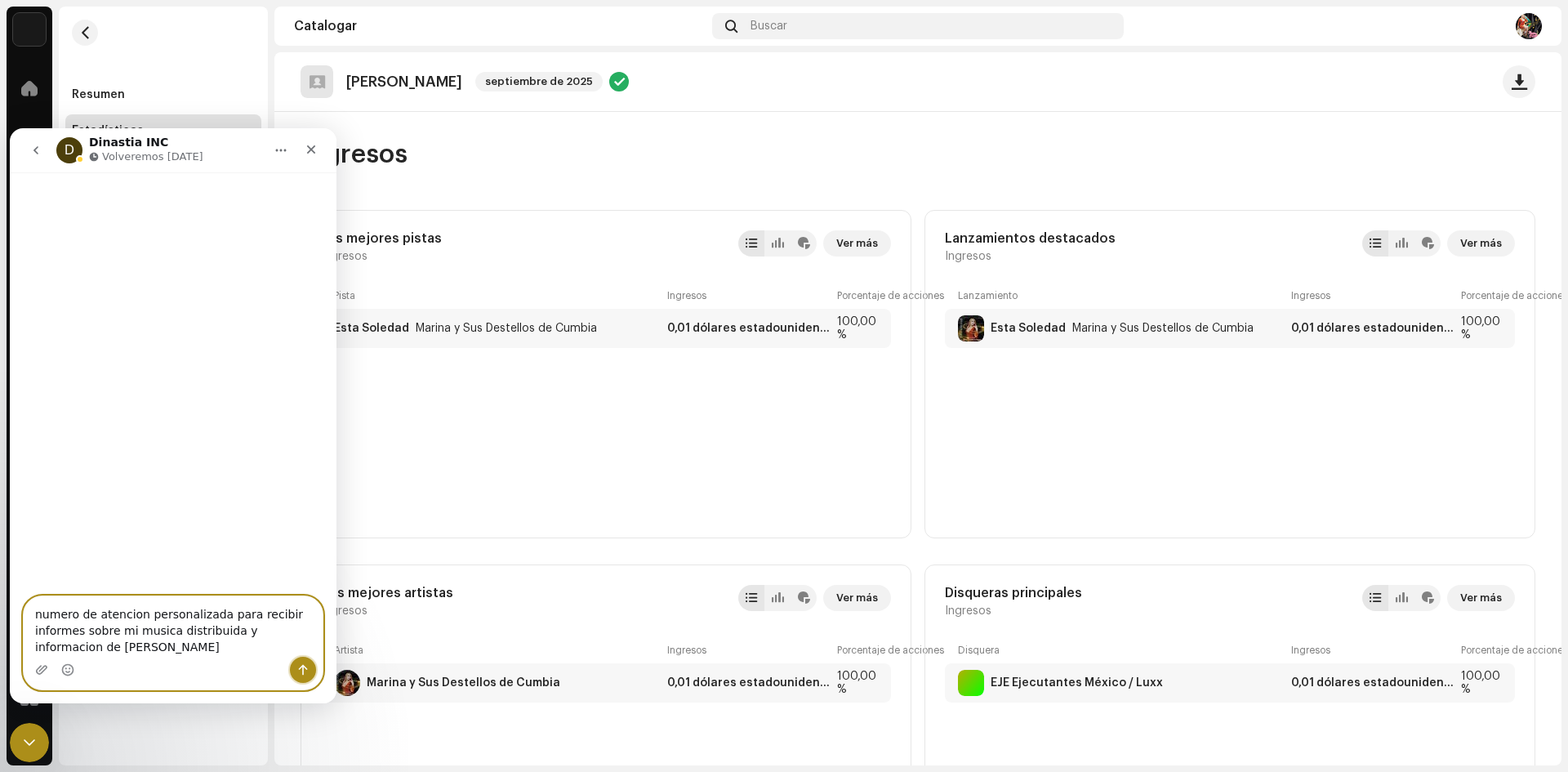
click at [310, 675] on button "Enviar un mensaje…" at bounding box center [303, 669] width 26 height 26
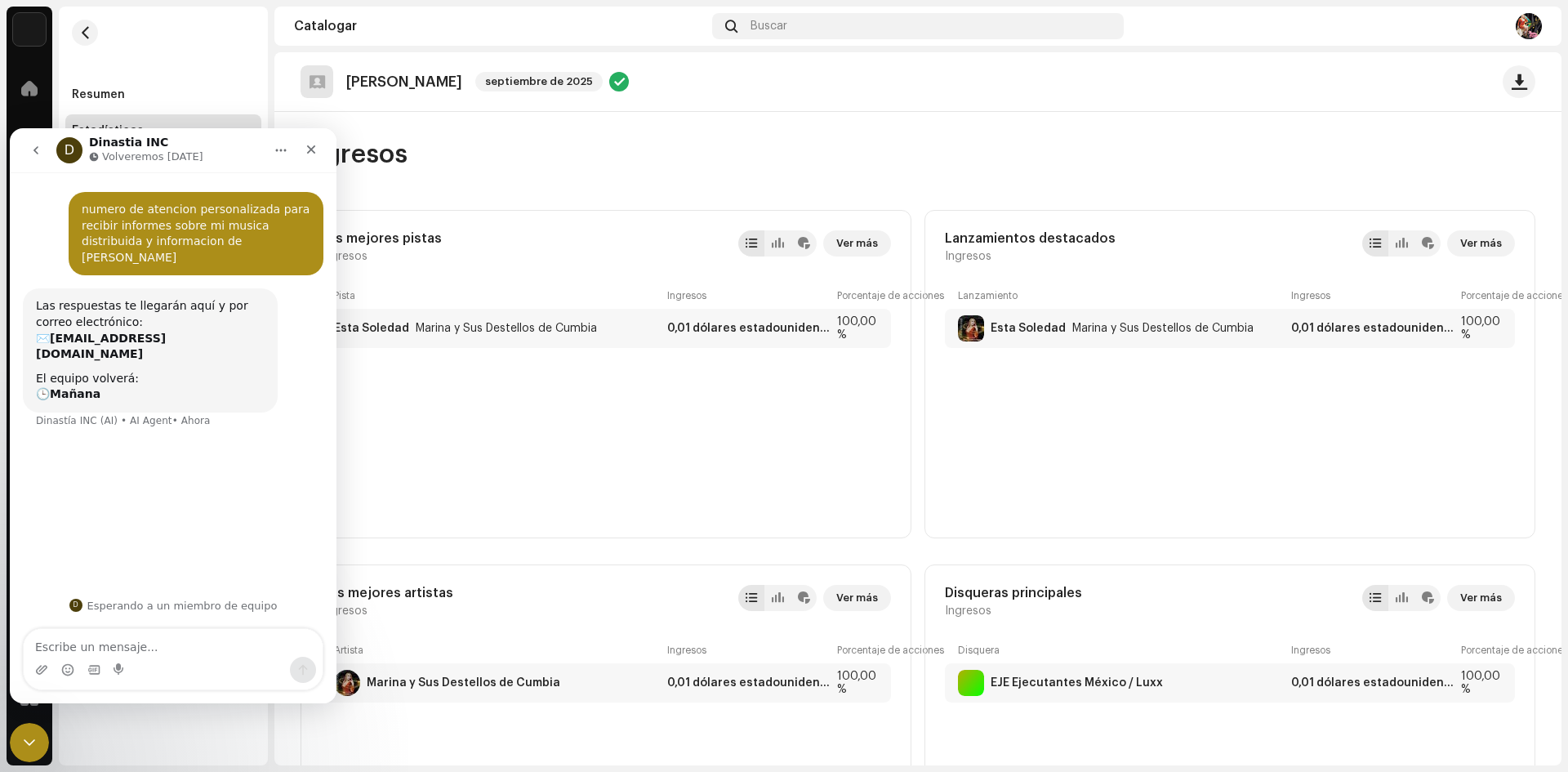
type textarea "d"
type textarea "agradeceria la atencion"
click at [685, 574] on div "Los mejores artistas Ingresos Ver más Artista Ingresos Porcentaje de acciones […" at bounding box center [605, 729] width 611 height 328
click at [280, 148] on icon "Inicio" at bounding box center [281, 150] width 13 height 13
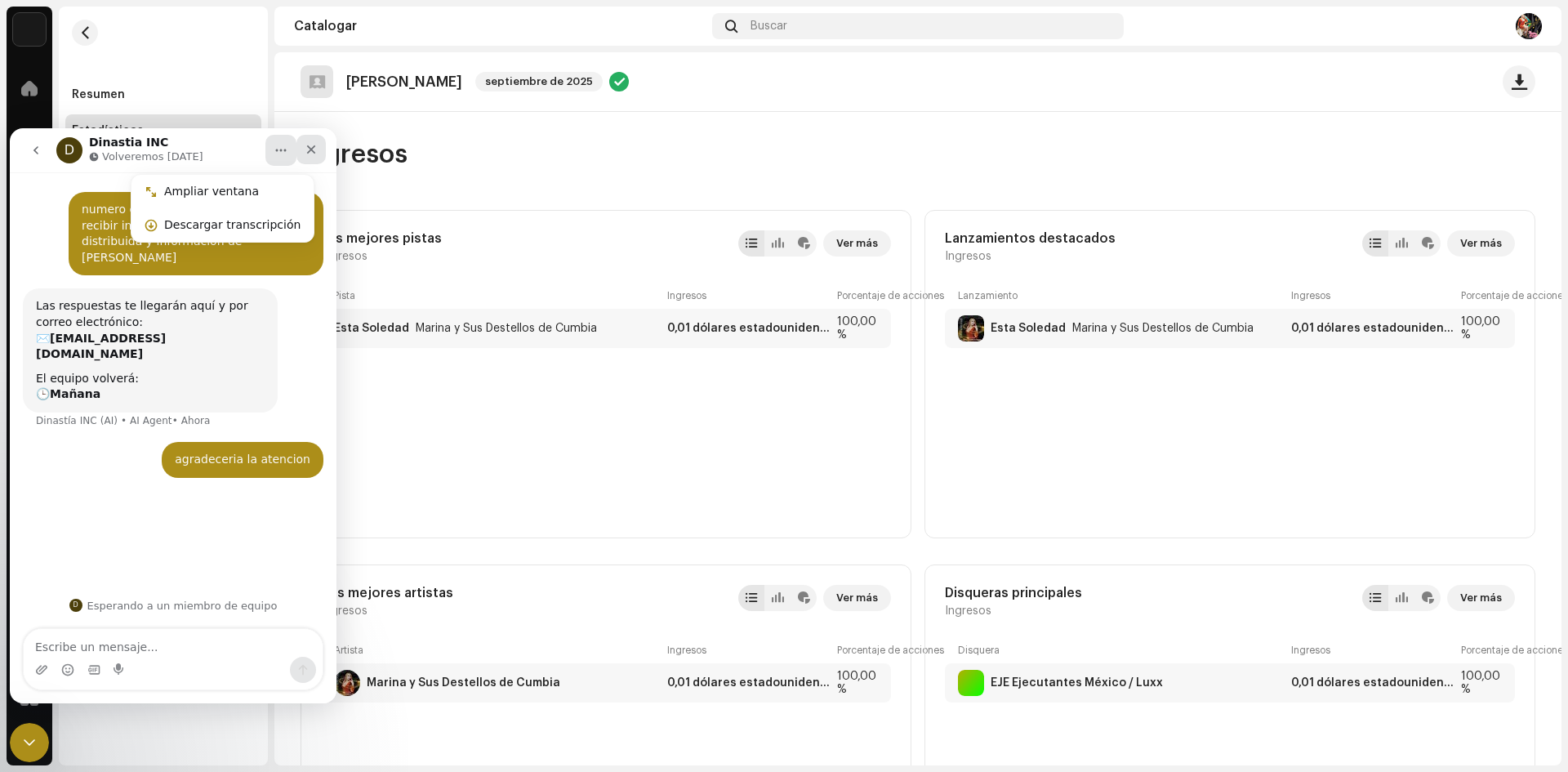
click at [313, 150] on icon "Cerrar" at bounding box center [310, 149] width 13 height 13
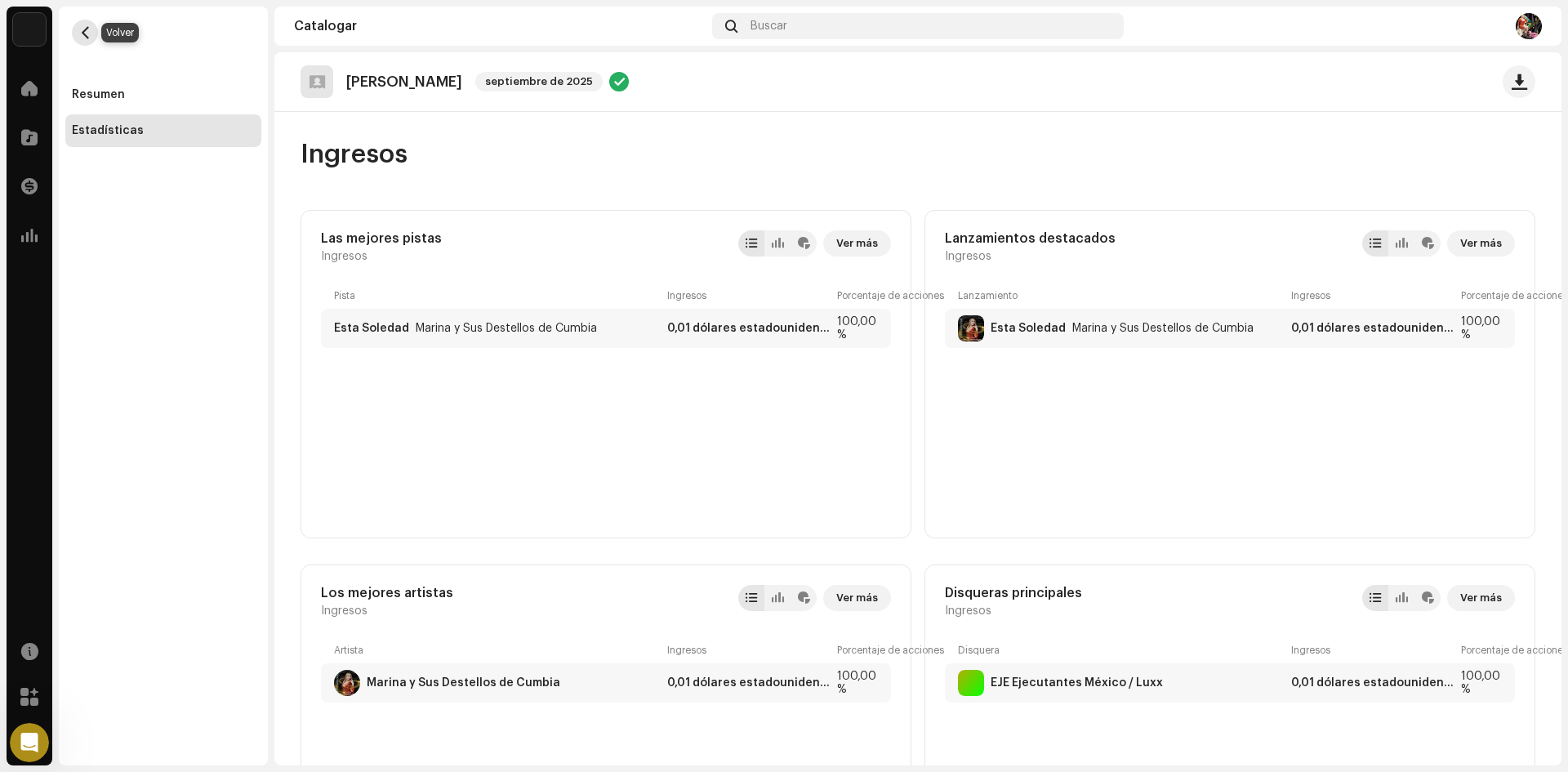
click at [90, 40] on button "button" at bounding box center [85, 32] width 26 height 26
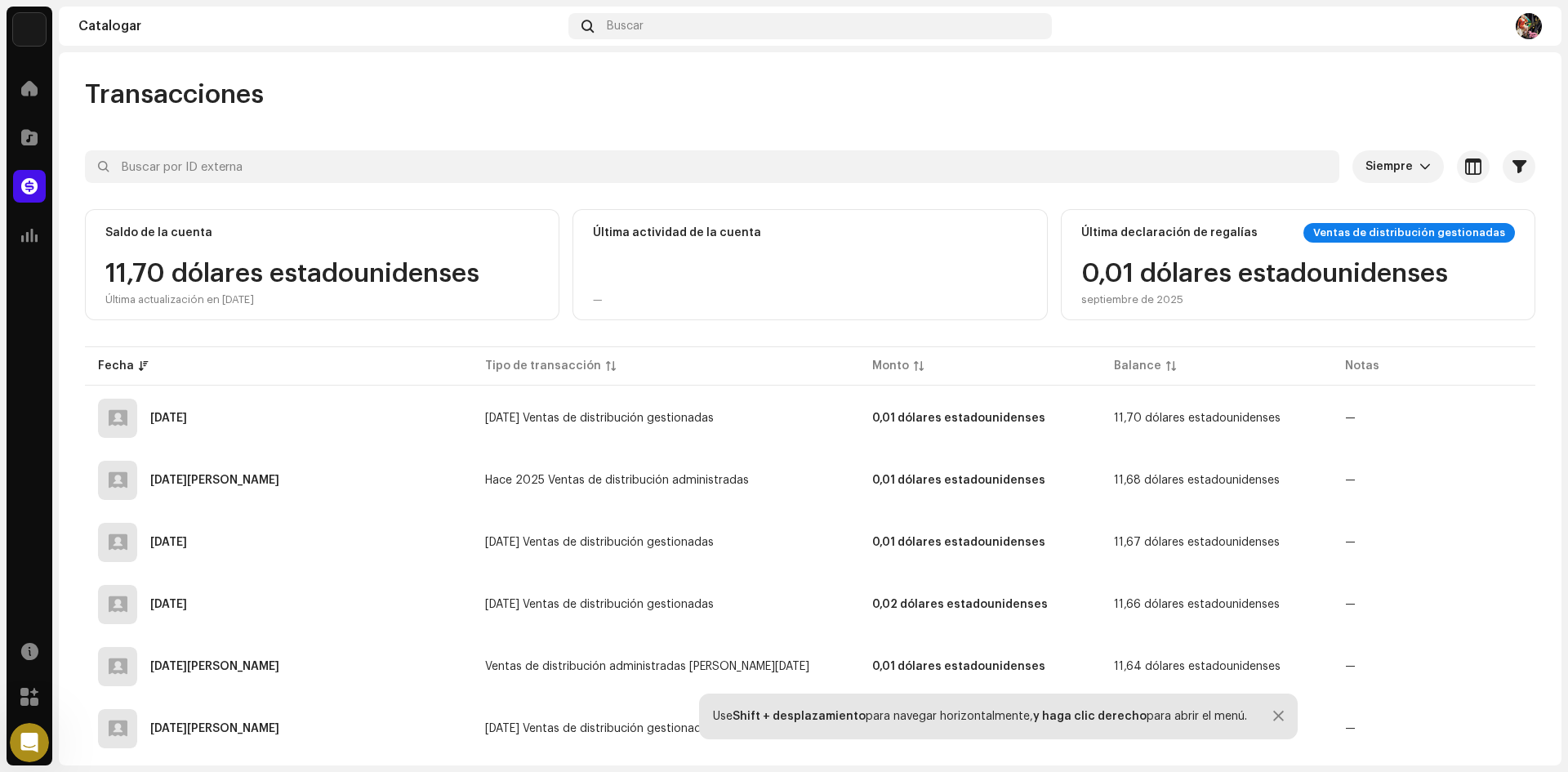
drag, startPoint x: 281, startPoint y: 258, endPoint x: 314, endPoint y: 239, distance: 38.1
click at [314, 239] on div "Saldo de la cuenta" at bounding box center [322, 232] width 434 height 20
click at [497, 283] on div "11,70 dólares estadounidenses Última actualización en [DATE]" at bounding box center [322, 283] width 434 height 46
click at [594, 297] on font "—" at bounding box center [598, 299] width 10 height 10
click at [1150, 296] on font "septiembre de 2025" at bounding box center [1133, 299] width 102 height 10
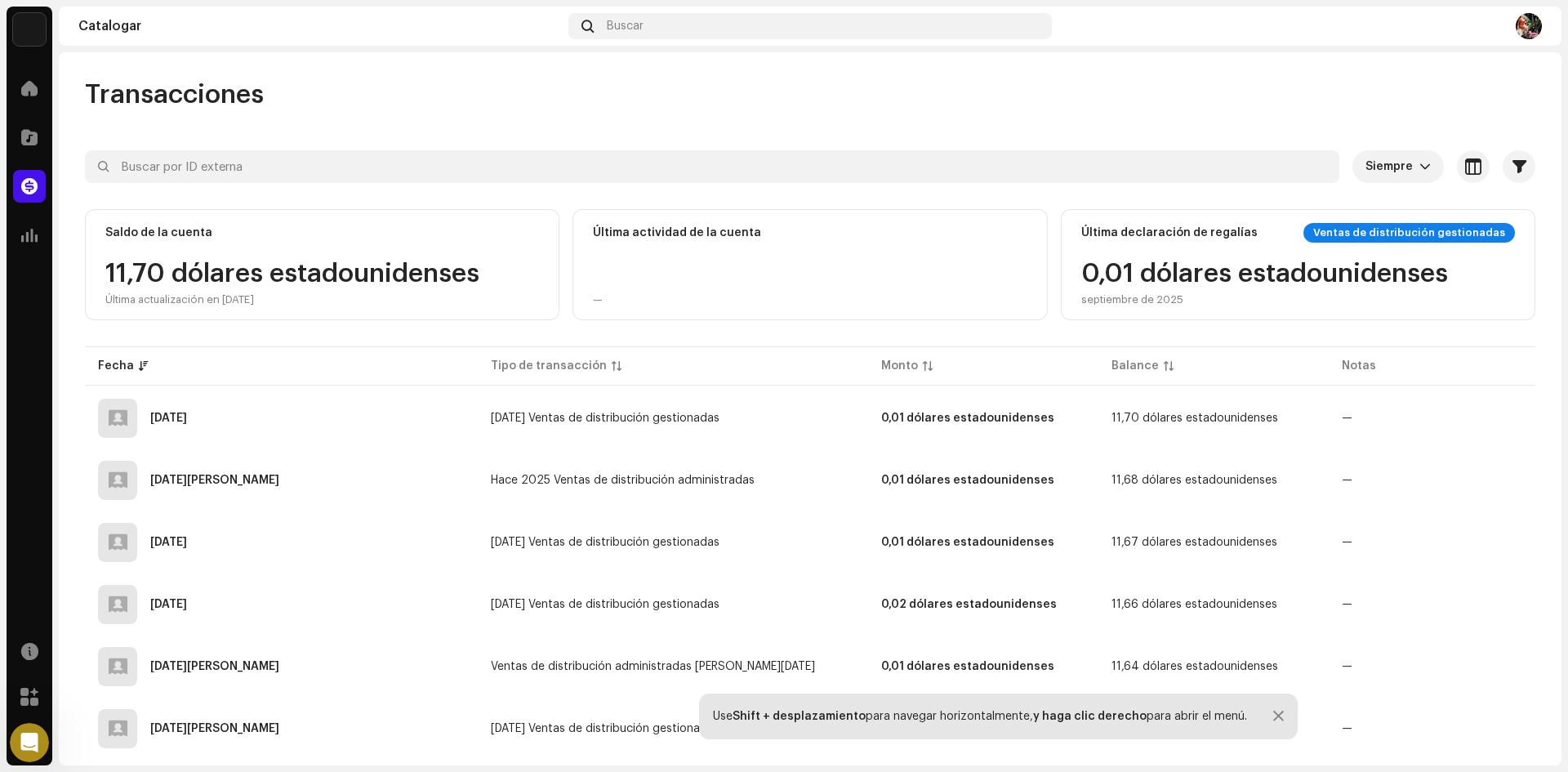
click at [1466, 228] on font "Ventas de distribución gestionadas" at bounding box center [1409, 232] width 192 height 10
click at [1353, 231] on font "Ventas de distribución gestionadas" at bounding box center [1409, 232] width 192 height 10
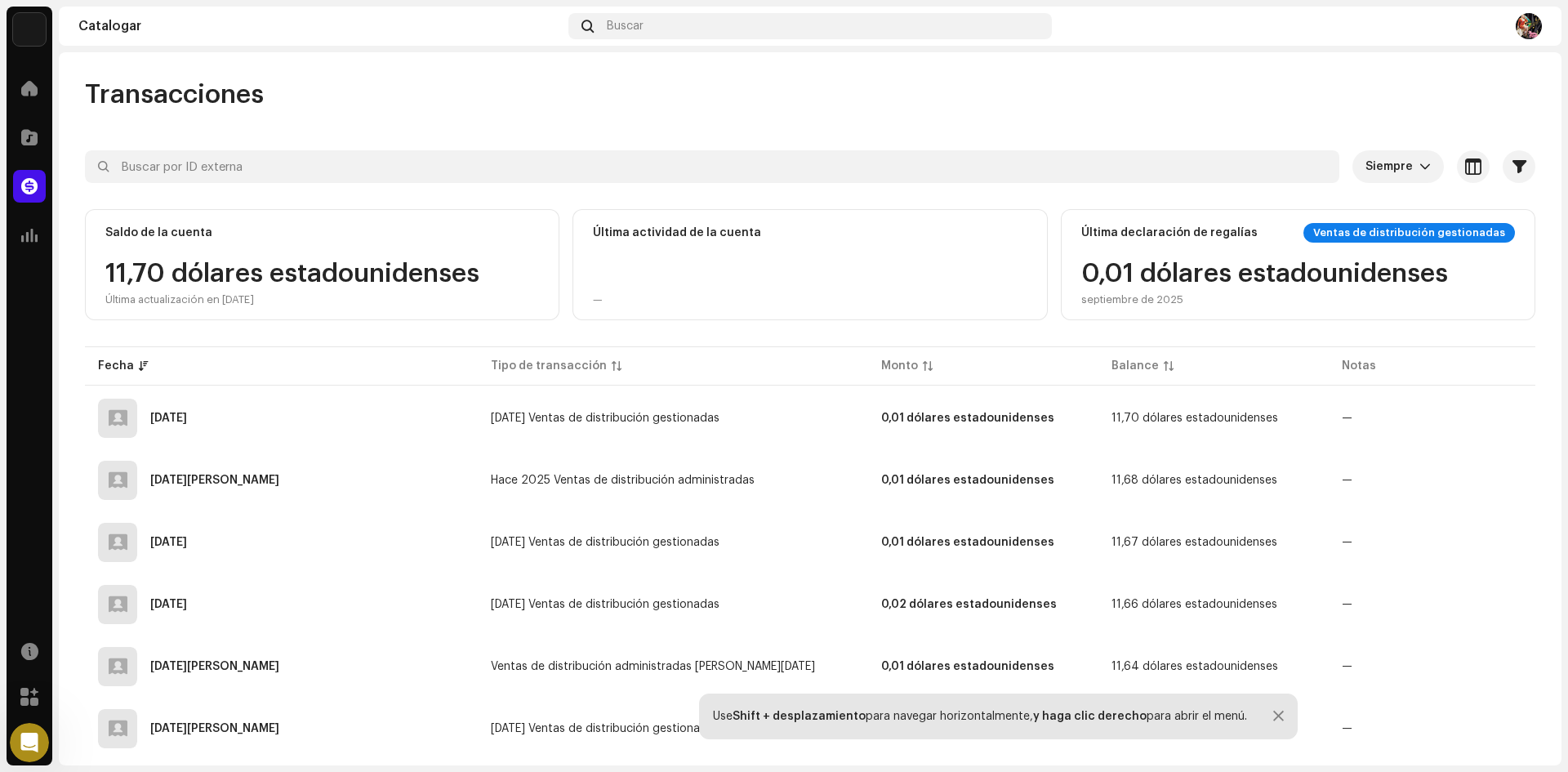
click at [208, 251] on div "Saldo de la cuenta 11,70 dólares estadounidenses Última actualización en [DATE]" at bounding box center [322, 264] width 474 height 111
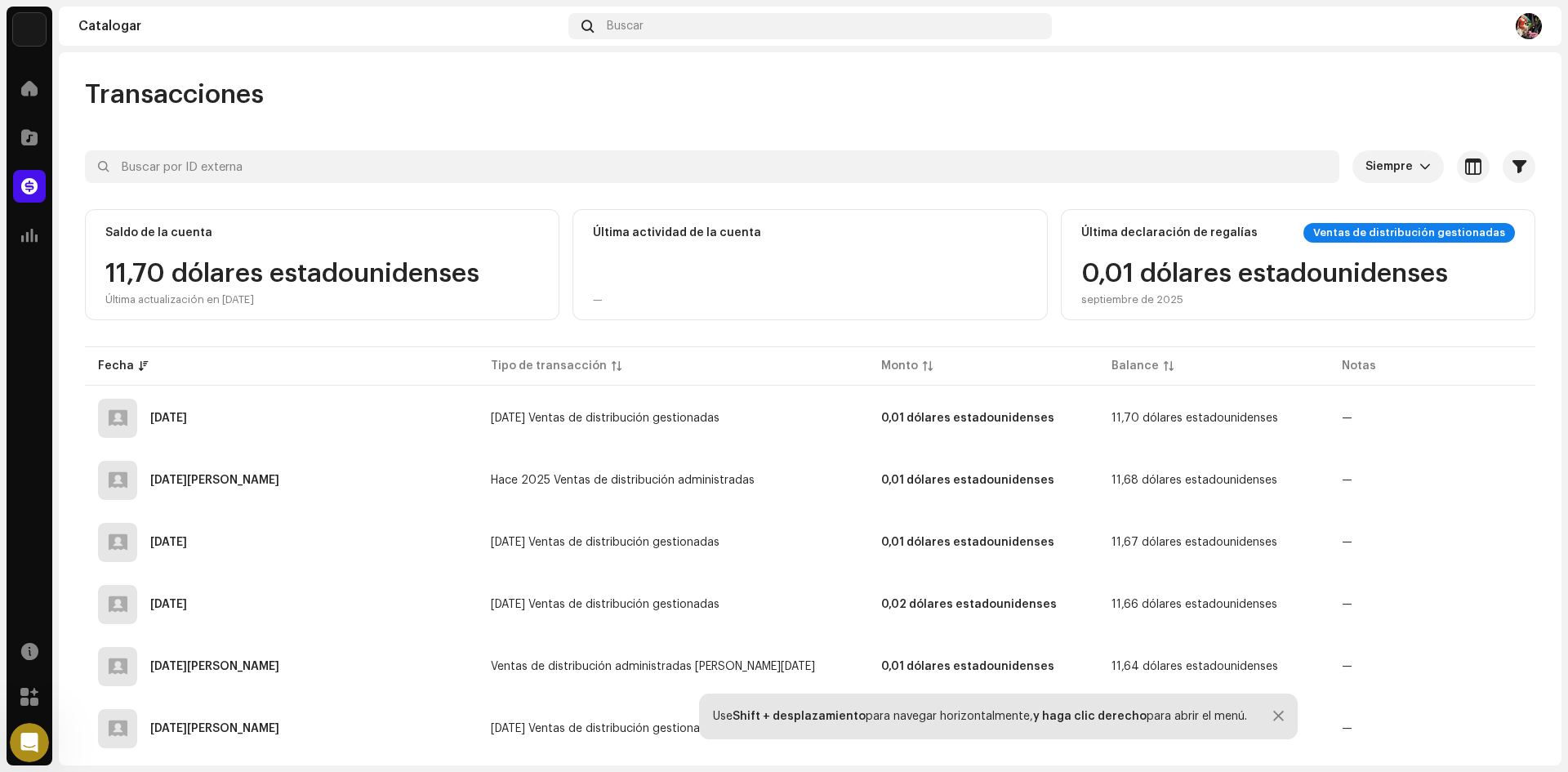
click at [208, 251] on div "Saldo de la cuenta 11,70 dólares estadounidenses Última actualización en [DATE]" at bounding box center [322, 264] width 474 height 111
click at [32, 233] on span at bounding box center [29, 235] width 16 height 13
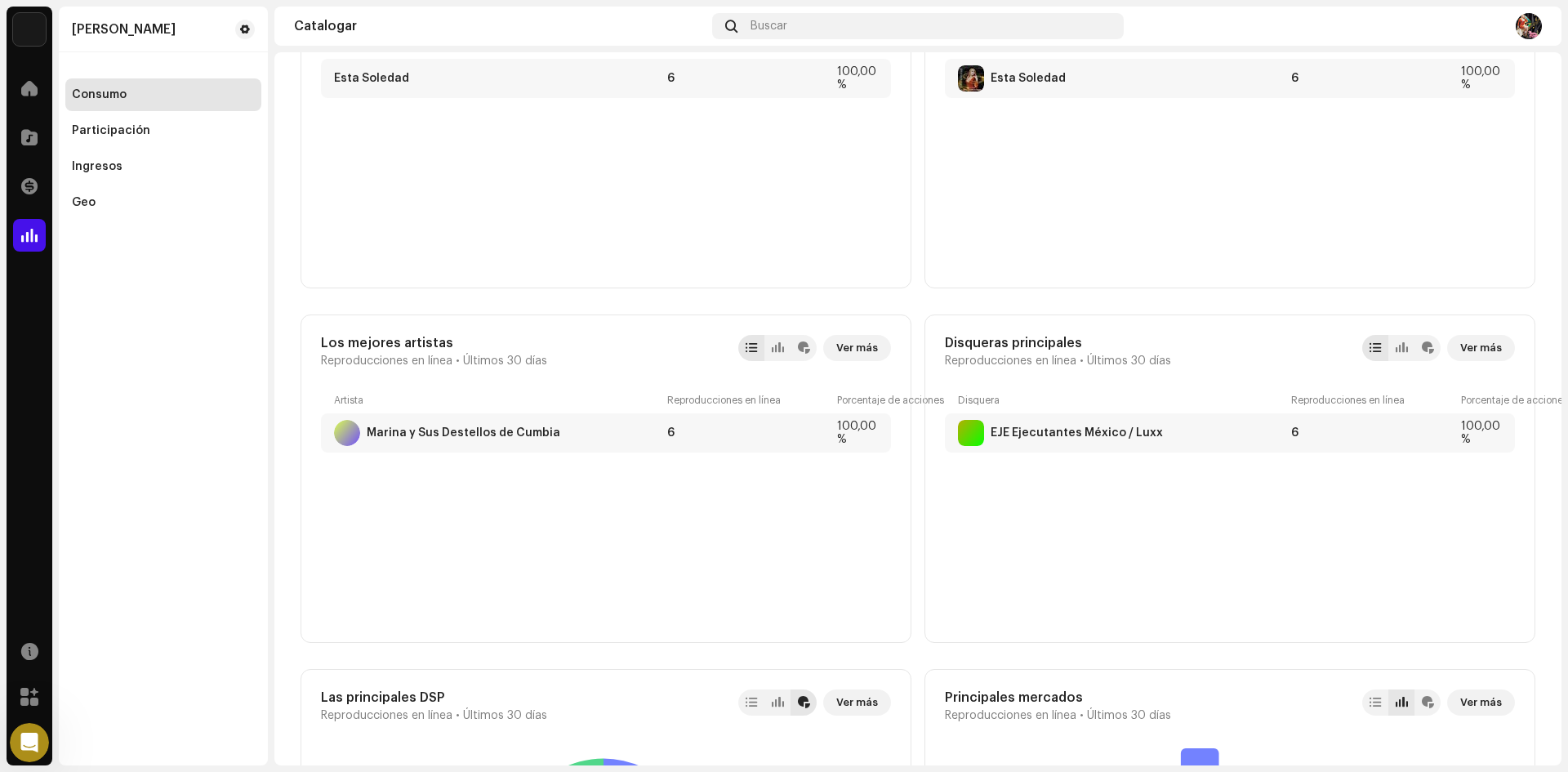
scroll to position [535, 0]
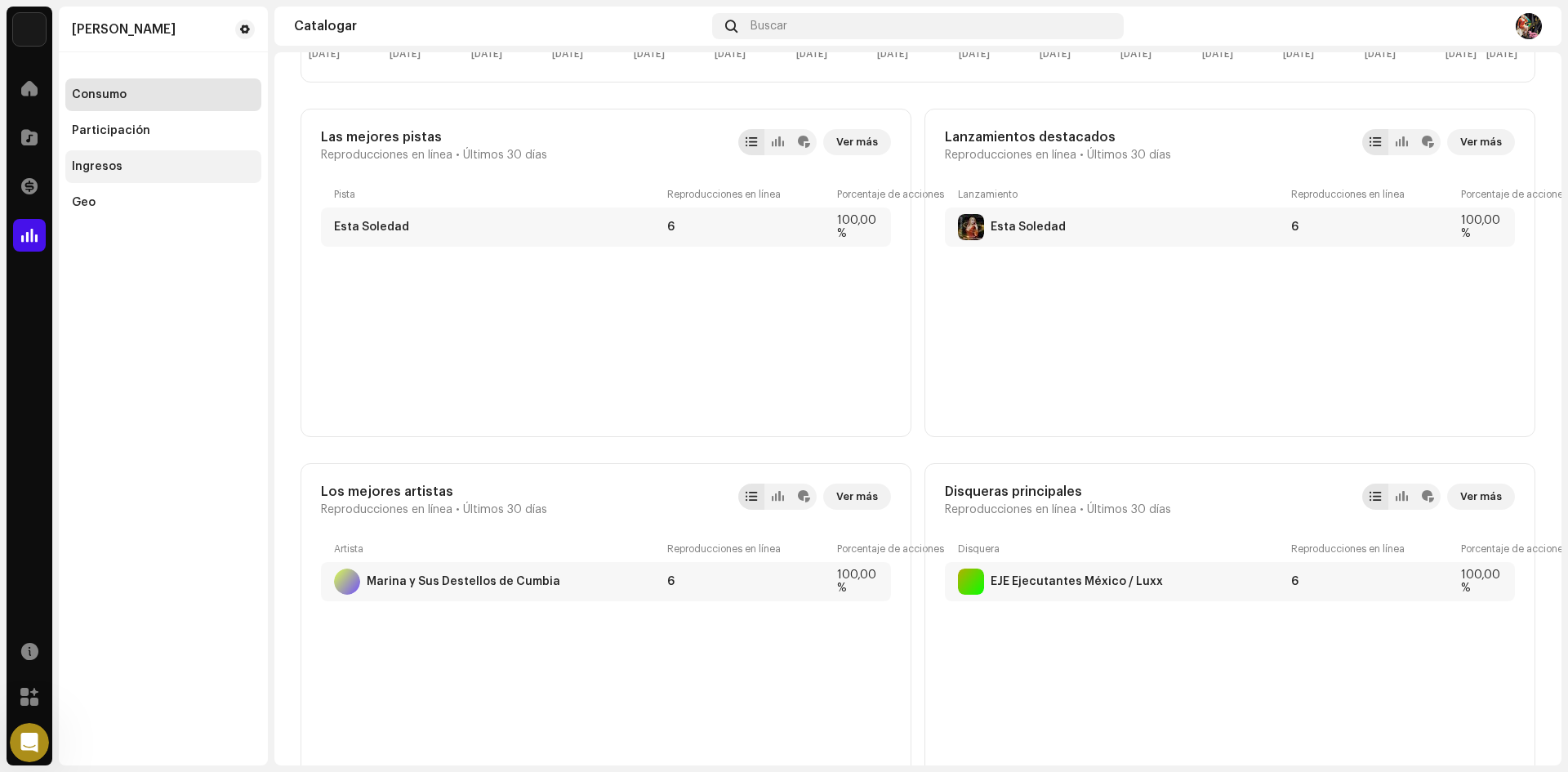
click at [110, 168] on font "Ingresos" at bounding box center [98, 166] width 51 height 11
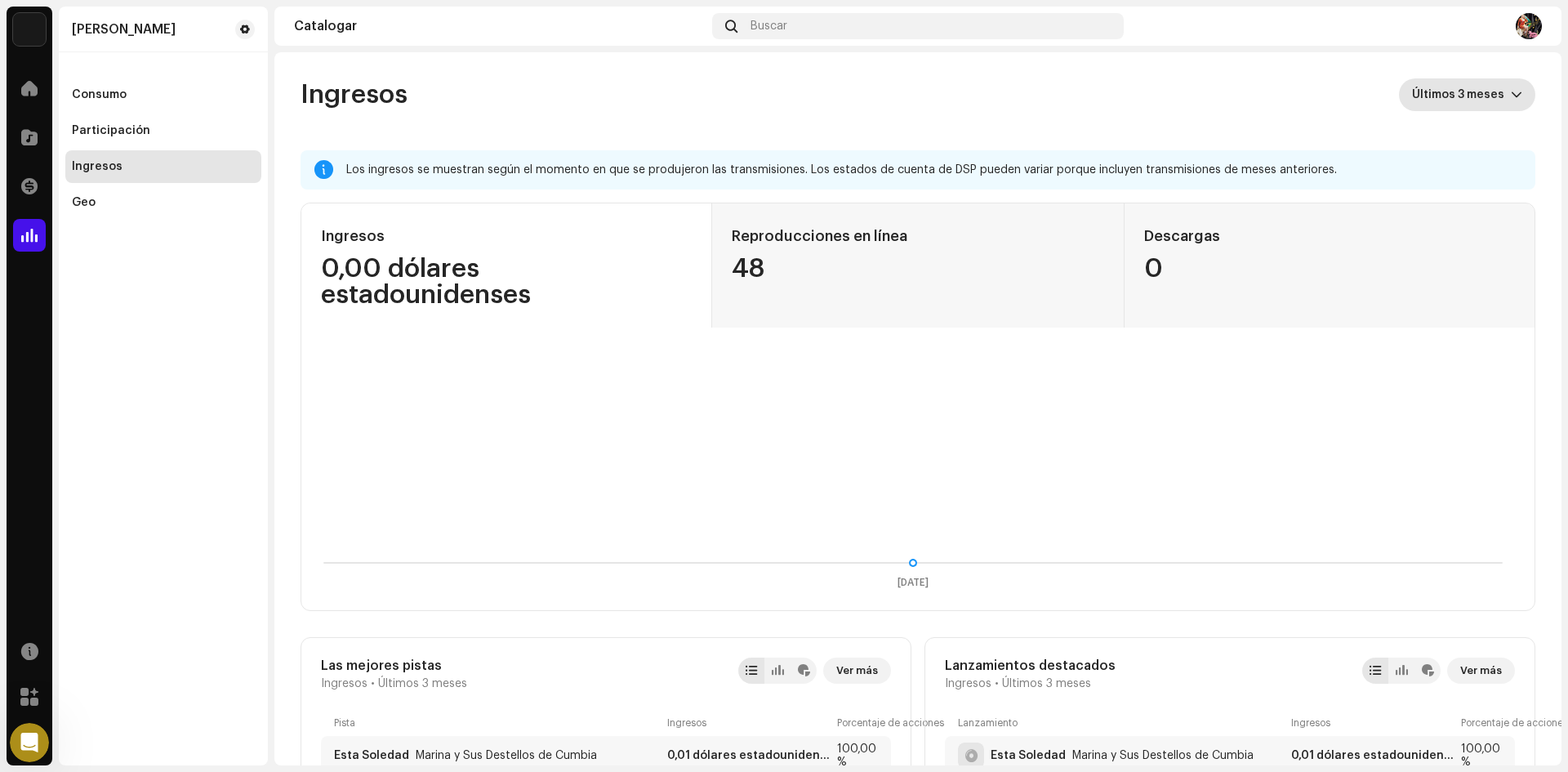
click at [1511, 91] on icon "disparador desplegable" at bounding box center [1516, 94] width 11 height 11
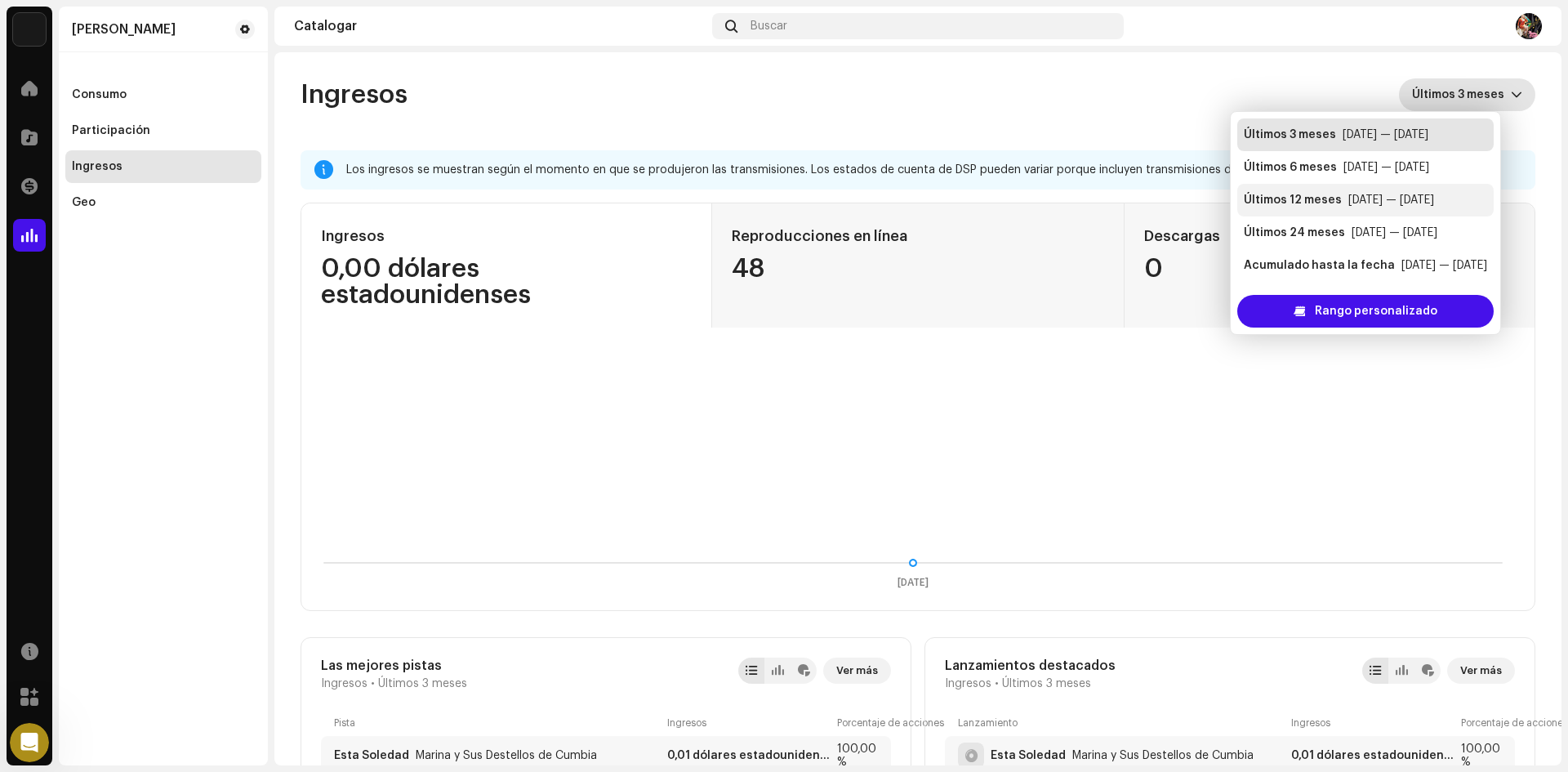
scroll to position [0, 12]
click at [1389, 196] on font "[DATE] — [DATE]" at bounding box center [1391, 200] width 86 height 11
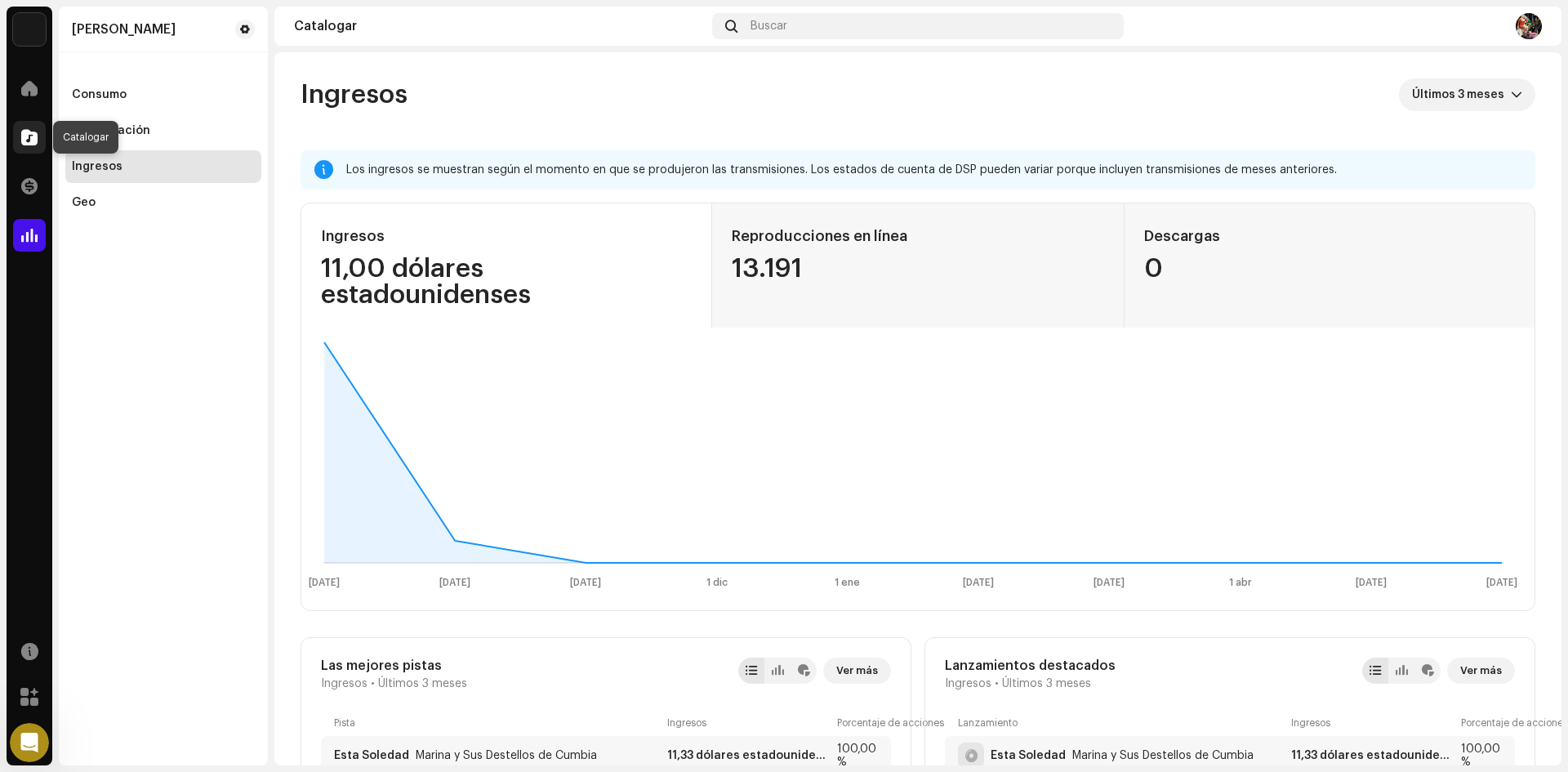
click at [34, 137] on span at bounding box center [29, 137] width 16 height 13
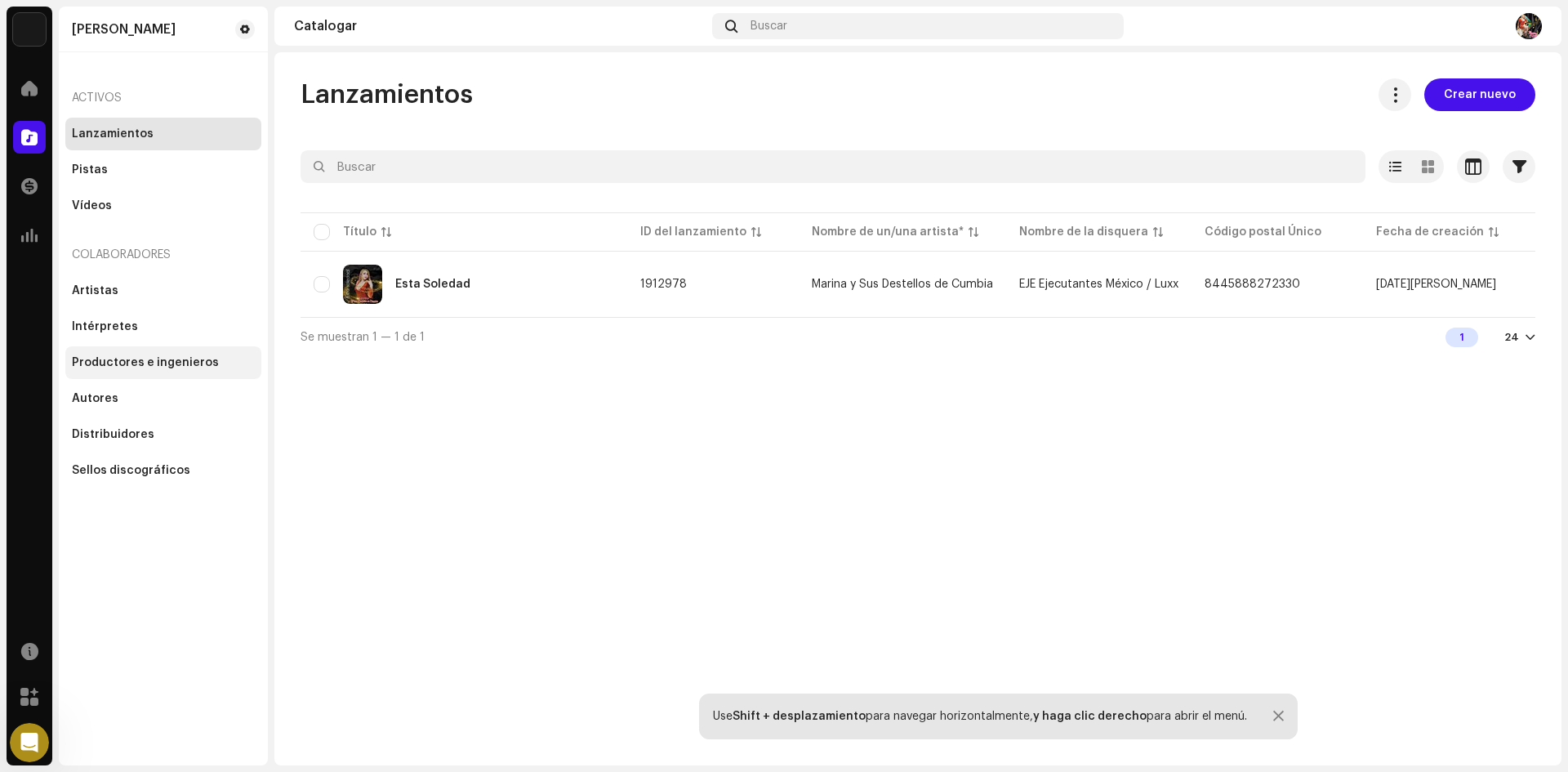
click at [111, 370] on div "Productores e ingenieros" at bounding box center [163, 362] width 196 height 32
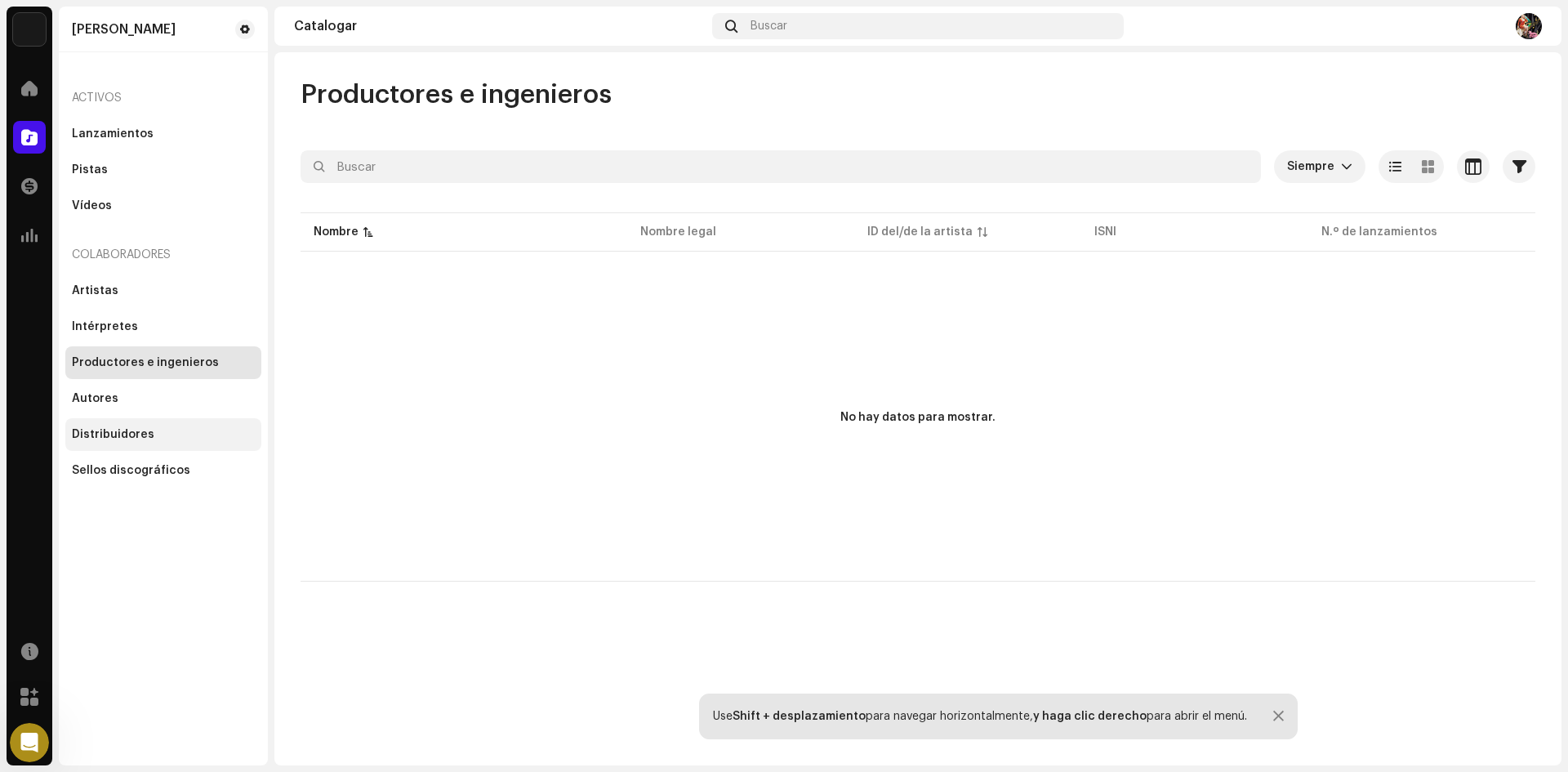
click at [102, 437] on font "Distribuidores" at bounding box center [113, 434] width 82 height 11
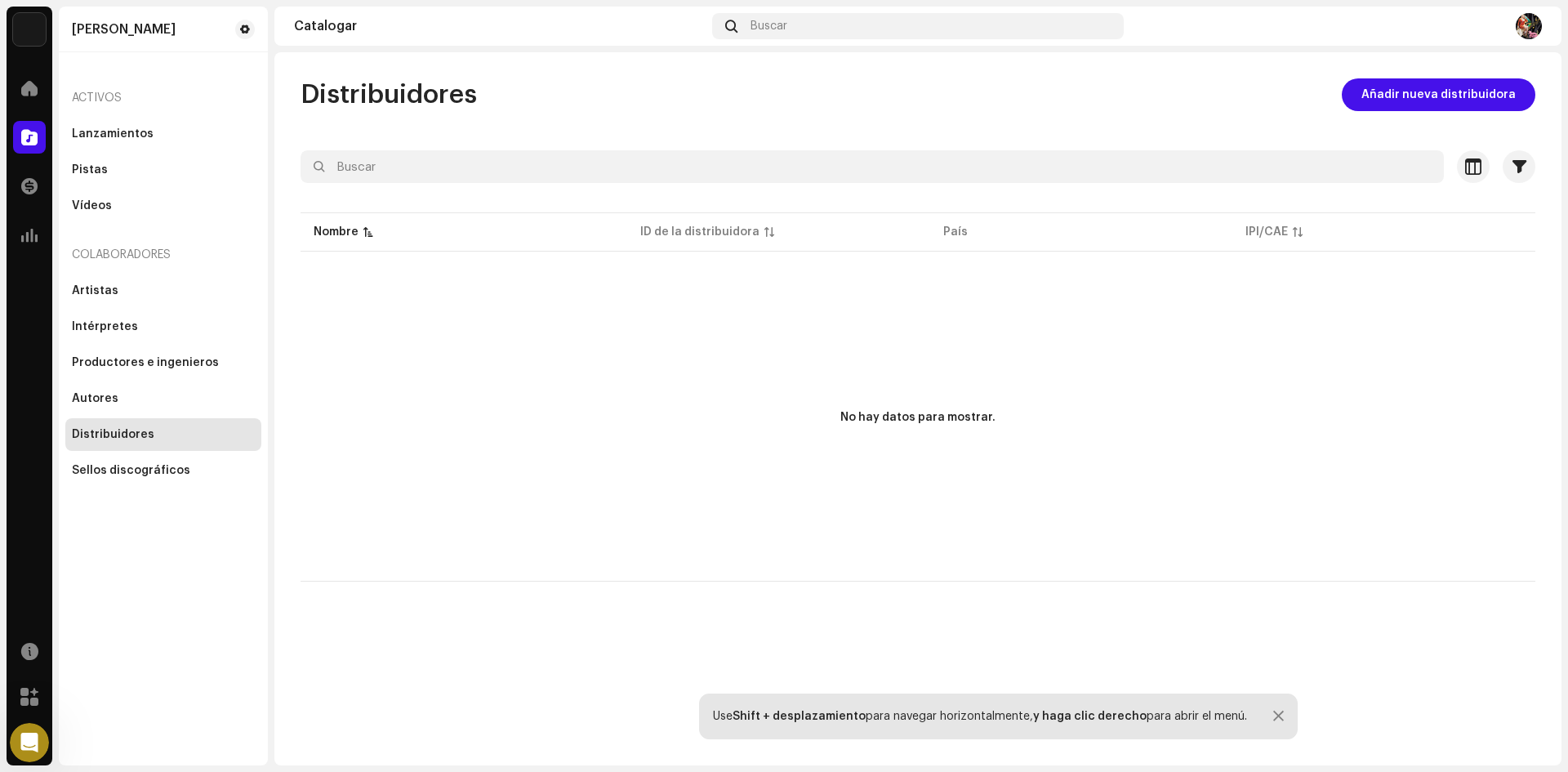
click at [744, 224] on p-table "Nombre ID de la distribuidora País IPI/CAE" at bounding box center [918, 232] width 1235 height 46
click at [146, 463] on div "Sellos discográficos" at bounding box center [131, 469] width 118 height 13
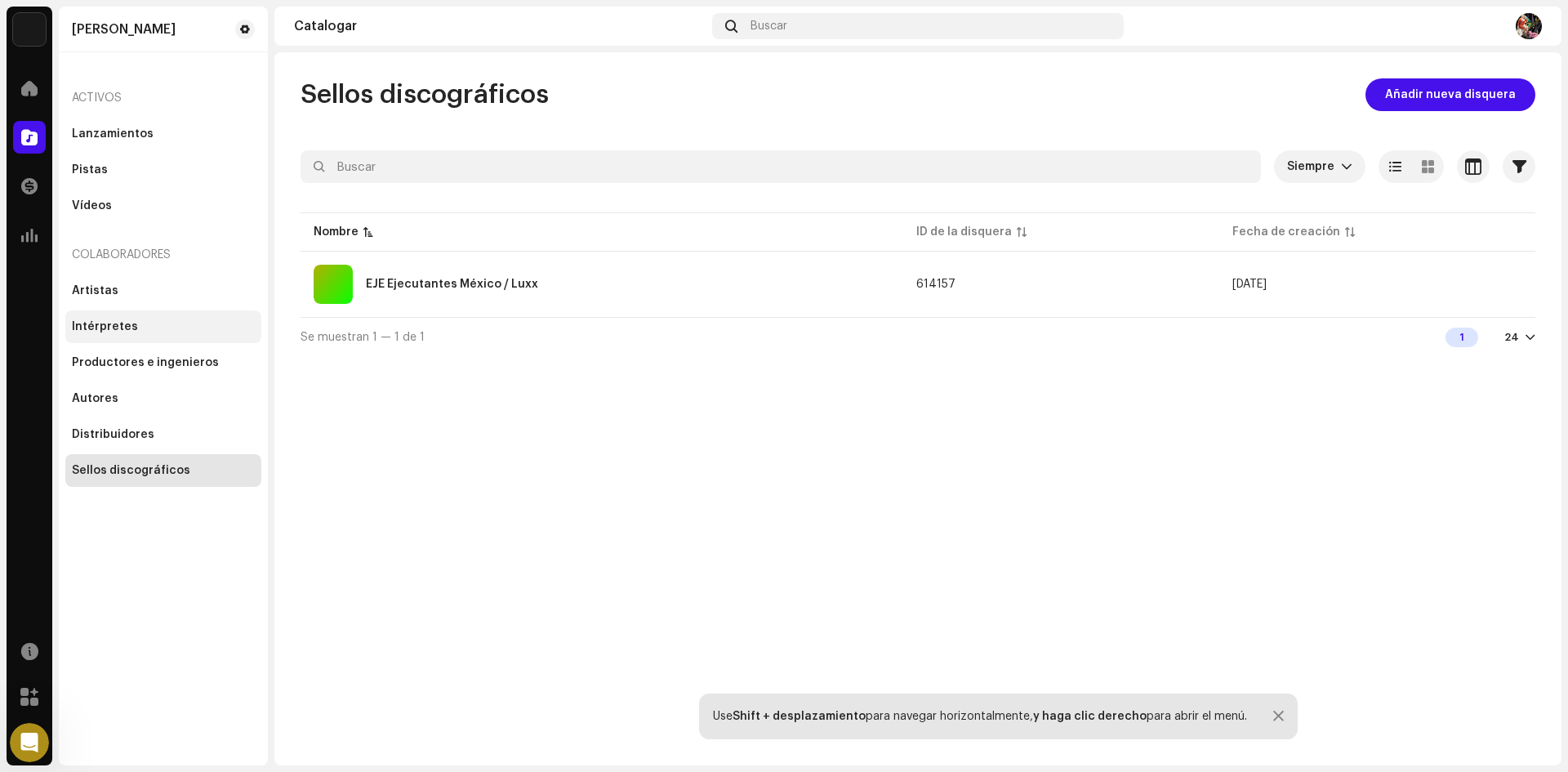
click at [152, 334] on div "Intérpretes" at bounding box center [163, 326] width 196 height 32
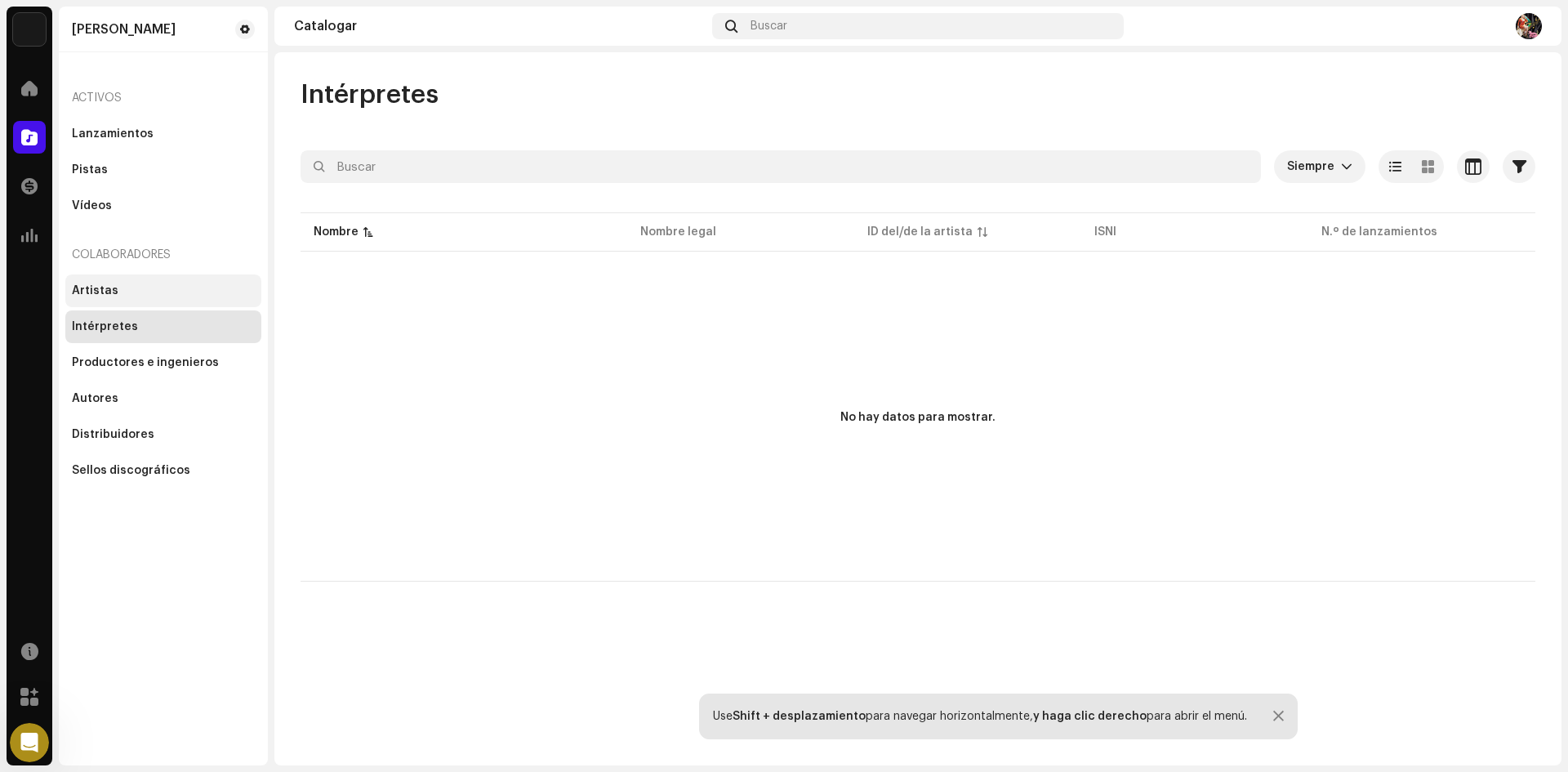
click at [205, 275] on div "Artistas" at bounding box center [163, 291] width 196 height 32
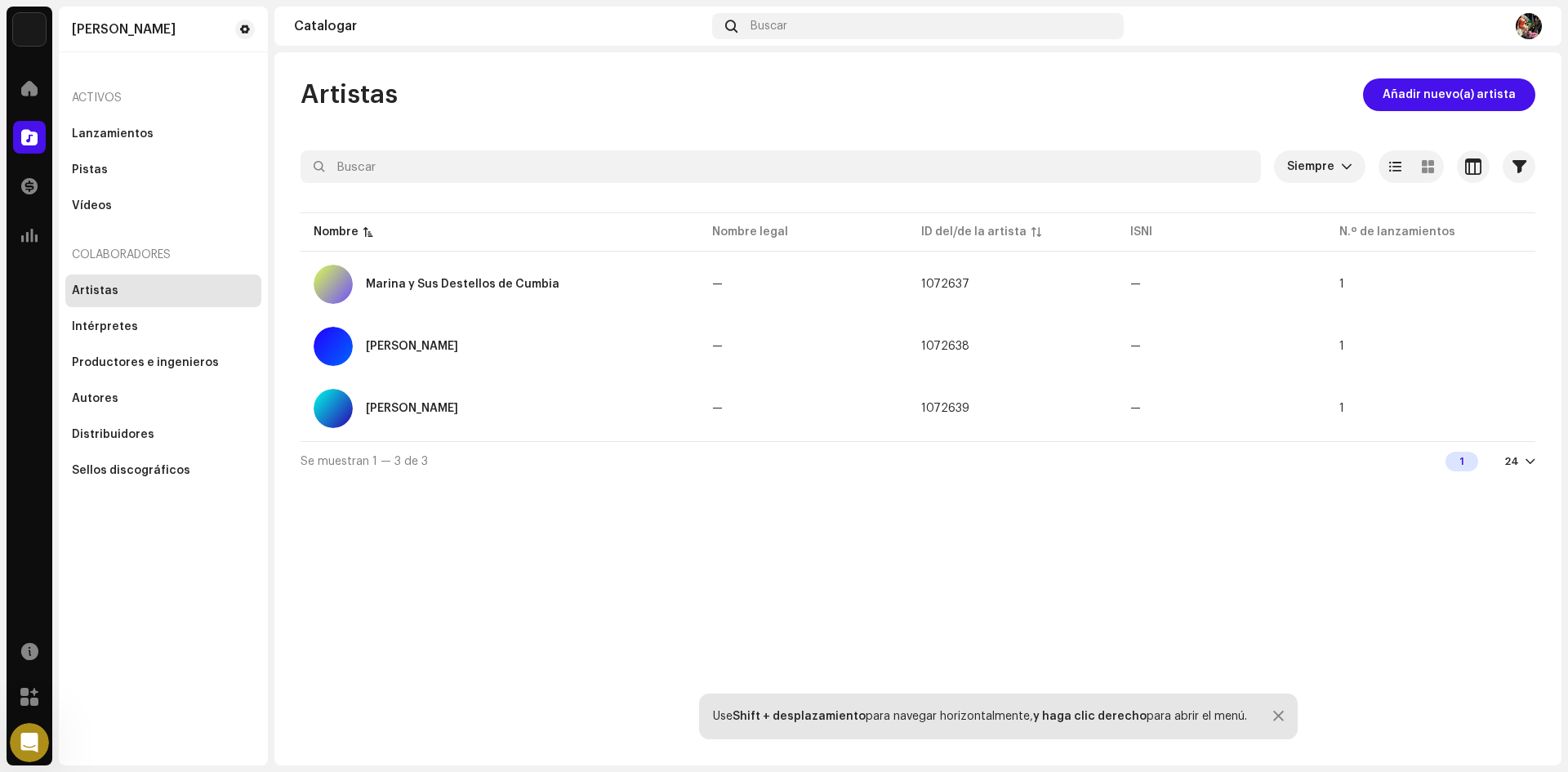
click at [154, 253] on font "Colaboradores" at bounding box center [122, 254] width 99 height 11
click at [88, 196] on div "Vídeos" at bounding box center [163, 206] width 196 height 32
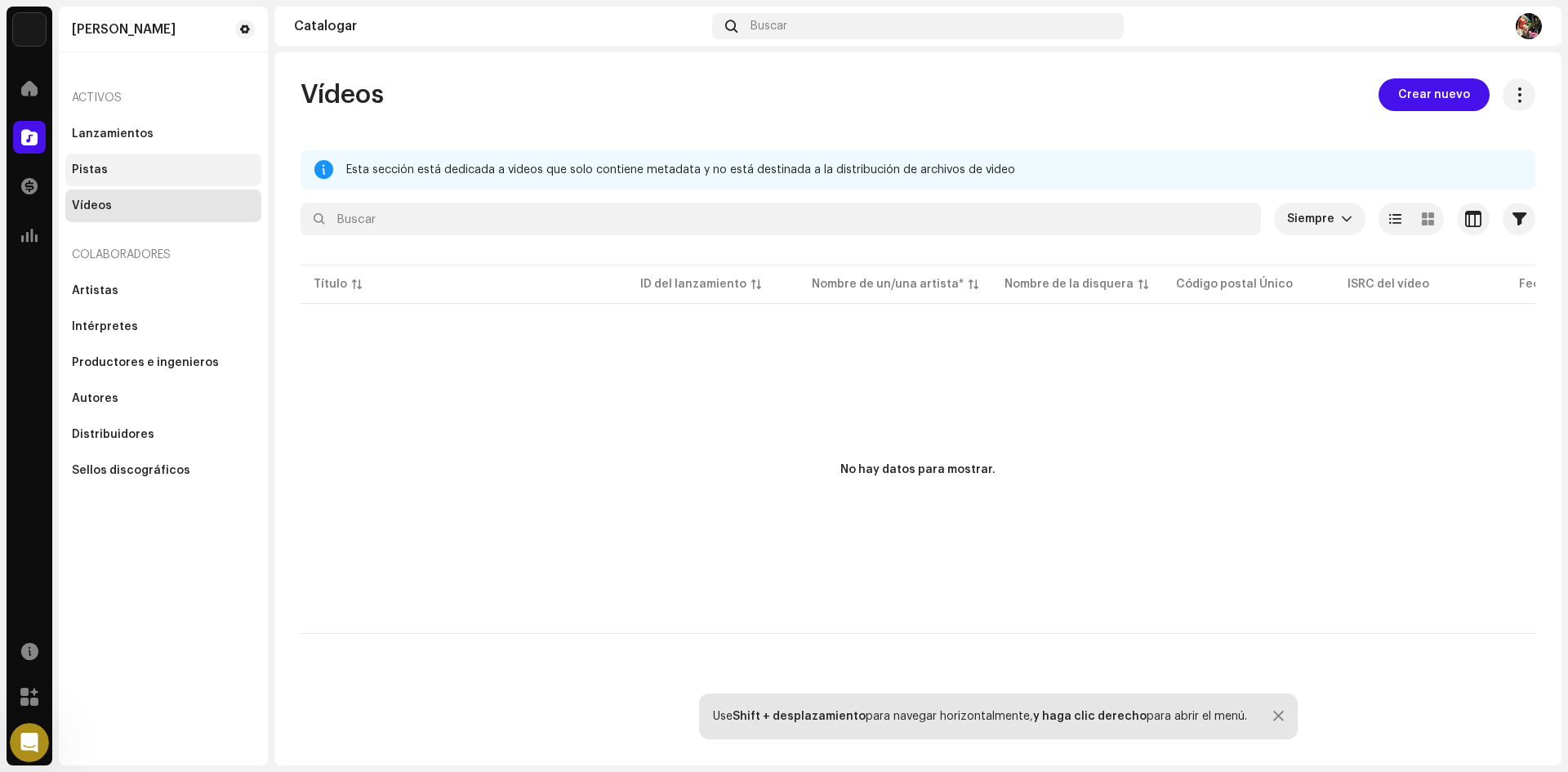
click at [93, 173] on font "Pistas" at bounding box center [90, 169] width 36 height 11
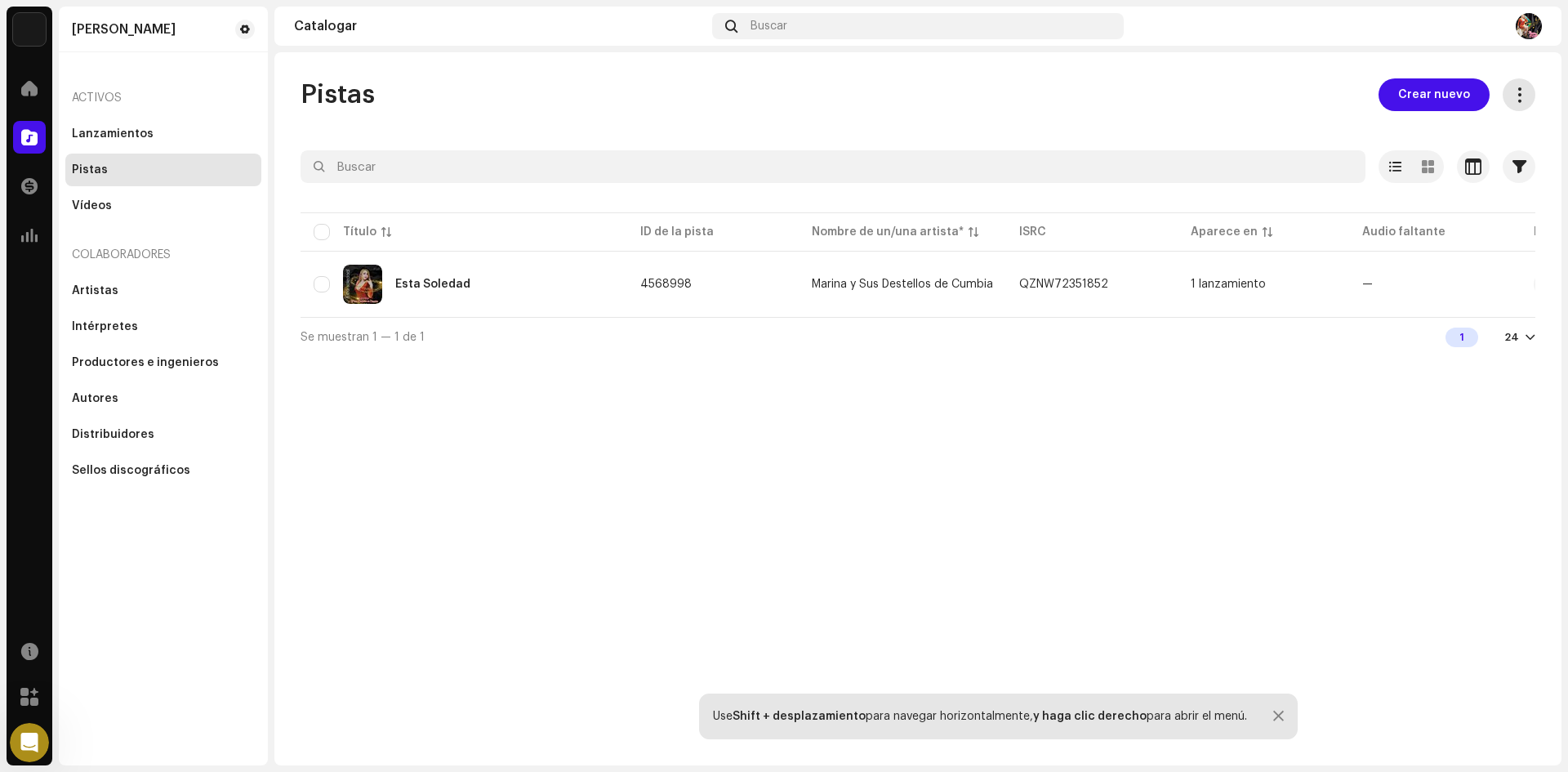
click at [1522, 90] on span at bounding box center [1520, 94] width 15 height 13
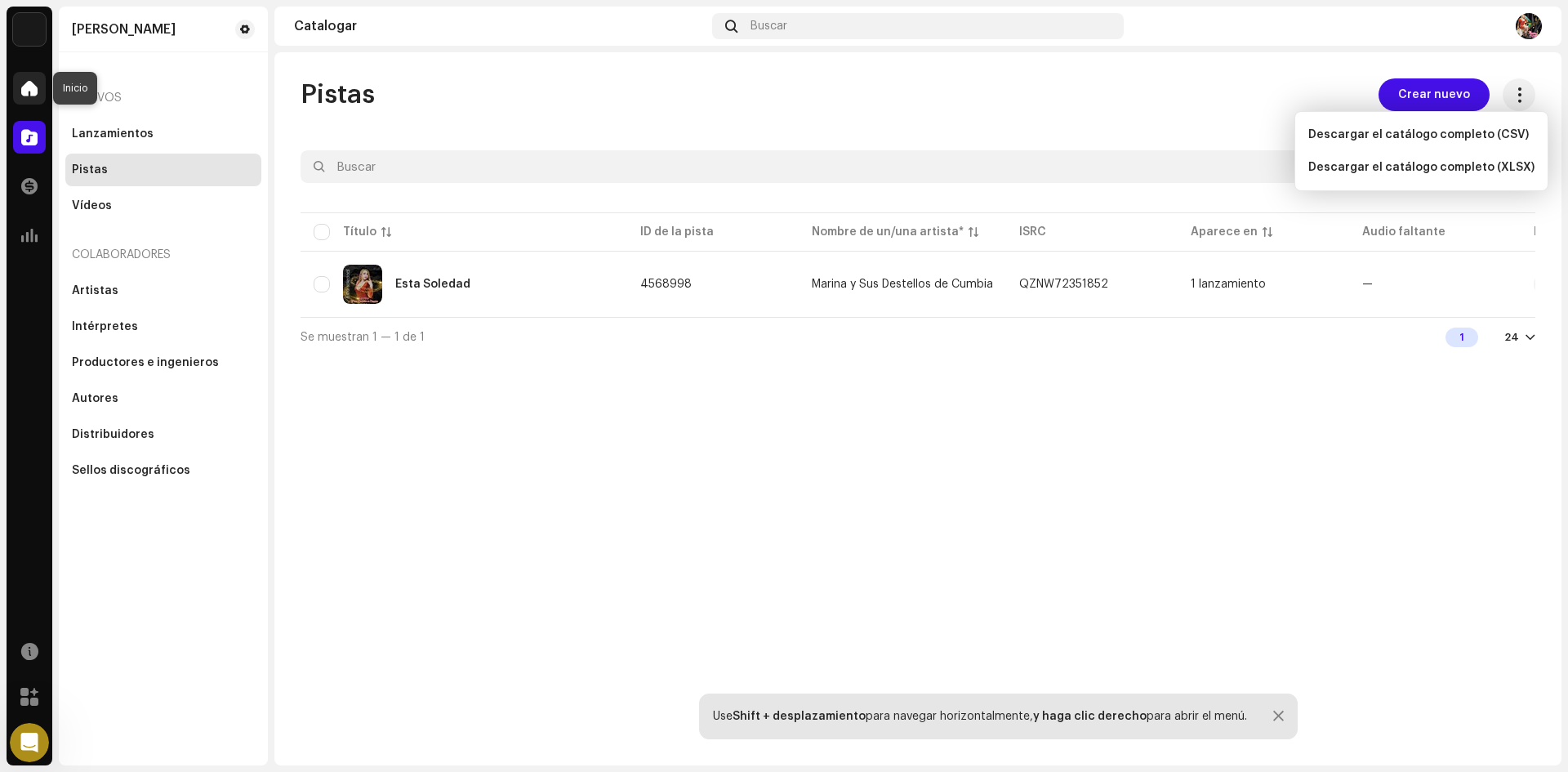
click at [32, 94] on span at bounding box center [29, 88] width 16 height 13
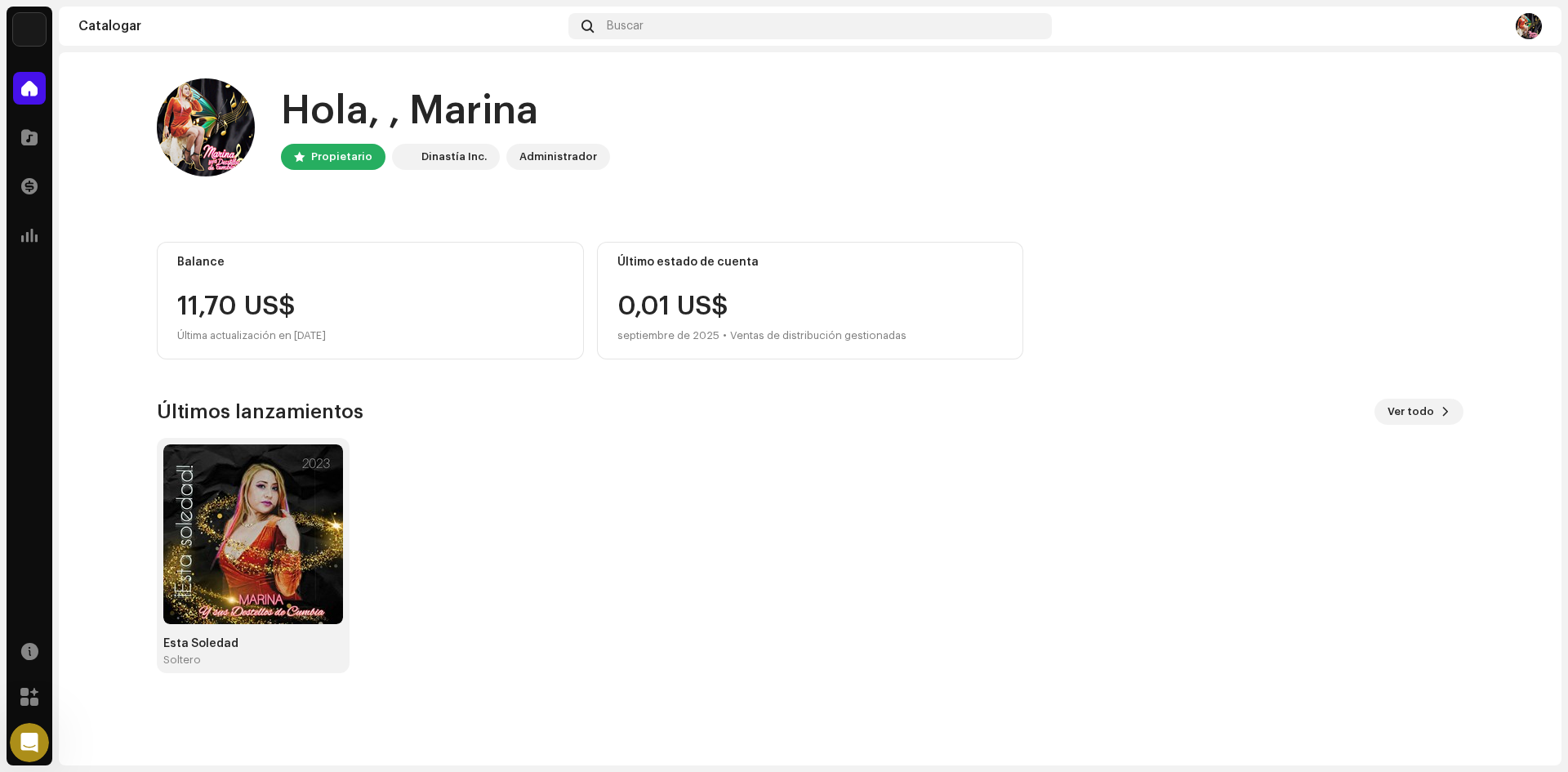
click at [556, 150] on div "Administrador" at bounding box center [558, 156] width 77 height 20
click at [553, 168] on div "Administrador" at bounding box center [558, 156] width 104 height 26
click at [462, 300] on div "11,70 US$" at bounding box center [370, 306] width 386 height 26
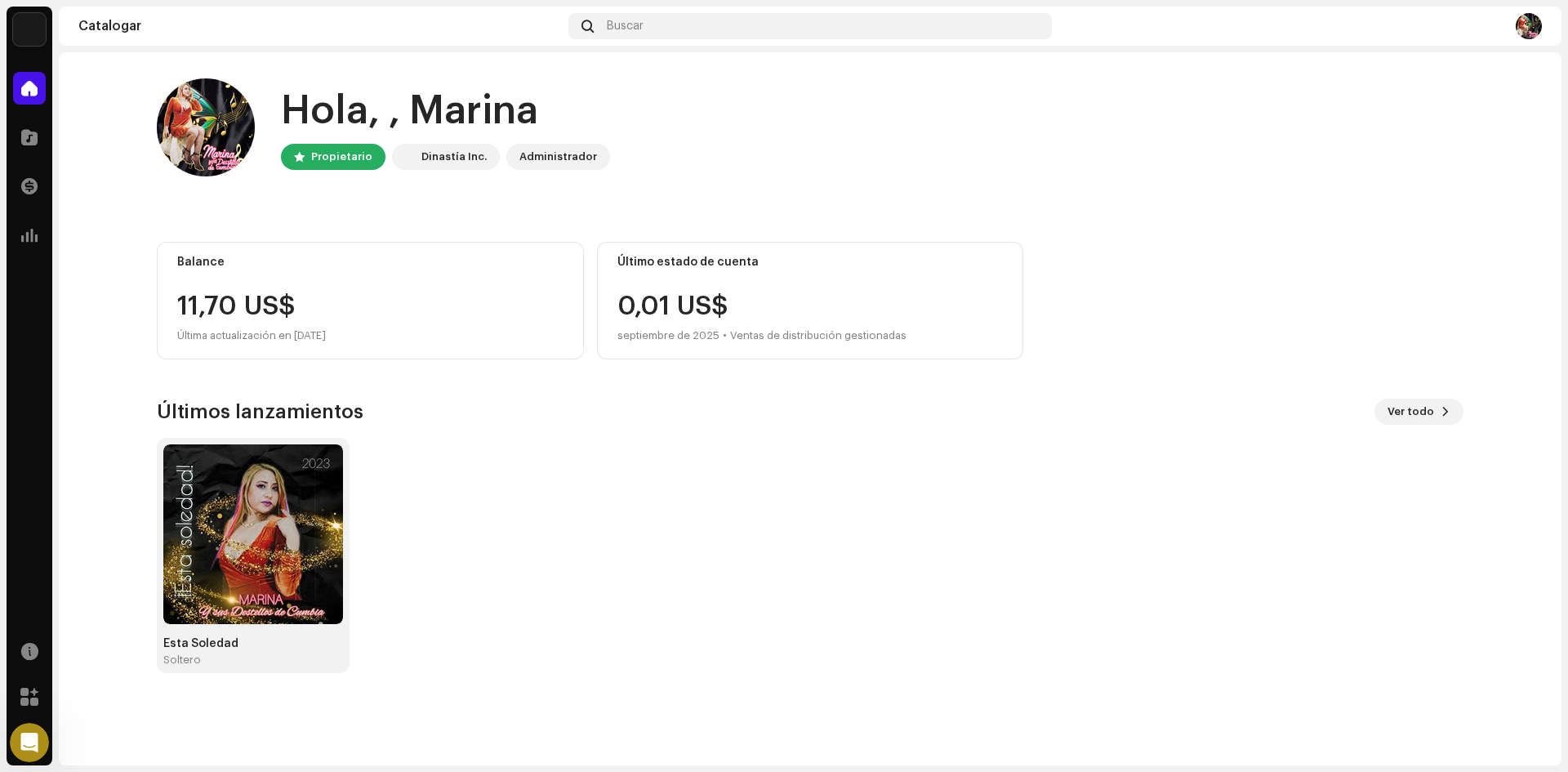
click at [195, 310] on div "11,70 US$" at bounding box center [370, 306] width 386 height 26
click at [28, 652] on span at bounding box center [30, 650] width 17 height 13
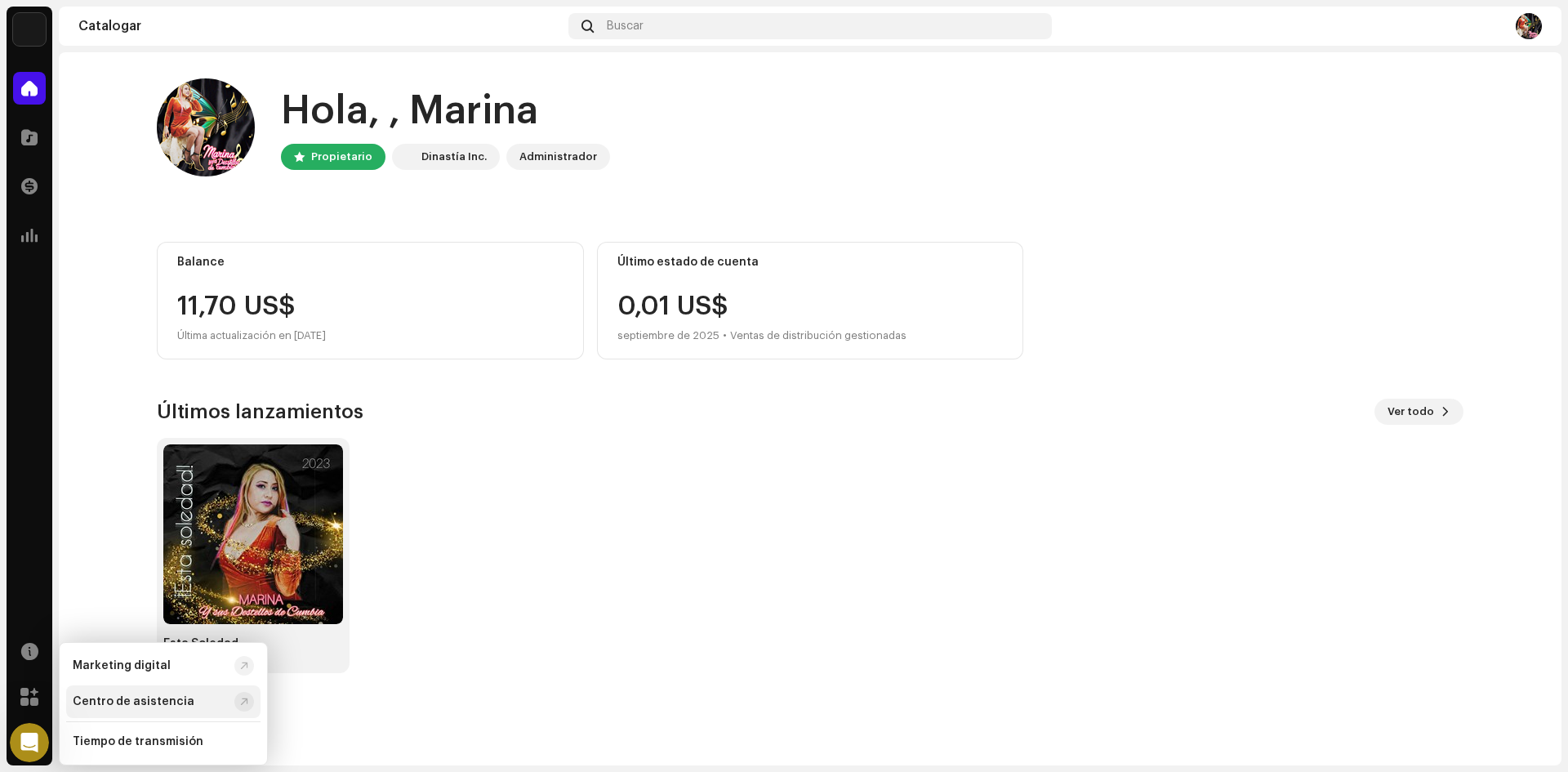
click at [108, 696] on div "Centro de asistencia" at bounding box center [133, 701] width 122 height 13
click at [24, 179] on span at bounding box center [29, 185] width 16 height 13
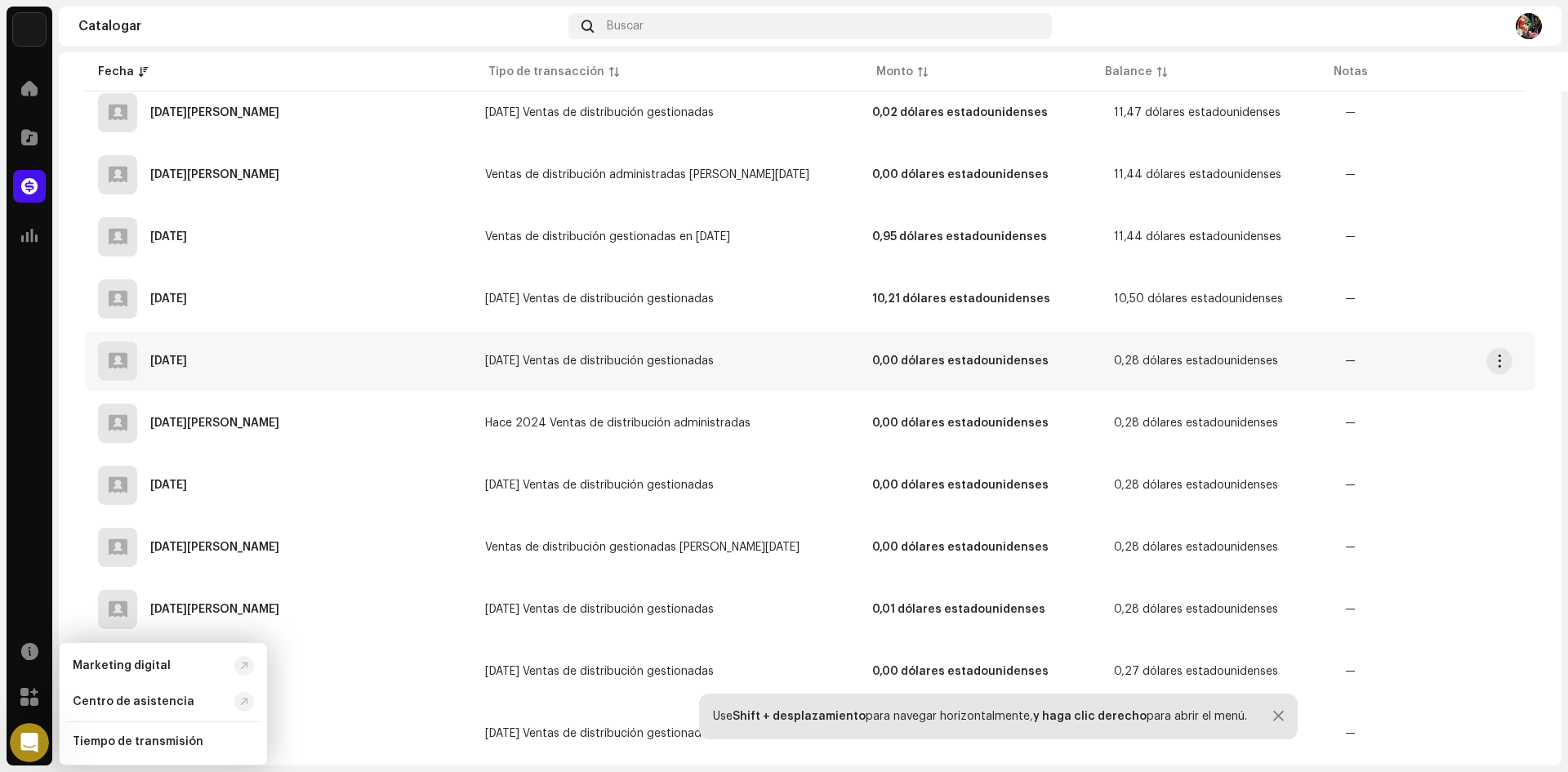
scroll to position [1144, 0]
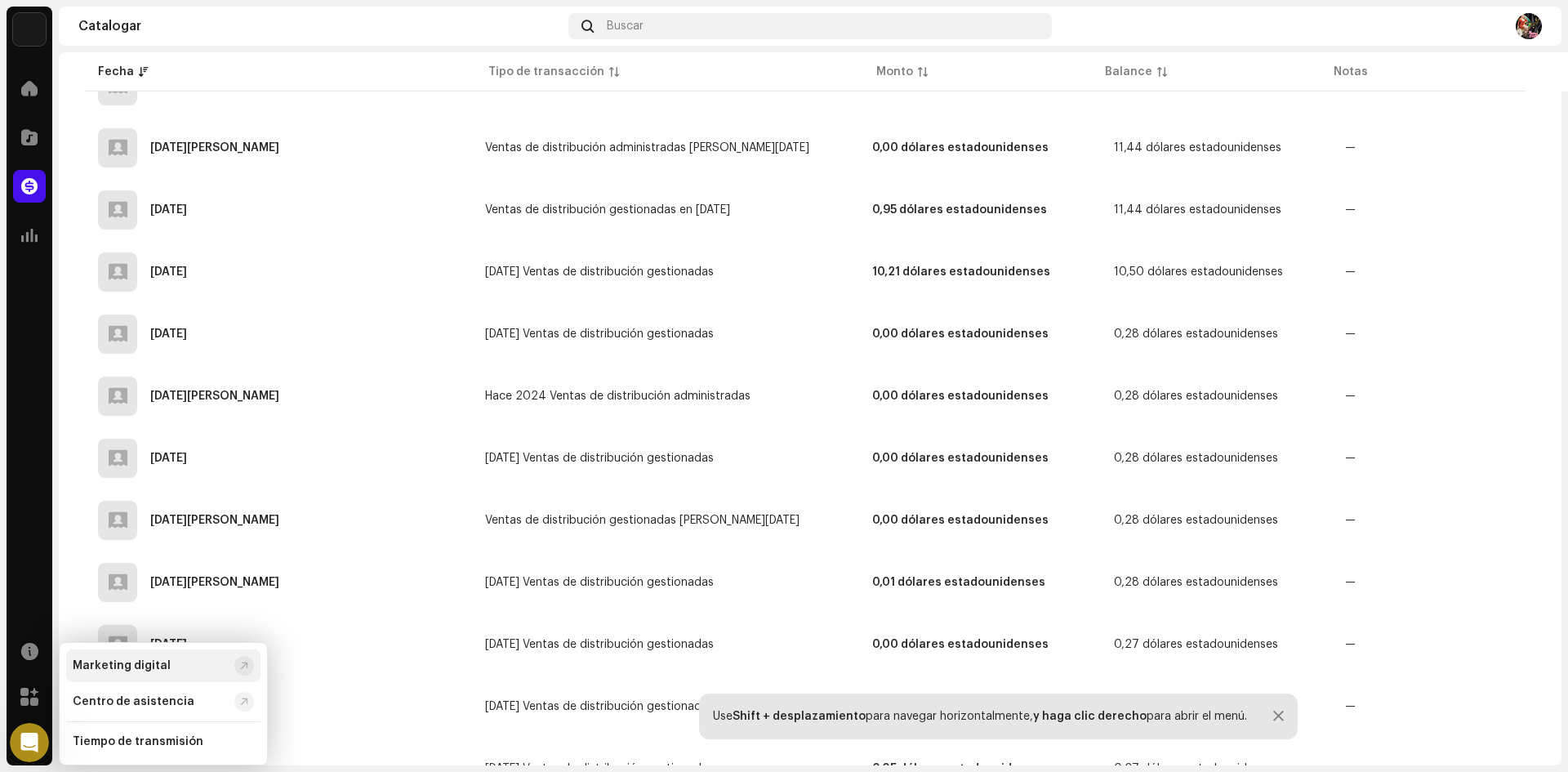
click at [140, 658] on div "Marketing digital" at bounding box center [163, 666] width 195 height 32
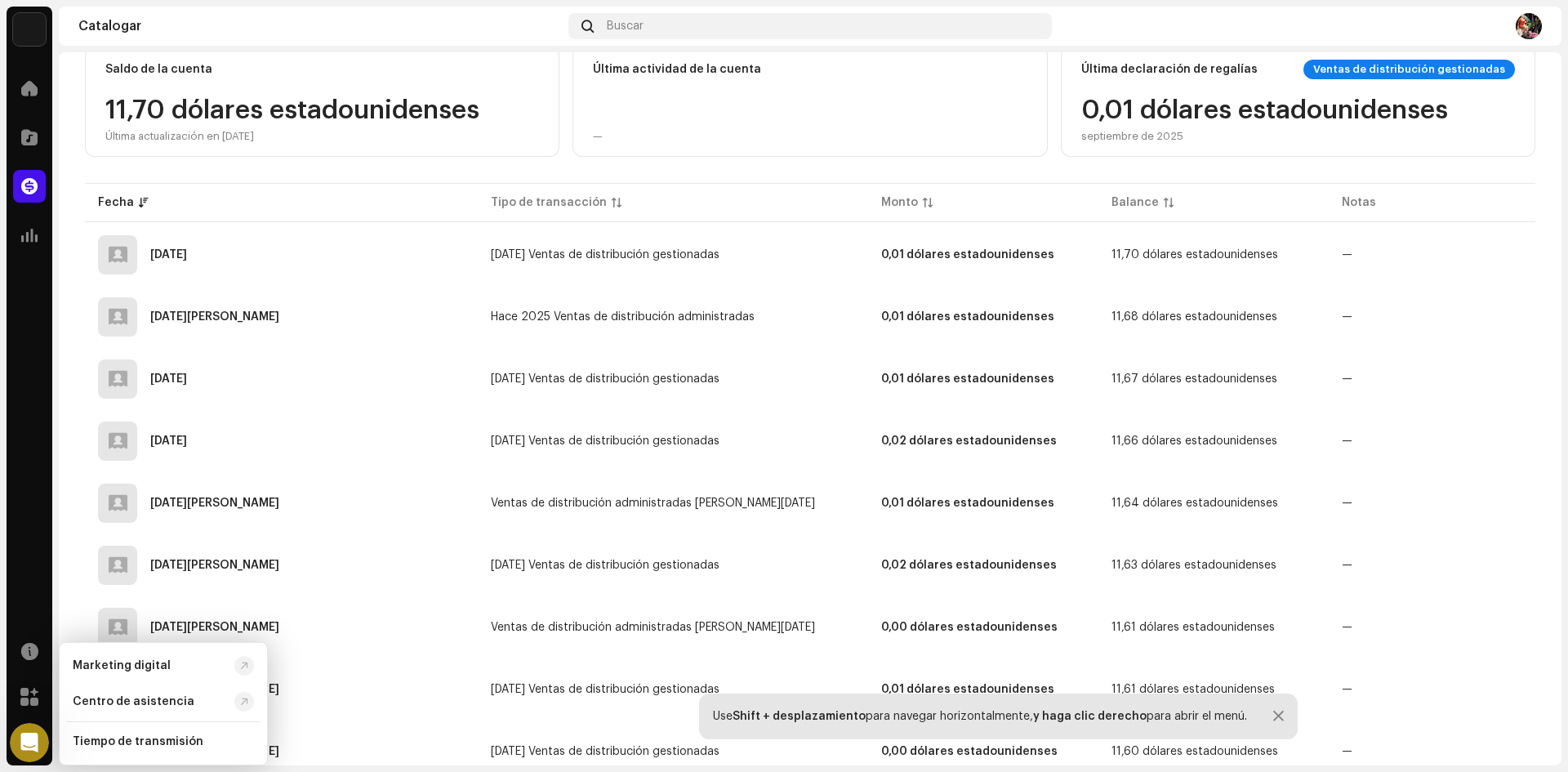
scroll to position [0, 0]
